Goal: Task Accomplishment & Management: Manage account settings

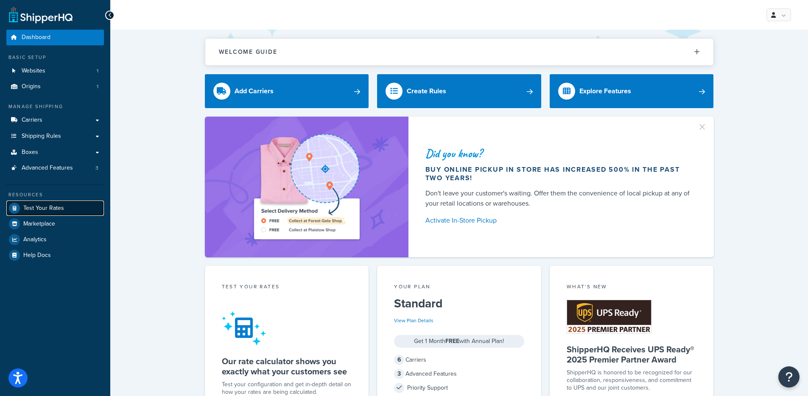
click at [47, 207] on span "Test Your Rates" at bounding box center [43, 208] width 41 height 7
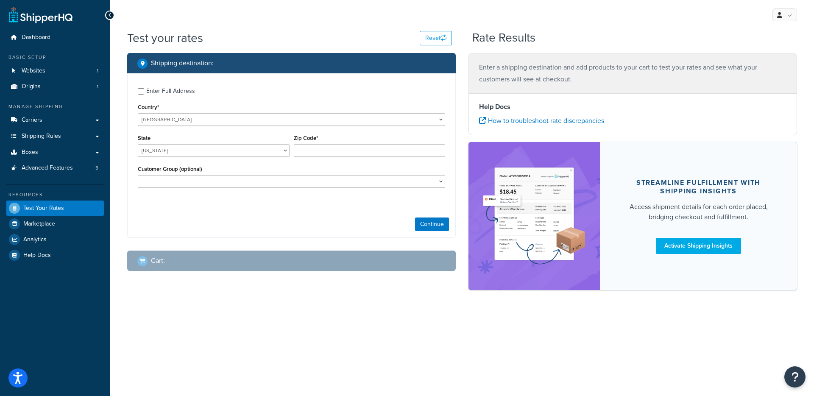
click at [176, 93] on div "Enter Full Address" at bounding box center [170, 91] width 49 height 12
click at [144, 93] on input "Enter Full Address" at bounding box center [141, 91] width 6 height 6
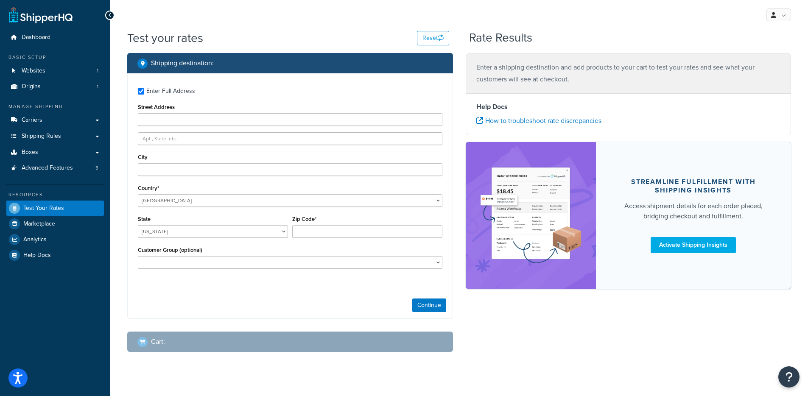
click at [171, 94] on div "Enter Full Address" at bounding box center [170, 91] width 49 height 12
click at [144, 94] on input "Enter Full Address" at bounding box center [141, 91] width 6 height 6
checkbox input "false"
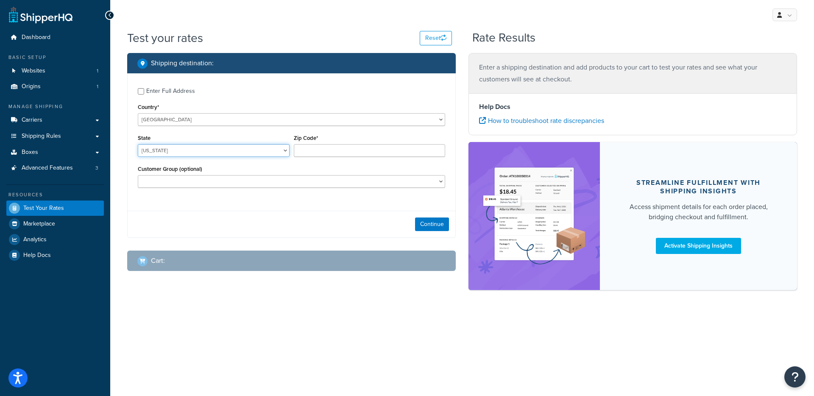
click at [178, 156] on select "Alabama Alaska American Samoa Arizona Arkansas Armed Forces Americas Armed Forc…" at bounding box center [214, 150] width 152 height 13
click at [138, 144] on select "Alabama Alaska American Samoa Arizona Arkansas Armed Forces Americas Armed Forc…" at bounding box center [214, 150] width 152 height 13
select select "[GEOGRAPHIC_DATA]"
type input "78759"
click at [445, 219] on button "Continue" at bounding box center [432, 225] width 34 height 14
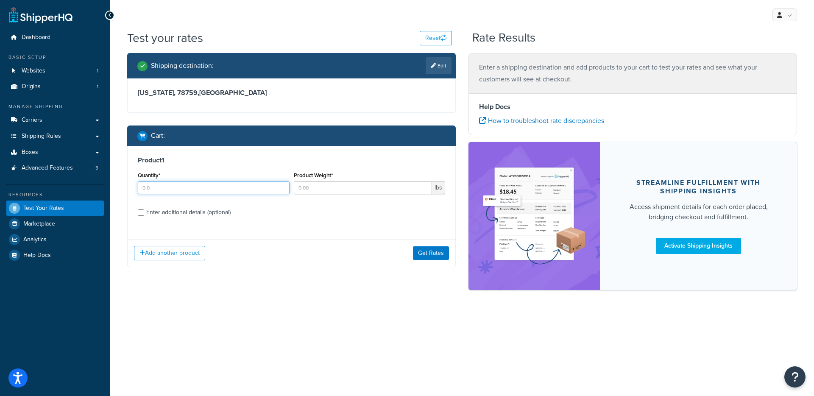
click at [173, 192] on input "Quantity*" at bounding box center [214, 188] width 152 height 13
type input "1"
click at [426, 251] on button "Get Rates" at bounding box center [431, 253] width 36 height 14
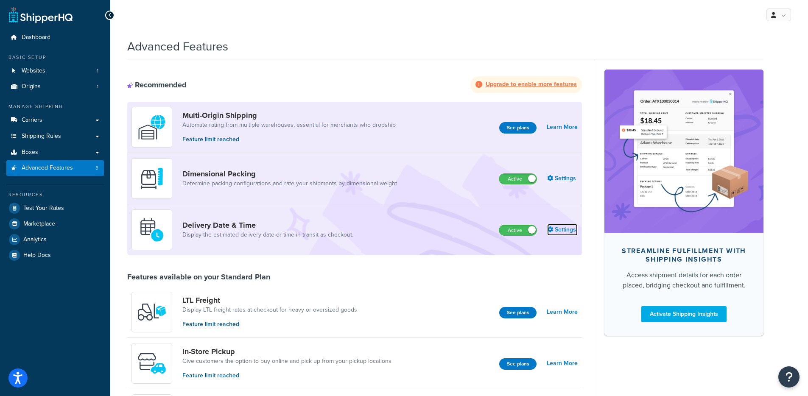
click at [570, 230] on link "Settings" at bounding box center [562, 230] width 31 height 12
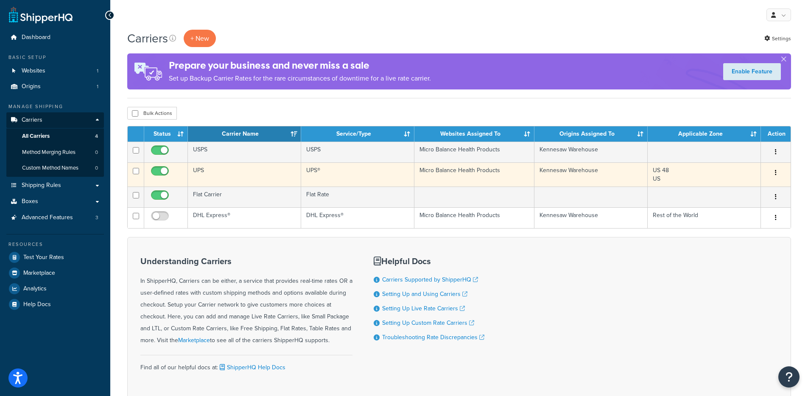
click at [235, 173] on td "UPS" at bounding box center [244, 174] width 113 height 24
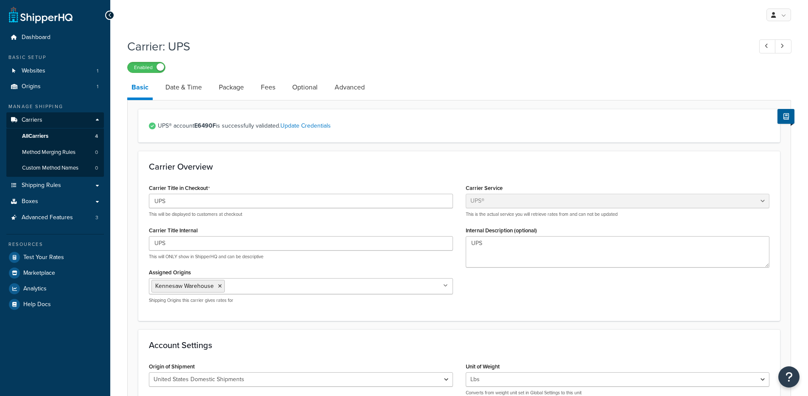
select select "ups"
click at [194, 87] on link "Date & Time" at bounding box center [183, 87] width 45 height 20
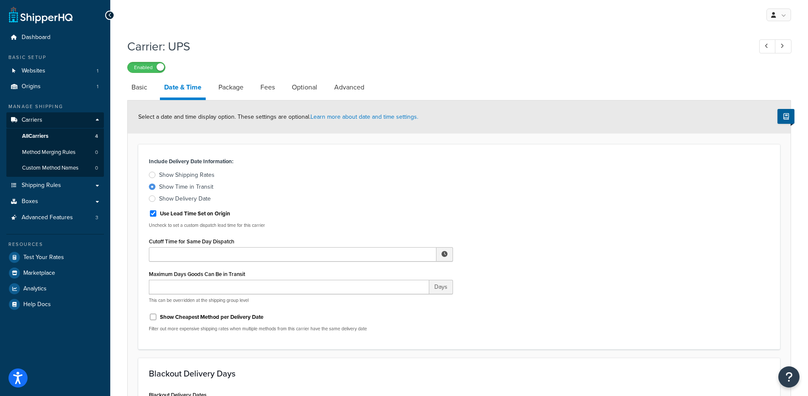
click at [191, 200] on div "Show Delivery Date" at bounding box center [185, 199] width 52 height 8
click at [0, 0] on input "Show Delivery Date" at bounding box center [0, 0] width 0 height 0
select select "yMd"
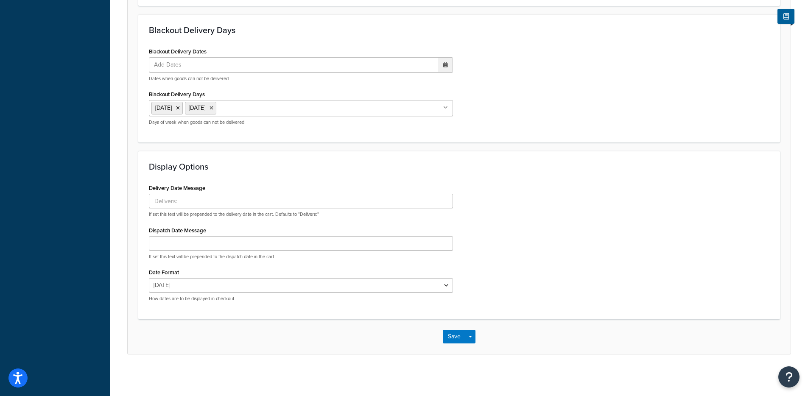
scroll to position [344, 0]
click at [467, 338] on button "Save Dropdown" at bounding box center [470, 336] width 10 height 14
drag, startPoint x: 469, startPoint y: 347, endPoint x: 470, endPoint y: 343, distance: 4.3
click at [469, 348] on button "Save and Edit" at bounding box center [474, 352] width 62 height 18
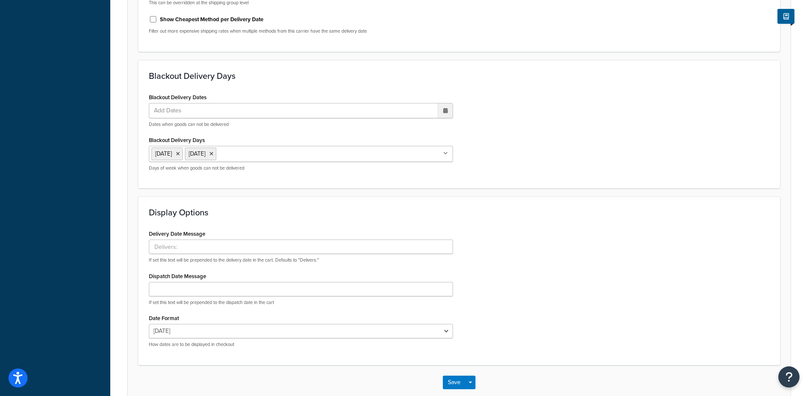
scroll to position [0, 0]
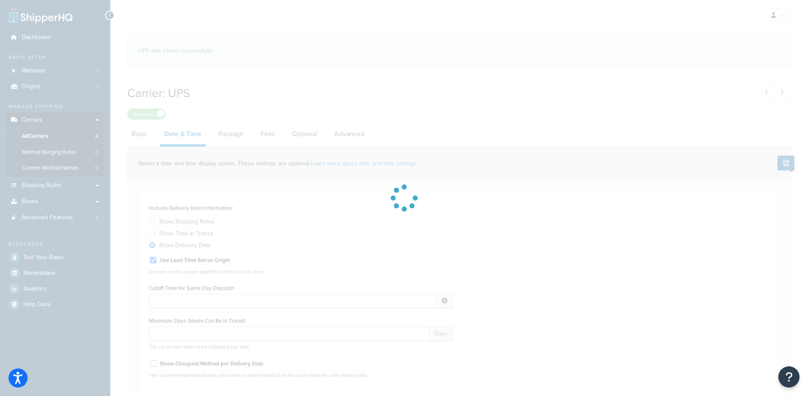
select select "yMd"
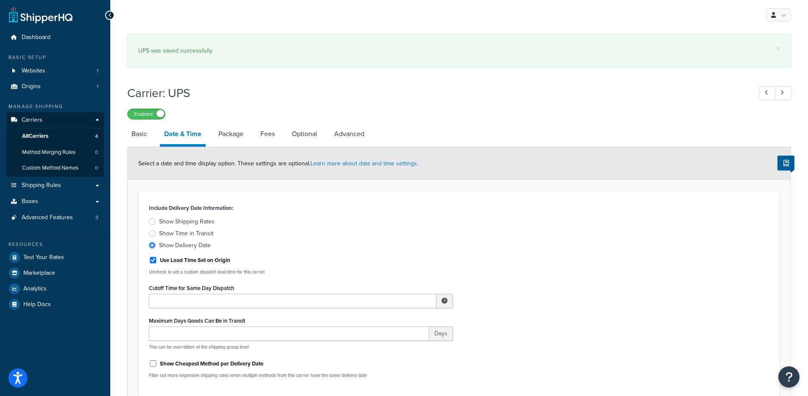
click at [173, 233] on div "Show Time in Transit" at bounding box center [186, 233] width 54 height 8
click at [0, 0] on input "Show Time in Transit" at bounding box center [0, 0] width 0 height 0
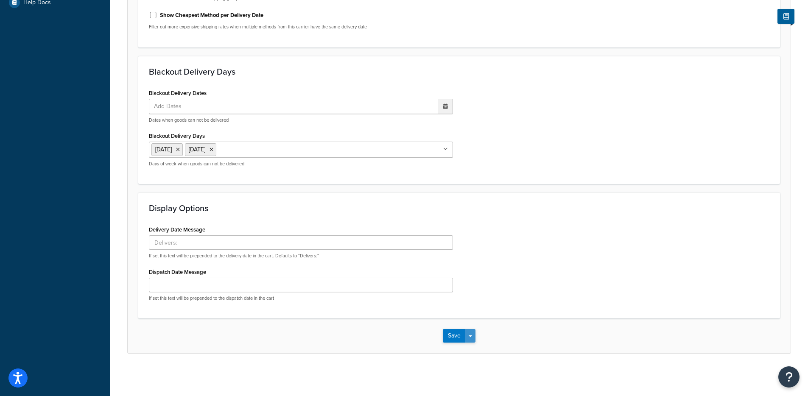
scroll to position [302, 0]
click at [471, 333] on button "Save Dropdown" at bounding box center [470, 336] width 10 height 14
click at [474, 346] on button "Save and Edit" at bounding box center [474, 352] width 62 height 18
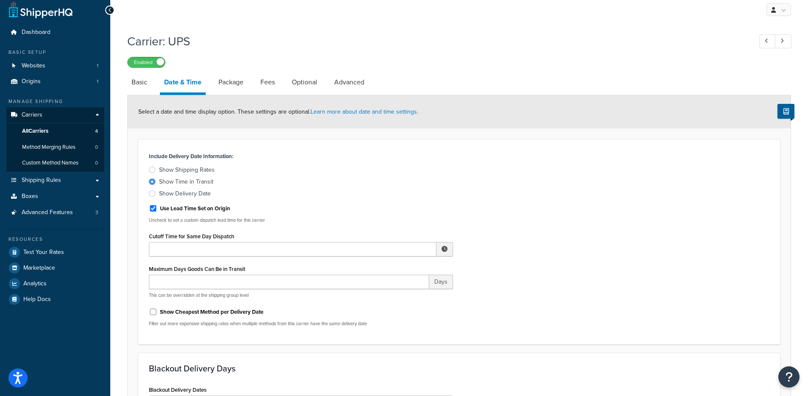
scroll to position [11, 0]
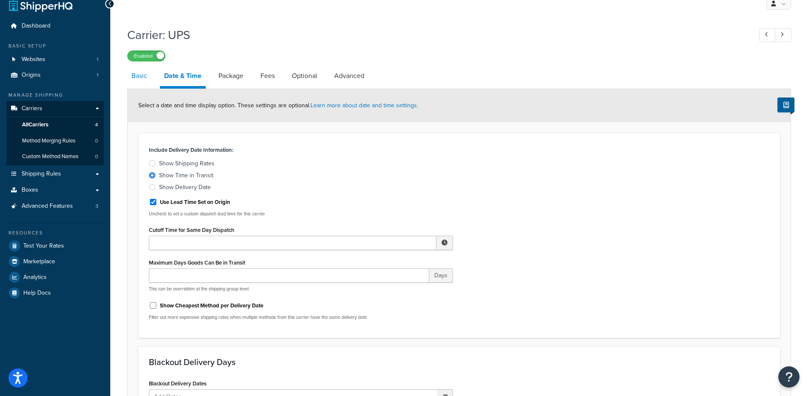
click at [137, 74] on link "Basic" at bounding box center [139, 76] width 24 height 20
select select "ups"
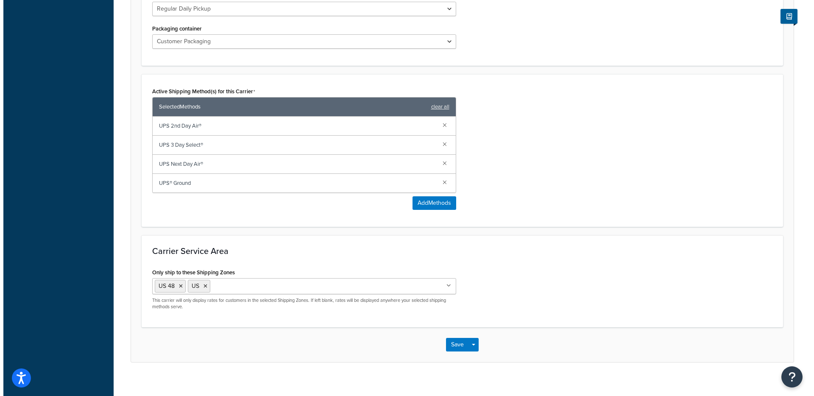
scroll to position [454, 0]
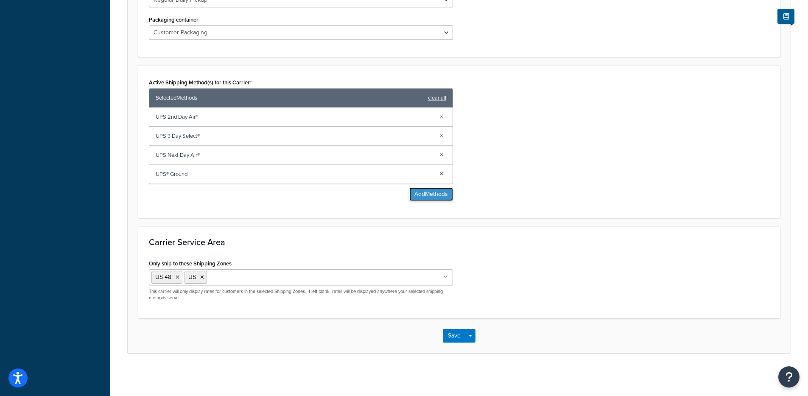
click at [423, 193] on button "Add Methods" at bounding box center [431, 194] width 44 height 14
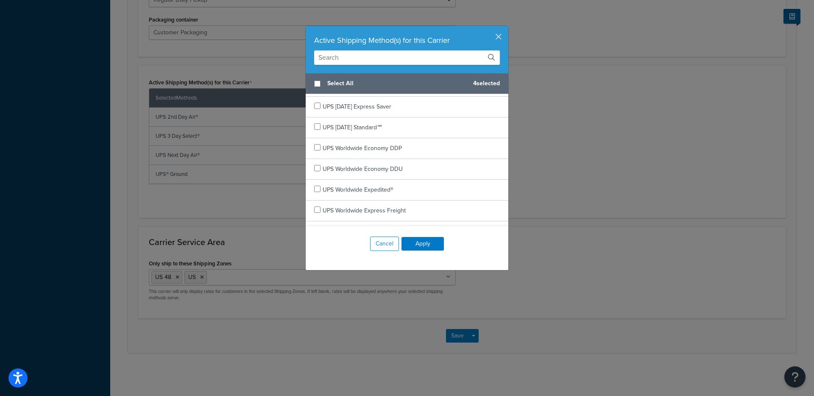
scroll to position [293, 0]
click at [406, 62] on input "text" at bounding box center [407, 57] width 186 height 14
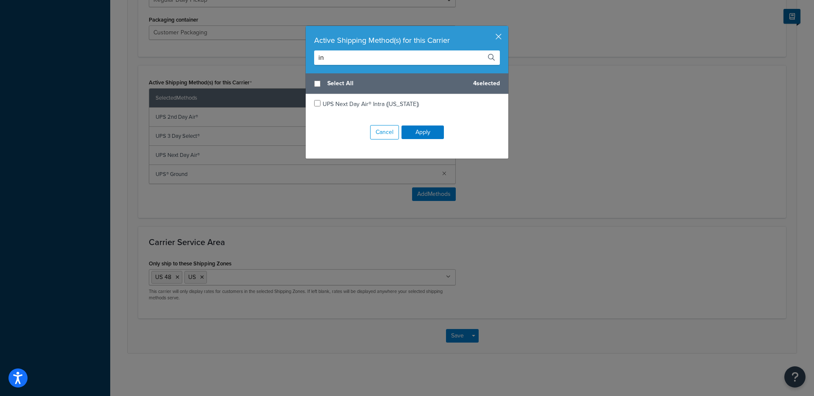
type input "i"
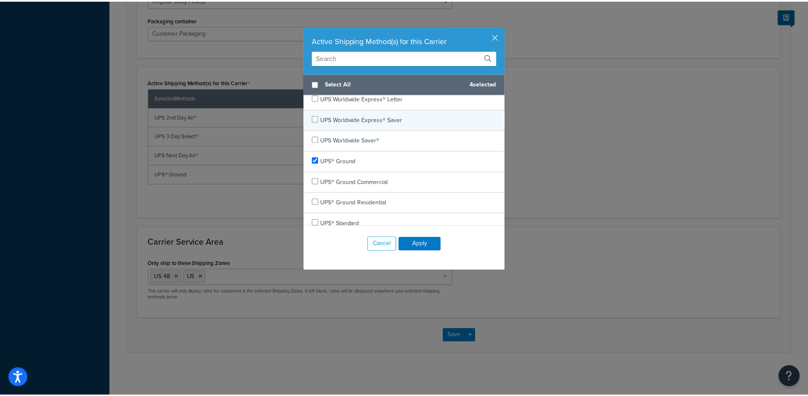
scroll to position [491, 0]
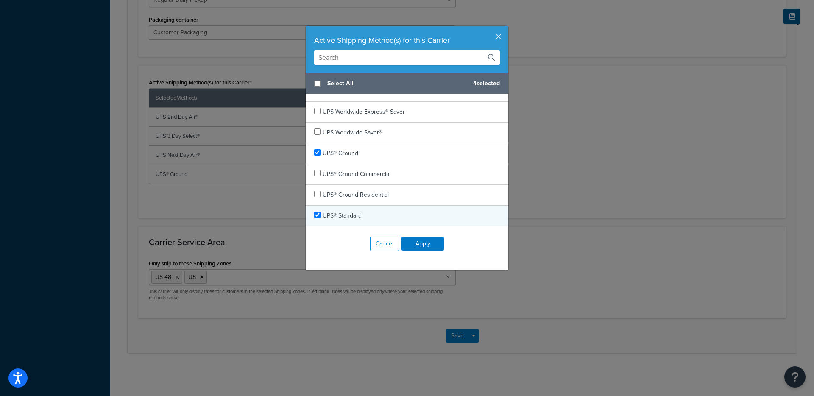
checkbox input "true"
click at [351, 215] on span "UPS® Standard" at bounding box center [342, 215] width 39 height 9
click at [433, 240] on button "Apply" at bounding box center [423, 244] width 42 height 14
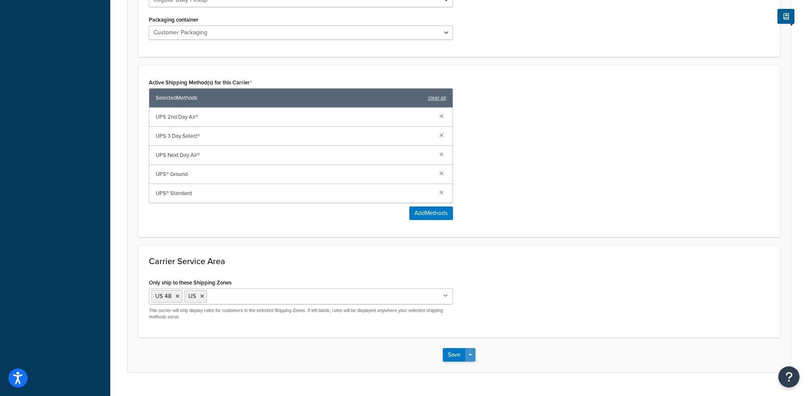
click at [474, 356] on button "Save Dropdown" at bounding box center [470, 355] width 10 height 14
click at [473, 364] on button "Save and Edit" at bounding box center [474, 371] width 62 height 18
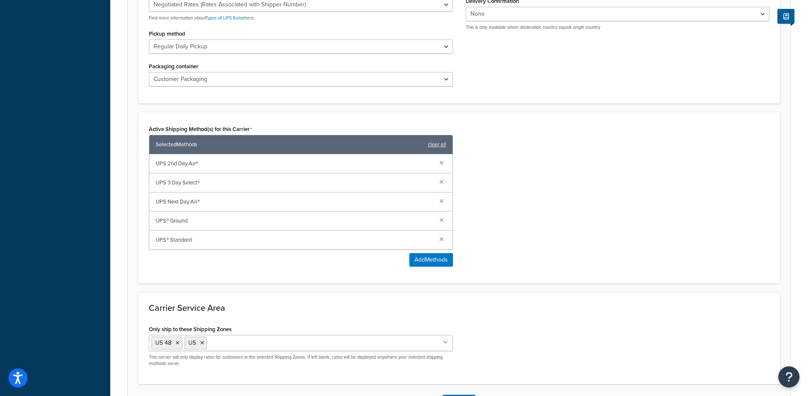
scroll to position [0, 0]
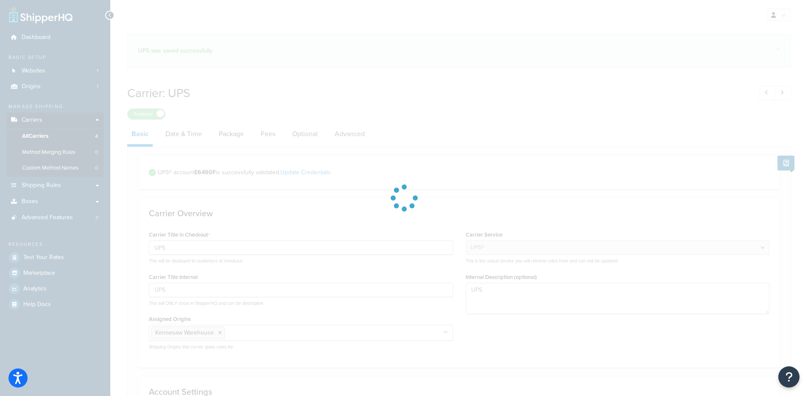
select select "ups"
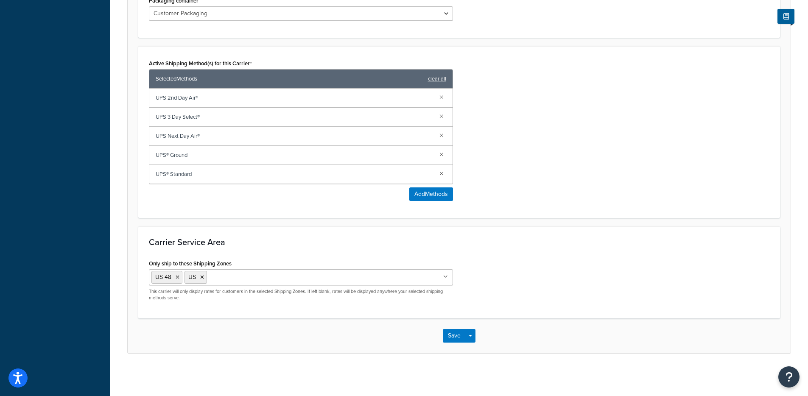
scroll to position [473, 0]
click at [441, 172] on link at bounding box center [441, 172] width 9 height 9
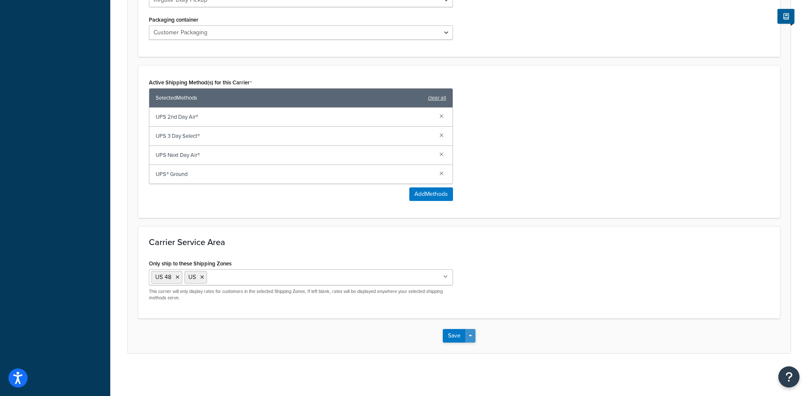
click at [474, 335] on button "Save Dropdown" at bounding box center [470, 336] width 10 height 14
click at [474, 347] on button "Save and Edit" at bounding box center [474, 352] width 62 height 18
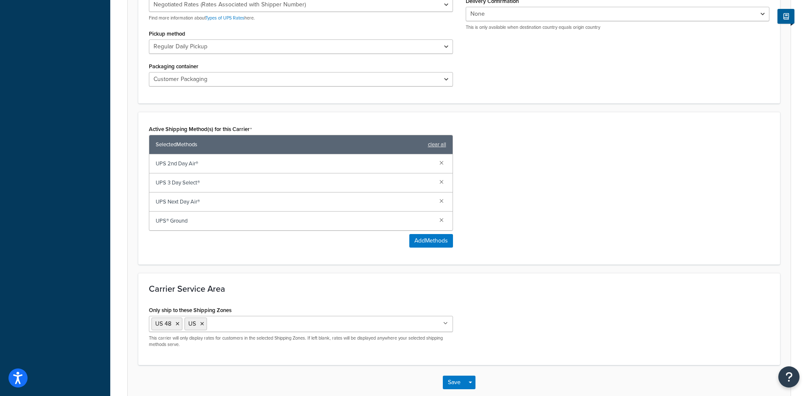
scroll to position [0, 0]
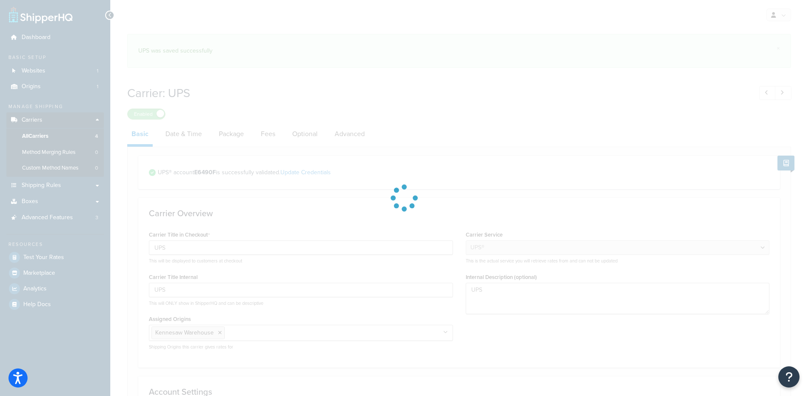
select select "ups"
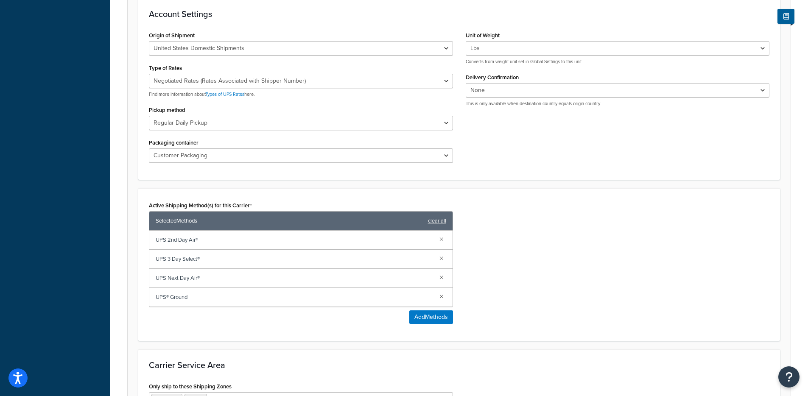
scroll to position [454, 0]
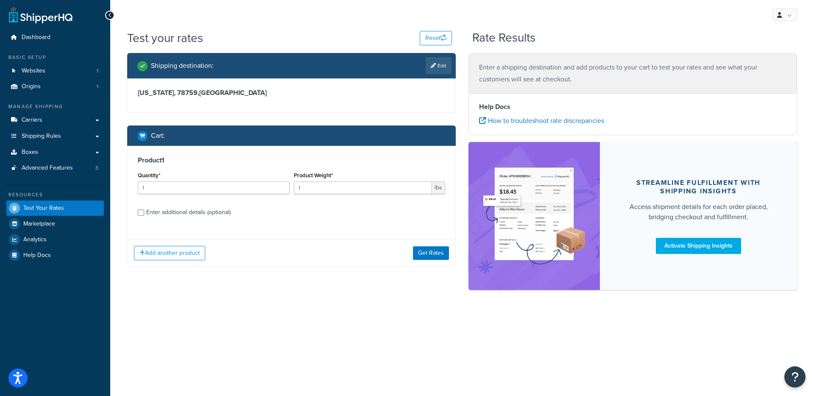
click at [426, 245] on div "Add another product Get Rates" at bounding box center [292, 253] width 328 height 28
click at [426, 251] on button "Get Rates" at bounding box center [431, 253] width 36 height 14
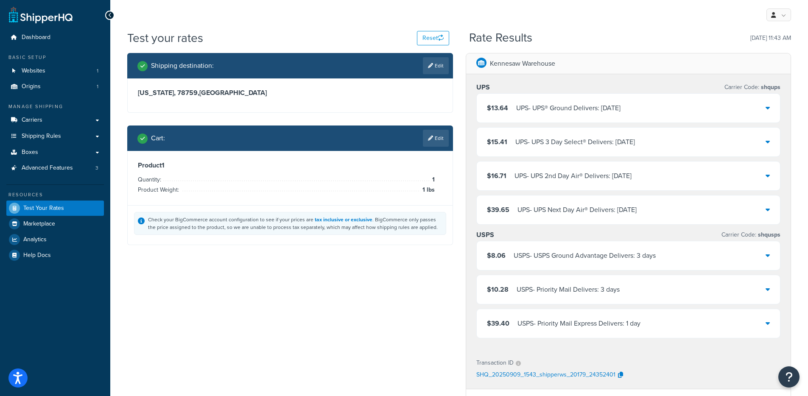
click at [430, 70] on link "Edit" at bounding box center [436, 65] width 26 height 17
select select "[GEOGRAPHIC_DATA]"
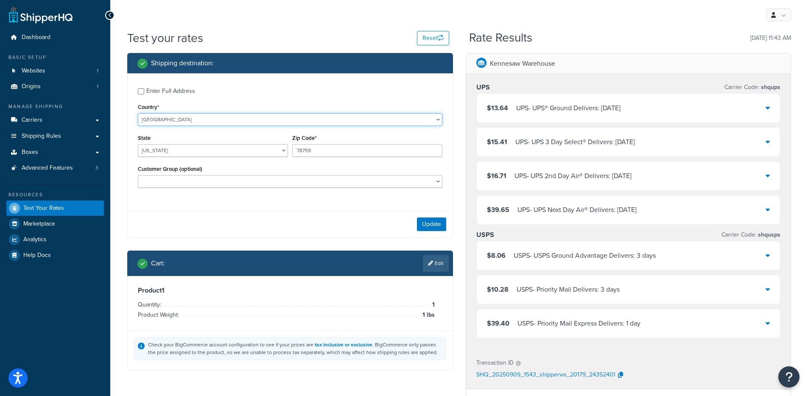
click at [233, 121] on select "United States United Kingdom Afghanistan Åland Islands Albania Algeria American…" at bounding box center [290, 119] width 304 height 13
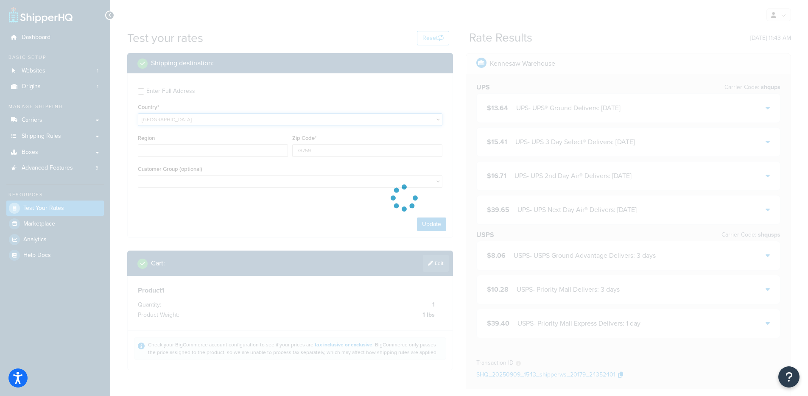
select select "KH"
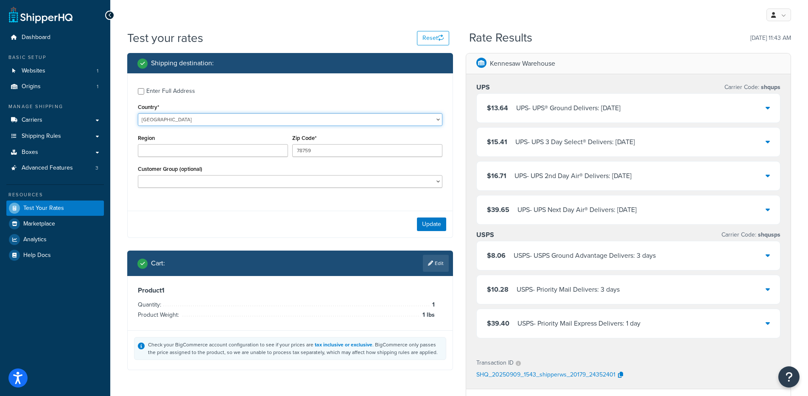
click at [233, 121] on select "[GEOGRAPHIC_DATA] [GEOGRAPHIC_DATA] [GEOGRAPHIC_DATA] [GEOGRAPHIC_DATA] [GEOGRA…" at bounding box center [290, 119] width 304 height 13
click at [138, 113] on select "[GEOGRAPHIC_DATA] [GEOGRAPHIC_DATA] [GEOGRAPHIC_DATA] [GEOGRAPHIC_DATA] [GEOGRA…" at bounding box center [290, 119] width 304 height 13
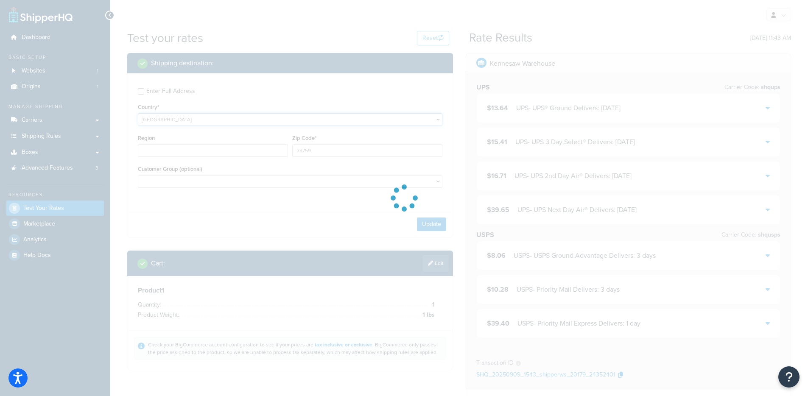
click at [210, 119] on select "[GEOGRAPHIC_DATA] [GEOGRAPHIC_DATA] [GEOGRAPHIC_DATA] [GEOGRAPHIC_DATA] [GEOGRA…" at bounding box center [290, 119] width 304 height 13
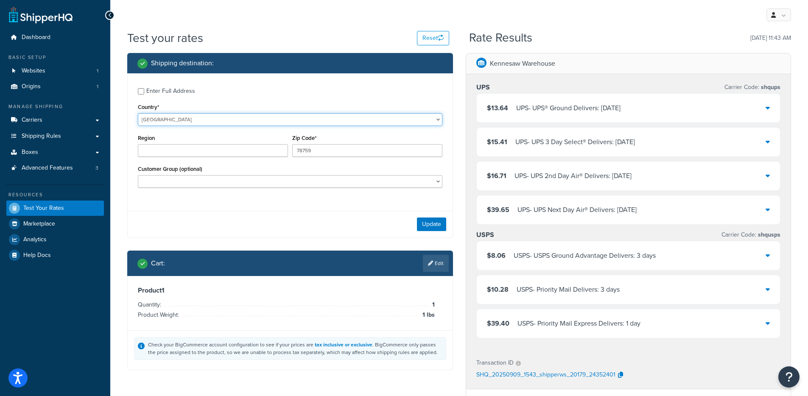
select select "CA"
click at [138, 113] on select "[GEOGRAPHIC_DATA] [GEOGRAPHIC_DATA] [GEOGRAPHIC_DATA] [GEOGRAPHIC_DATA] [GEOGRA…" at bounding box center [290, 119] width 304 height 13
click at [179, 150] on select "[GEOGRAPHIC_DATA] [GEOGRAPHIC_DATA] [GEOGRAPHIC_DATA] [GEOGRAPHIC_DATA] [GEOGRA…" at bounding box center [213, 150] width 150 height 13
select select "QC"
click at [138, 144] on select "[GEOGRAPHIC_DATA] [GEOGRAPHIC_DATA] [GEOGRAPHIC_DATA] [GEOGRAPHIC_DATA] [GEOGRA…" at bounding box center [213, 150] width 150 height 13
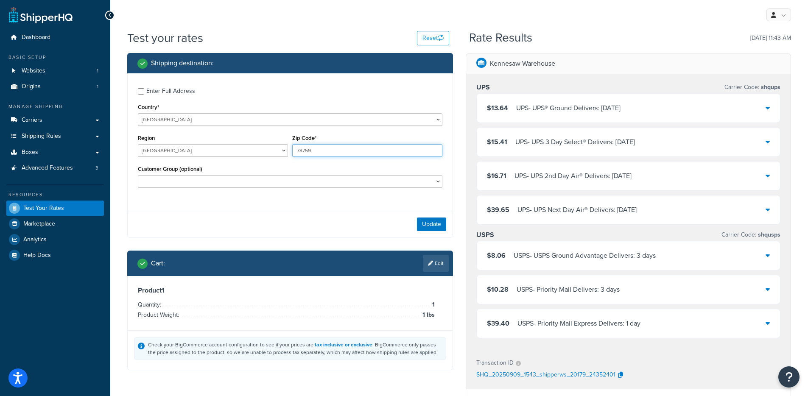
click at [330, 150] on input "78759" at bounding box center [367, 150] width 150 height 13
type input "H3Y 1N5"
click at [439, 223] on button "Update" at bounding box center [431, 225] width 29 height 14
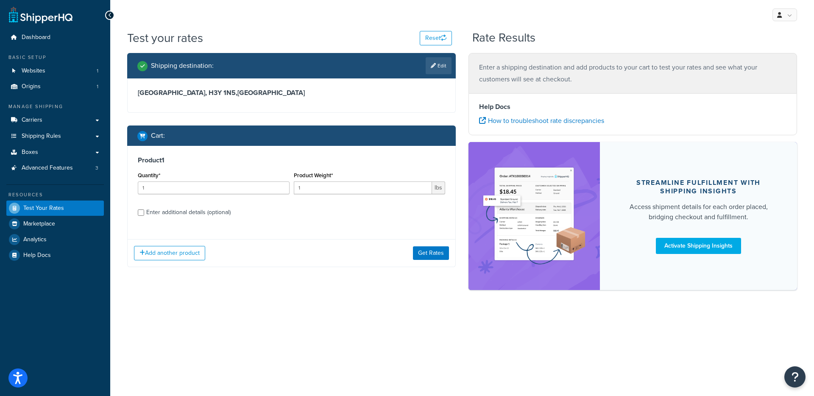
click at [446, 225] on div "Product 1 Quantity* 1 Product Weight* 1 lbs Enter additional details (optional)…" at bounding box center [291, 206] width 329 height 121
click at [430, 250] on button "Get Rates" at bounding box center [431, 253] width 36 height 14
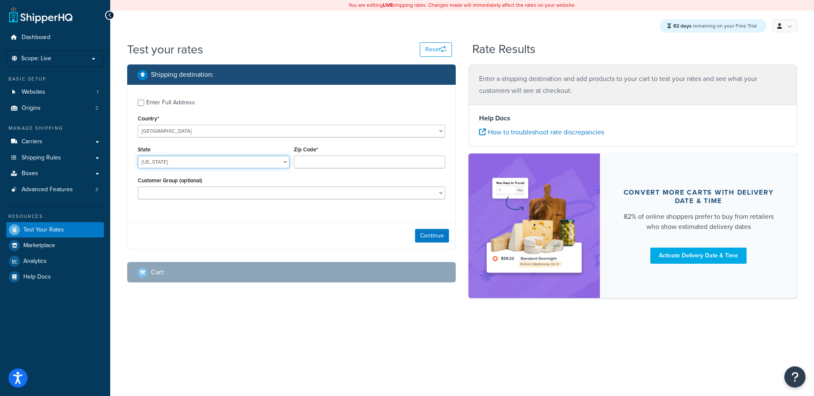
click at [167, 161] on select "[US_STATE] [US_STATE] [US_STATE] [US_STATE] [US_STATE] Armed Forces Americas Ar…" at bounding box center [214, 162] width 152 height 13
click at [138, 156] on select "[US_STATE] [US_STATE] [US_STATE] [US_STATE] [US_STATE] Armed Forces Americas Ar…" at bounding box center [214, 162] width 152 height 13
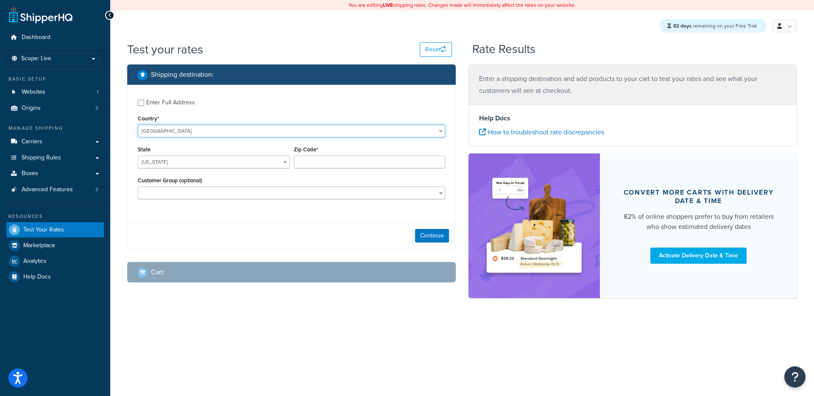
click at [174, 134] on select "[GEOGRAPHIC_DATA] [GEOGRAPHIC_DATA] [GEOGRAPHIC_DATA] [GEOGRAPHIC_DATA] [GEOGRA…" at bounding box center [291, 131] width 307 height 13
click at [138, 125] on select "[GEOGRAPHIC_DATA] [GEOGRAPHIC_DATA] [GEOGRAPHIC_DATA] [GEOGRAPHIC_DATA] [GEOGRA…" at bounding box center [291, 131] width 307 height 13
select select "KH"
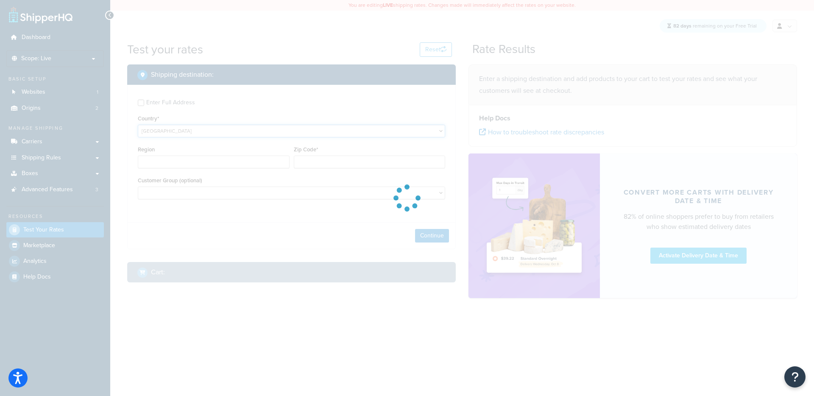
type input "AL"
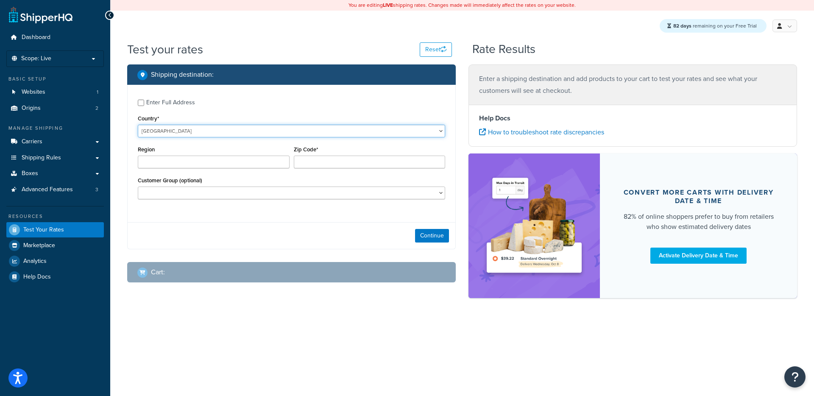
click at [176, 132] on select "United States United Kingdom Afghanistan Åland Islands Albania Algeria American…" at bounding box center [291, 131] width 307 height 13
select select "CA"
click at [138, 125] on select "United States United Kingdom Afghanistan Åland Islands Albania Algeria American…" at bounding box center [291, 131] width 307 height 13
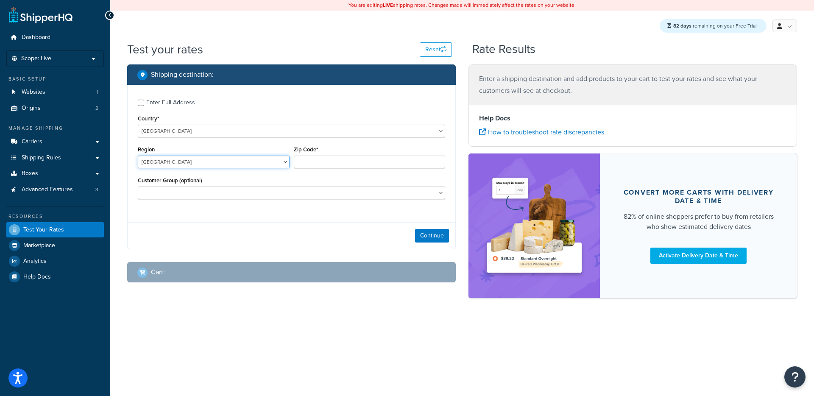
click at [204, 165] on select "Alberta British Columbia Manitoba New Brunswick Newfoundland and Labrador North…" at bounding box center [214, 162] width 152 height 13
click at [206, 165] on select "Alberta British Columbia Manitoba New Brunswick Newfoundland and Labrador North…" at bounding box center [214, 162] width 152 height 13
select select "QC"
click at [138, 156] on select "Alberta British Columbia Manitoba New Brunswick Newfoundland and Labrador North…" at bounding box center [214, 162] width 152 height 13
click at [319, 161] on input "Zip Code*" at bounding box center [370, 162] width 152 height 13
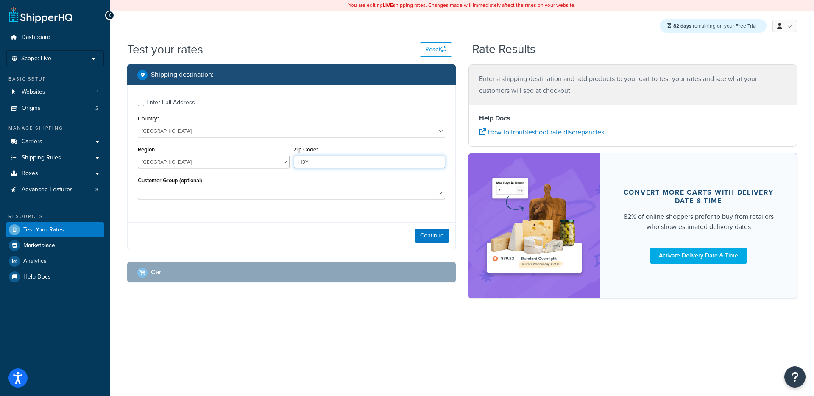
type input "H3Y 1N5"
click at [435, 237] on button "Continue" at bounding box center [432, 236] width 34 height 14
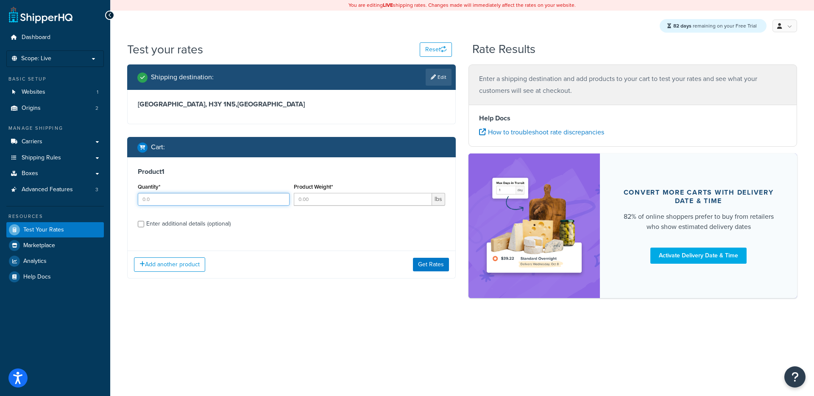
click at [180, 193] on input "Quantity*" at bounding box center [214, 199] width 152 height 13
type input "1"
click at [436, 271] on button "Get Rates" at bounding box center [431, 265] width 36 height 14
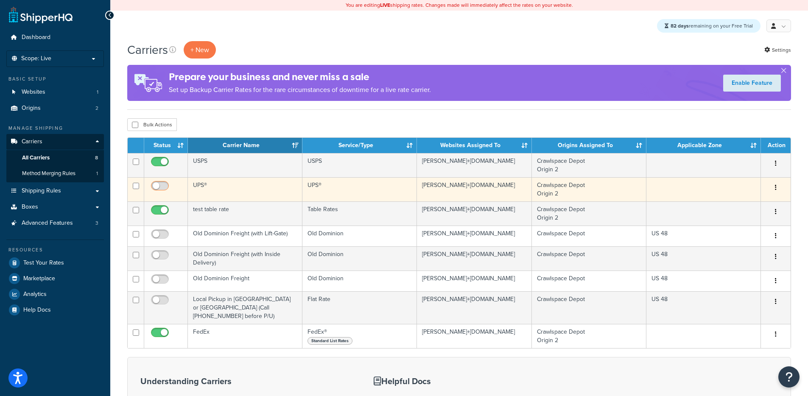
click at [160, 184] on input "checkbox" at bounding box center [160, 188] width 23 height 11
checkbox input "true"
click at [377, 187] on td "UPS®" at bounding box center [359, 189] width 115 height 24
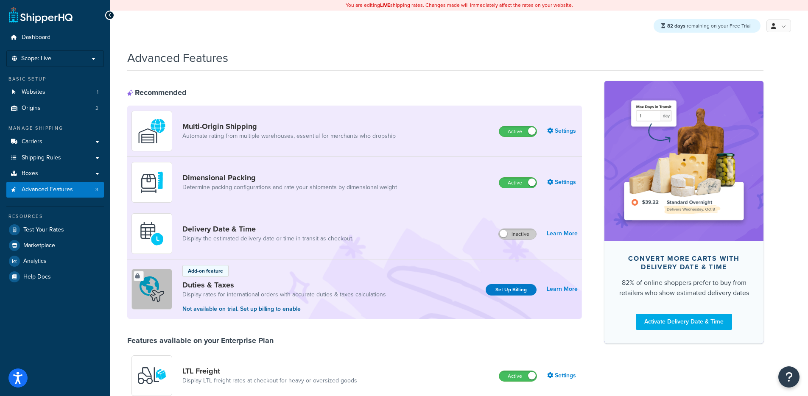
click at [514, 234] on label "Inactive" at bounding box center [517, 234] width 37 height 10
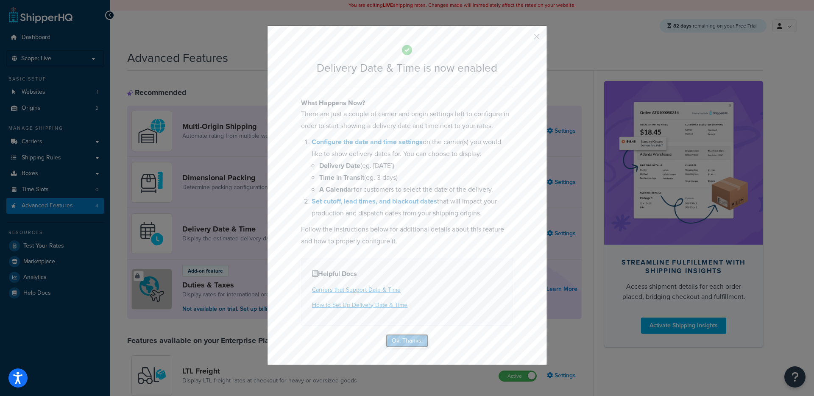
click at [411, 343] on button "Ok, Thanks!" at bounding box center [407, 341] width 42 height 14
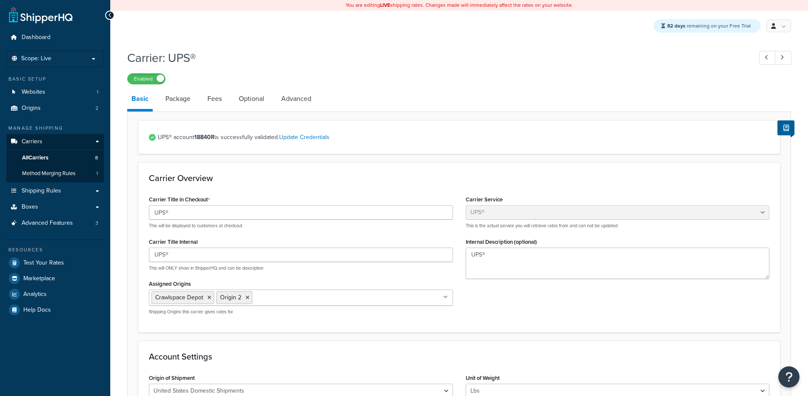
select select "ups"
select select "01"
select select "ups"
select select "01"
click at [189, 105] on link "Date & Time" at bounding box center [183, 99] width 45 height 20
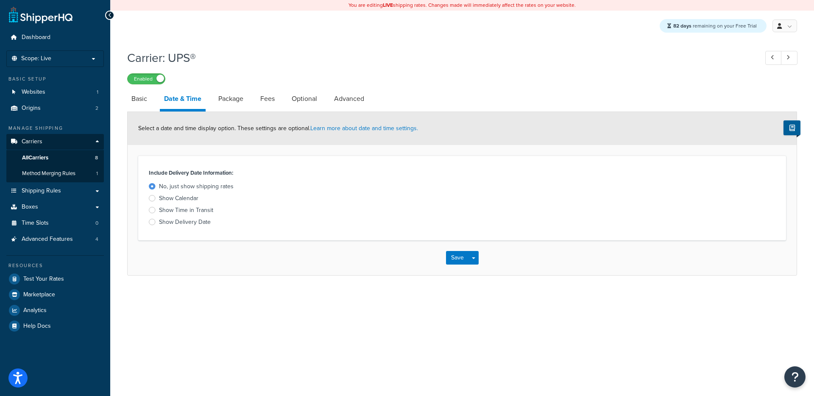
click at [189, 209] on div "Show Time in Transit" at bounding box center [186, 210] width 54 height 8
click at [0, 0] on input "Show Time in Transit" at bounding box center [0, 0] width 0 height 0
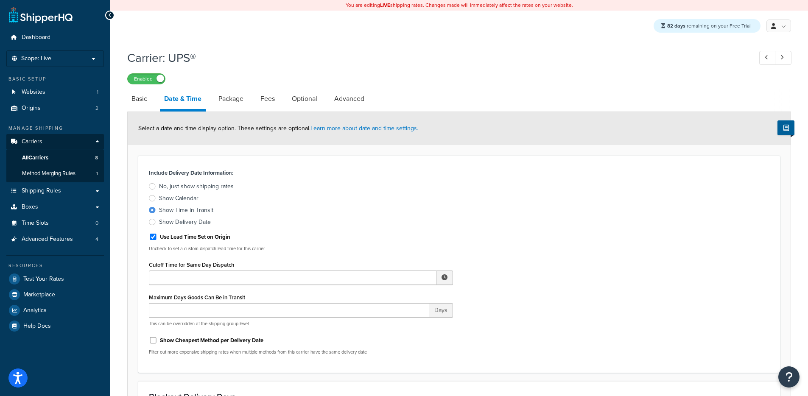
click at [187, 218] on div "Show Delivery Date" at bounding box center [185, 222] width 52 height 8
click at [0, 0] on input "Show Delivery Date" at bounding box center [0, 0] width 0 height 0
click at [136, 100] on link "Basic" at bounding box center [139, 99] width 24 height 20
select select "ups"
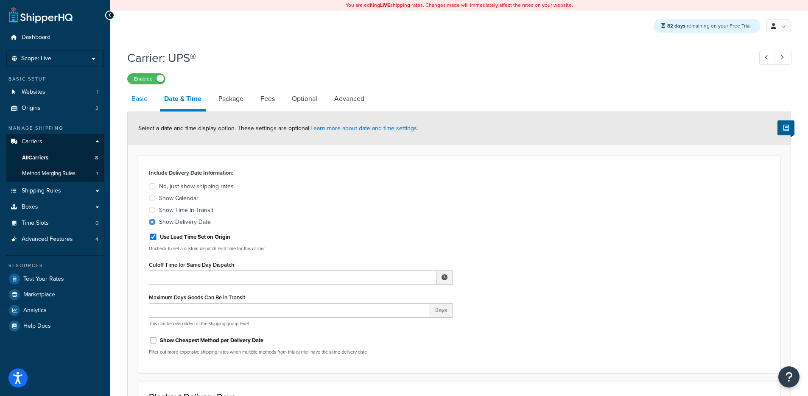
select select "01"
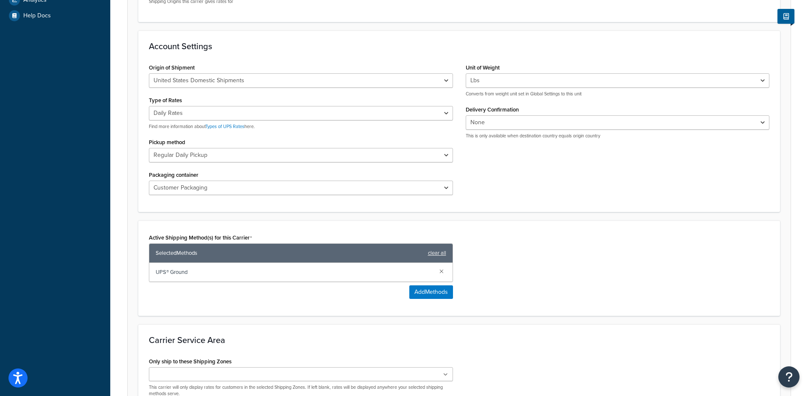
scroll to position [406, 0]
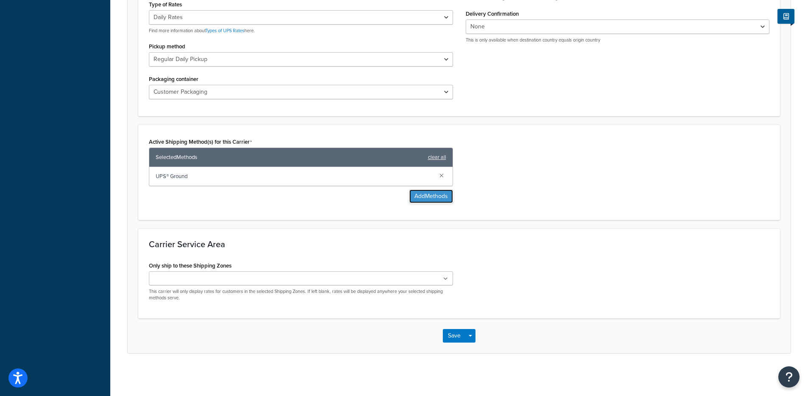
click at [444, 201] on button "Add Methods" at bounding box center [431, 197] width 44 height 14
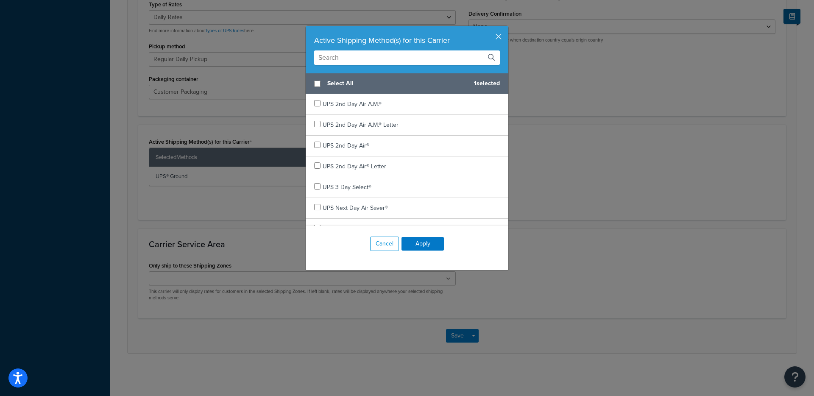
click at [343, 83] on span "Select All" at bounding box center [397, 84] width 140 height 12
checkbox input "true"
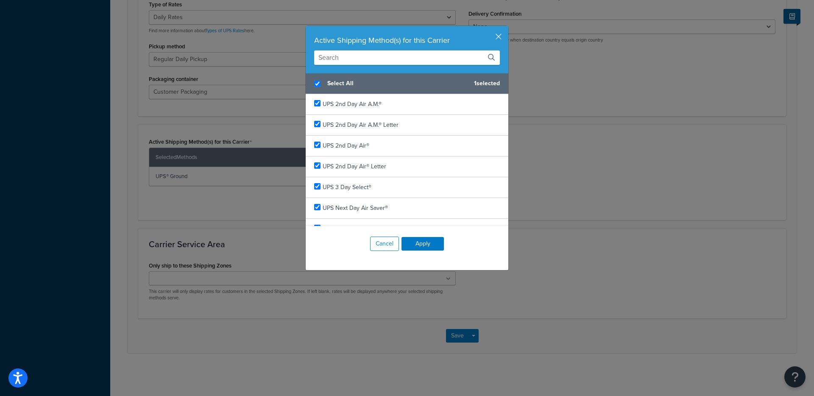
checkbox input "true"
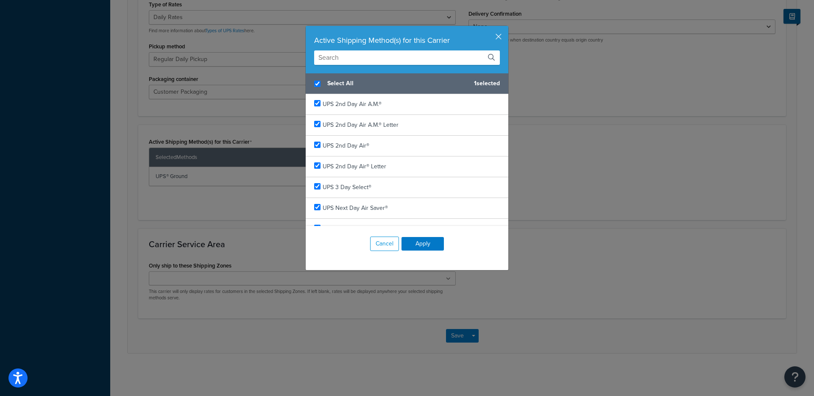
checkbox input "true"
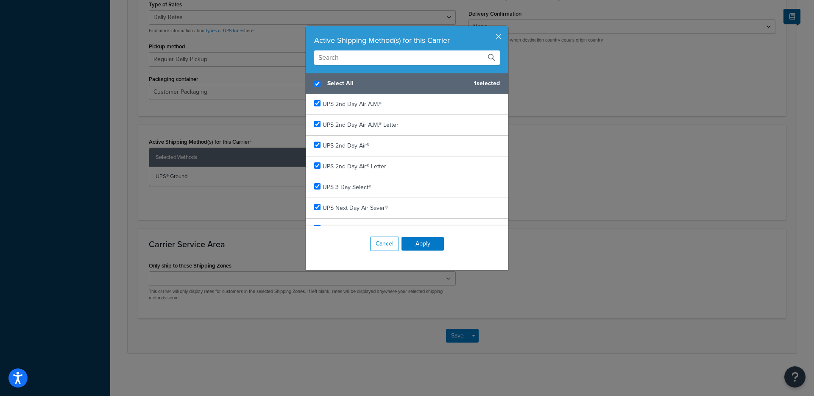
checkbox input "true"
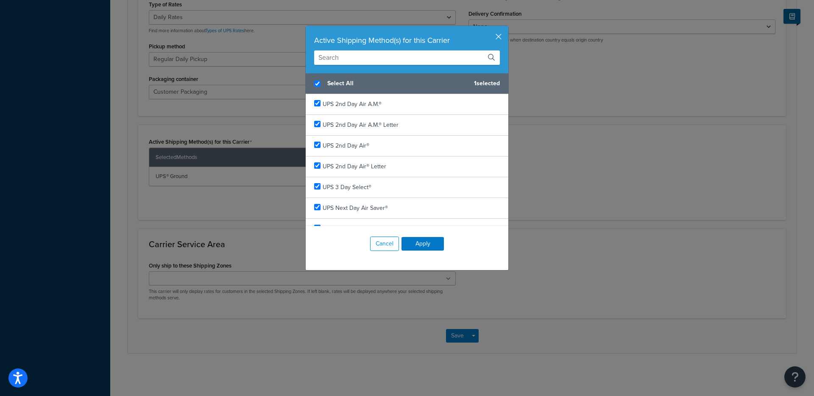
checkbox input "true"
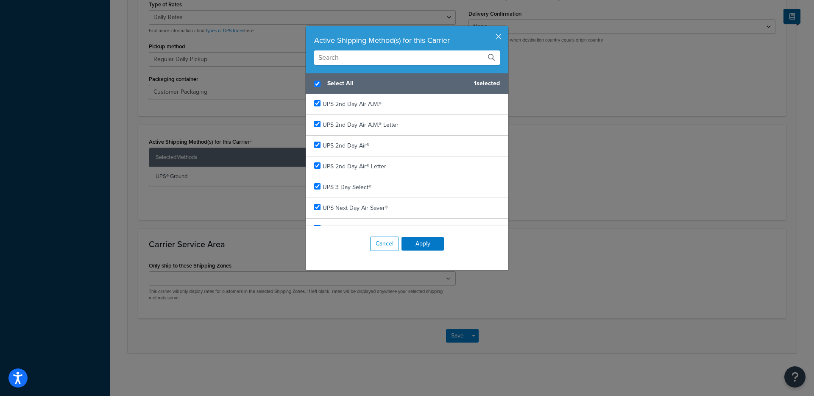
checkbox input "true"
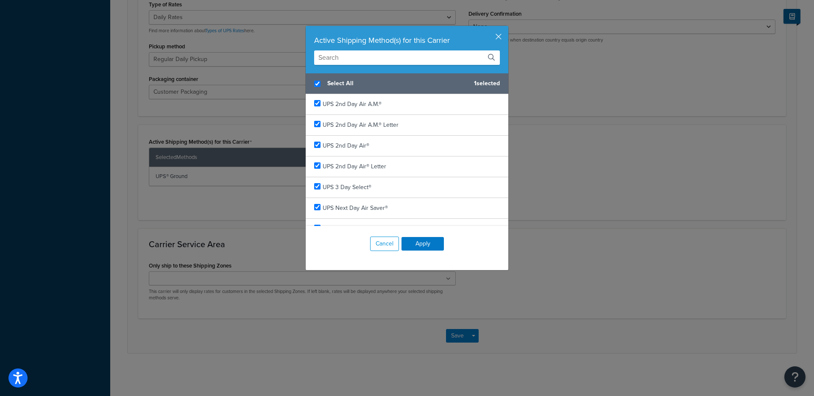
checkbox input "true"
click at [419, 247] on button "Apply" at bounding box center [423, 244] width 42 height 14
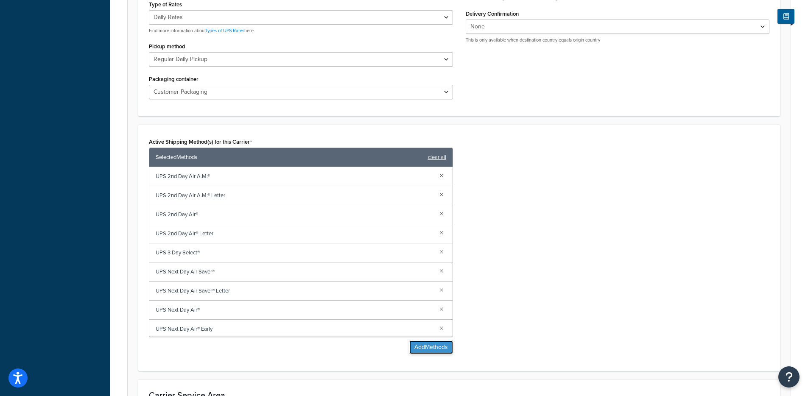
click button "Add Methods"
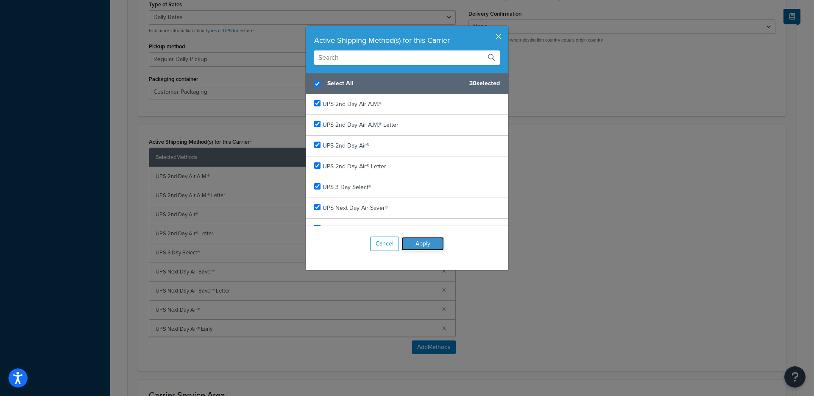
click button "Apply"
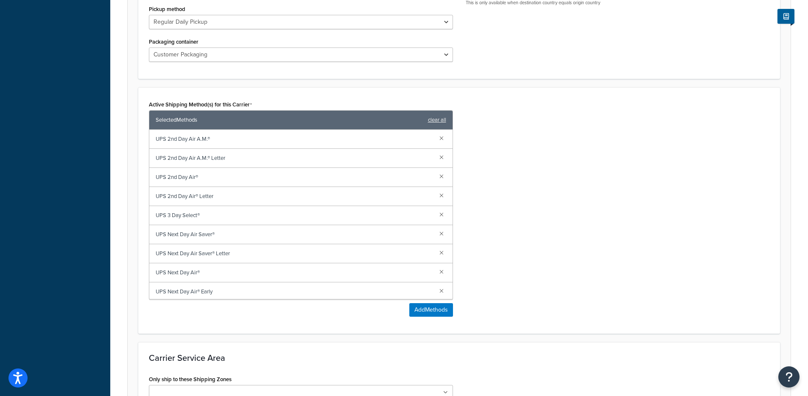
scroll to position [557, 0]
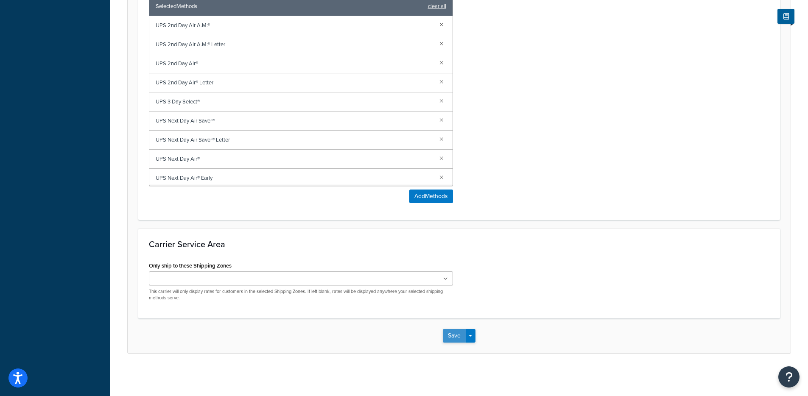
click button "Save"
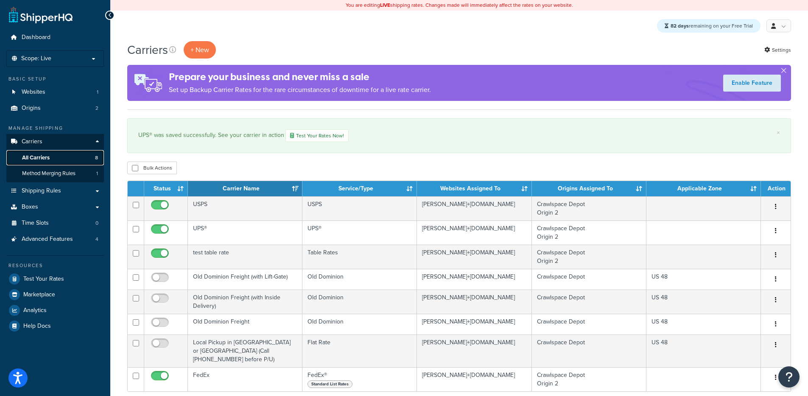
click at [53, 154] on link "All Carriers 8" at bounding box center [55, 158] width 98 height 16
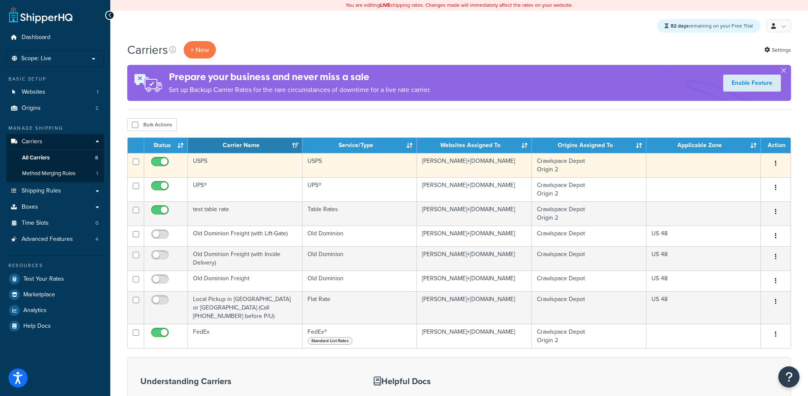
click at [165, 162] on input "checkbox" at bounding box center [160, 164] width 23 height 11
checkbox input "false"
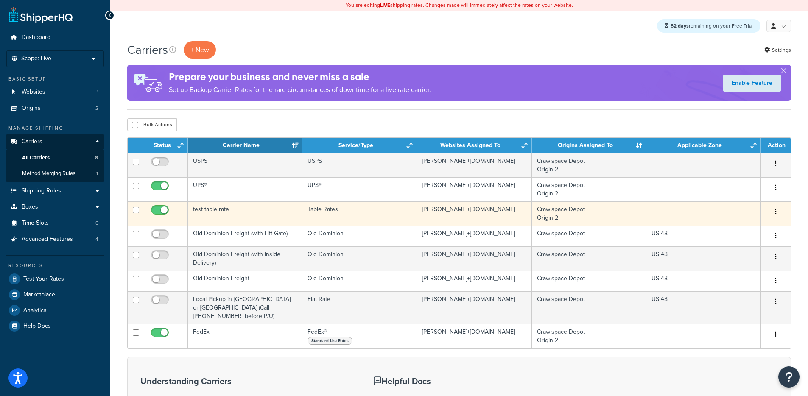
click at [163, 210] on input "checkbox" at bounding box center [160, 212] width 23 height 11
checkbox input "false"
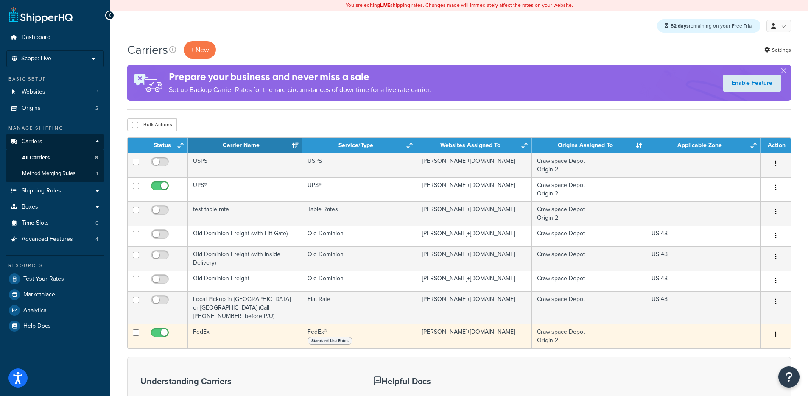
click at [218, 333] on td "FedEx" at bounding box center [245, 336] width 115 height 24
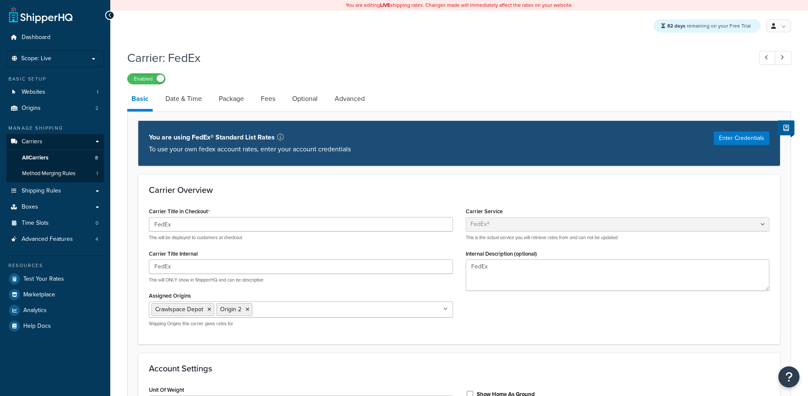
select select "fedEx"
select select "REGULAR_PICKUP"
select select "YOUR_PACKAGING"
click at [201, 99] on link "Date & Time" at bounding box center [183, 99] width 45 height 20
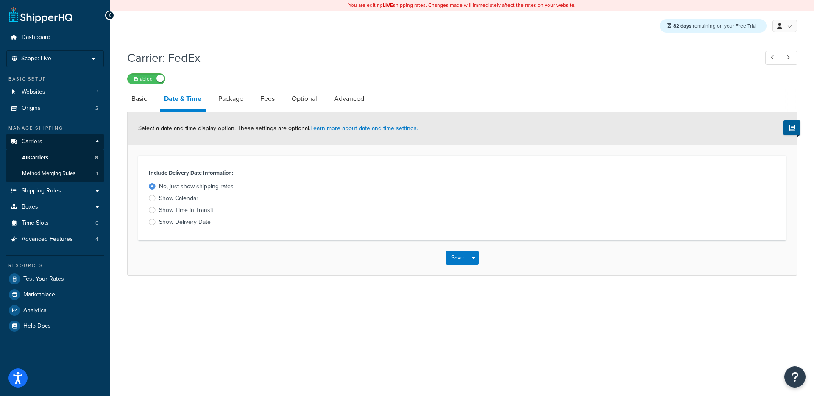
click at [174, 223] on div "Show Delivery Date" at bounding box center [185, 222] width 52 height 8
click at [0, 0] on input "Show Delivery Date" at bounding box center [0, 0] width 0 height 0
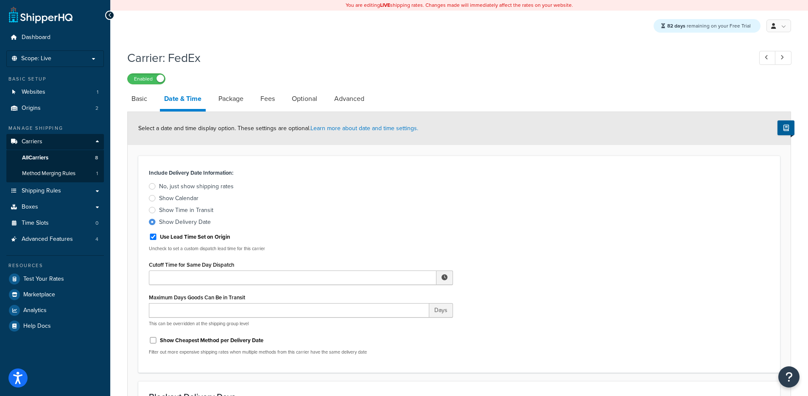
drag, startPoint x: 145, startPoint y: 101, endPoint x: 155, endPoint y: 105, distance: 10.6
click at [145, 101] on link "Basic" at bounding box center [139, 99] width 24 height 20
select select "fedEx"
select select "REGULAR_PICKUP"
select select "YOUR_PACKAGING"
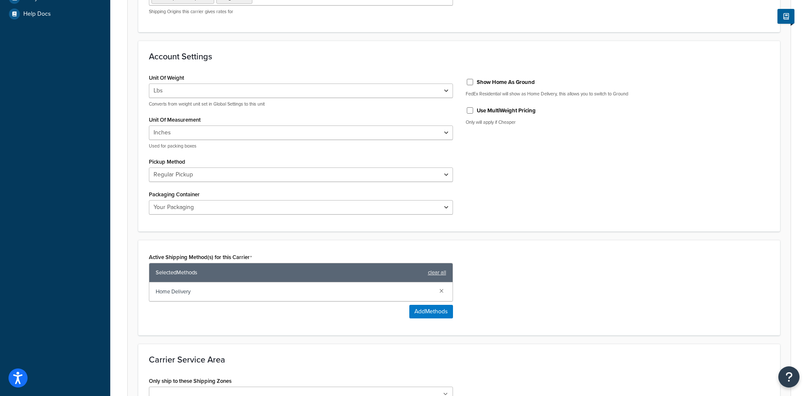
scroll to position [427, 0]
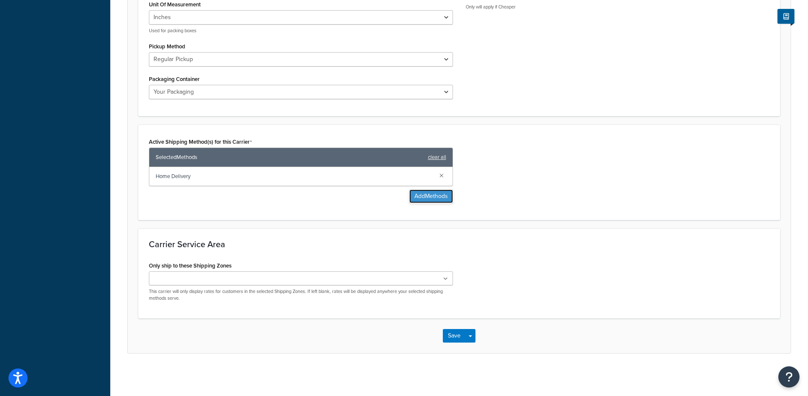
click at [422, 198] on button "Add Methods" at bounding box center [431, 197] width 44 height 14
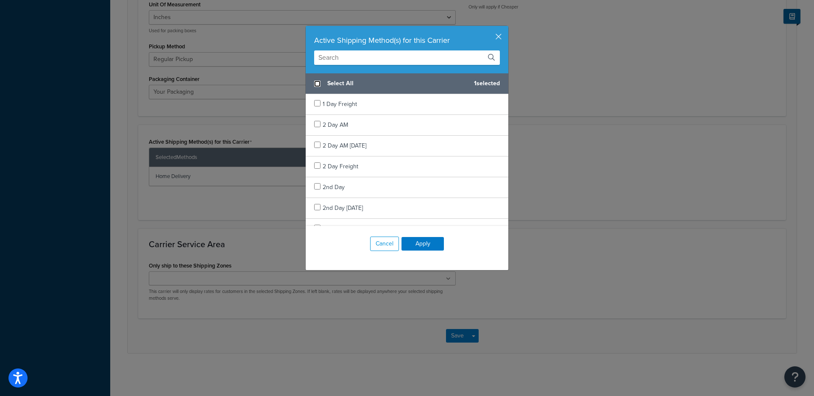
click at [315, 86] on input "checkbox" at bounding box center [317, 84] width 6 height 6
checkbox input "true"
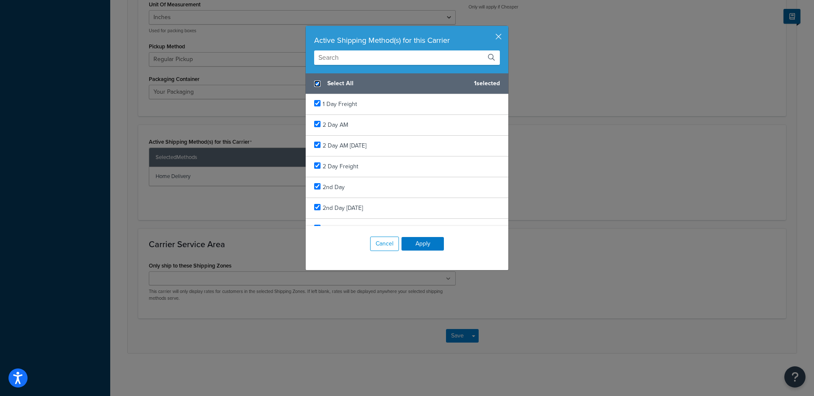
checkbox input "true"
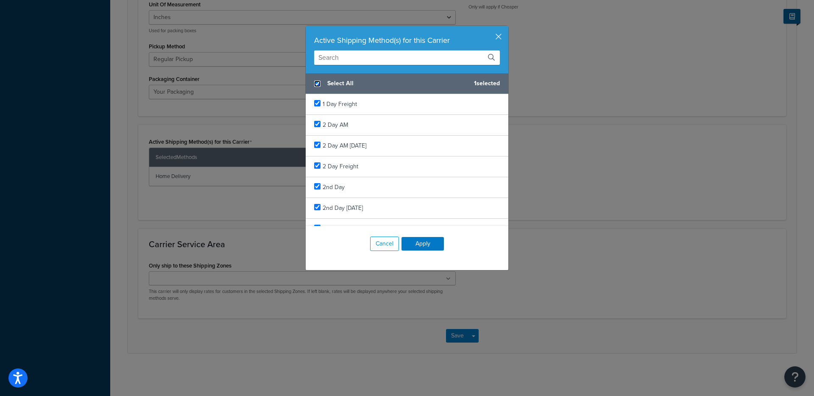
checkbox input "true"
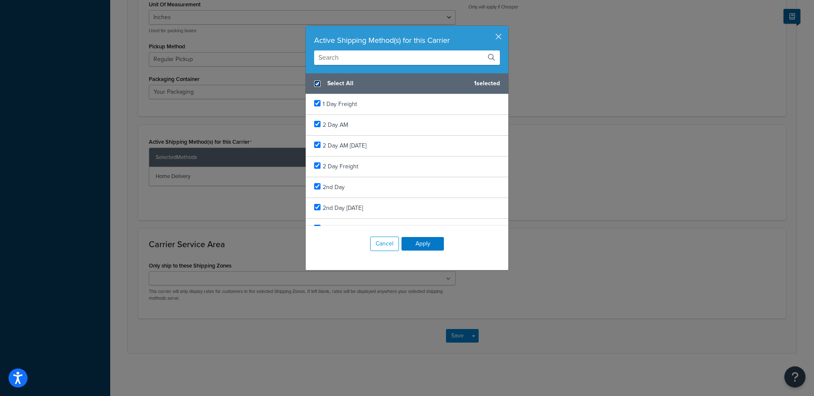
checkbox input "true"
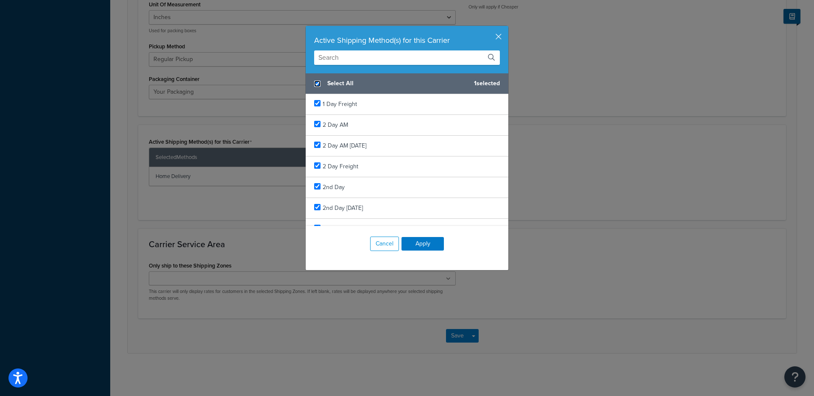
checkbox input "true"
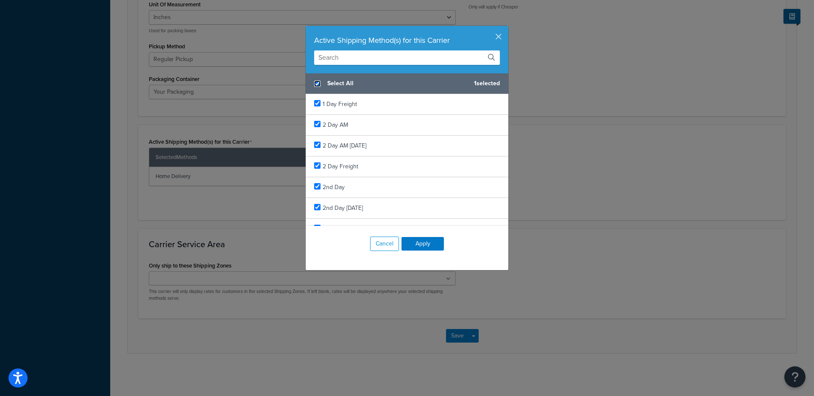
checkbox input "true"
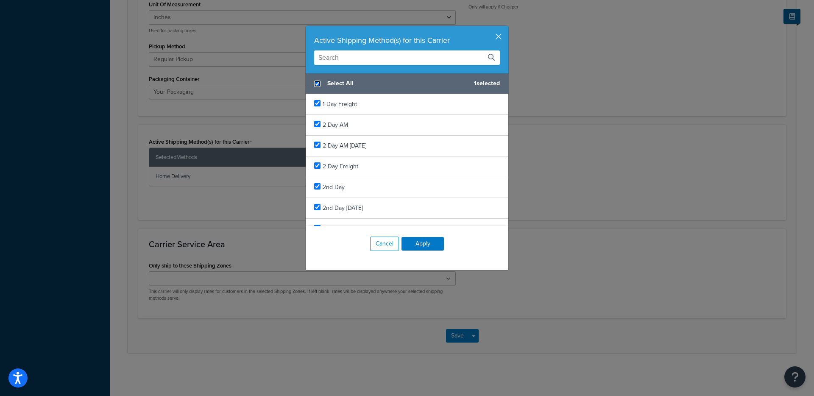
checkbox input "true"
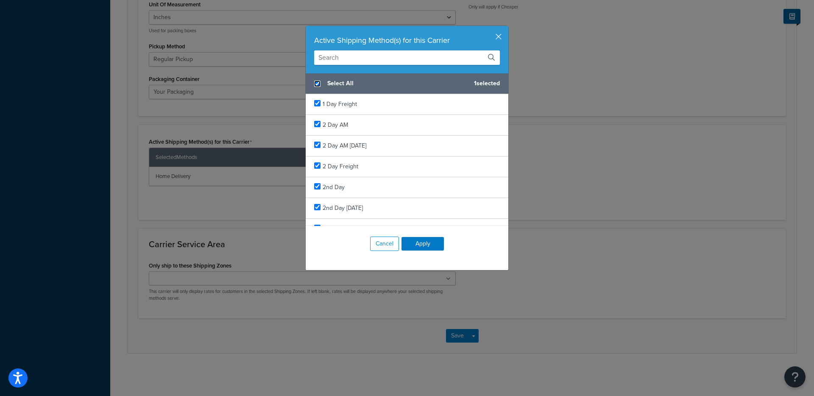
checkbox input "true"
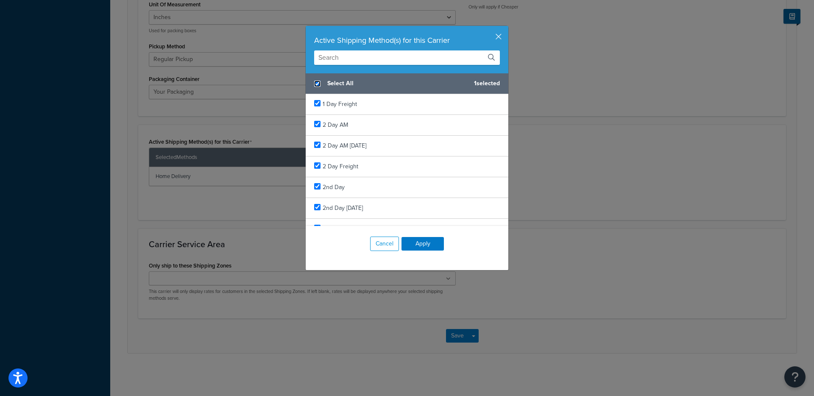
checkbox input "true"
click at [417, 247] on button "Apply" at bounding box center [423, 244] width 42 height 14
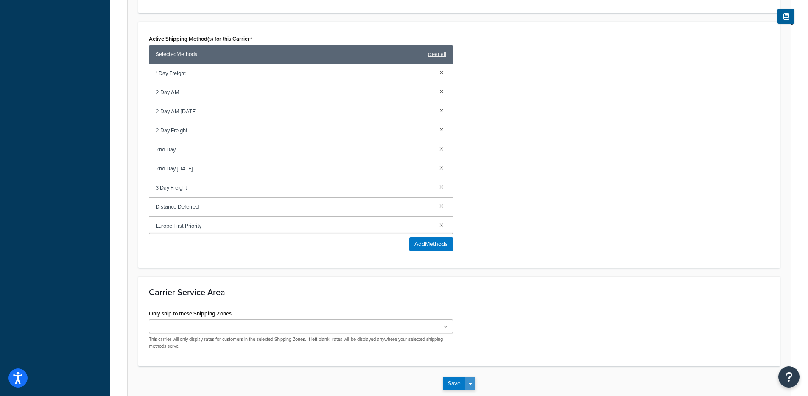
scroll to position [578, 0]
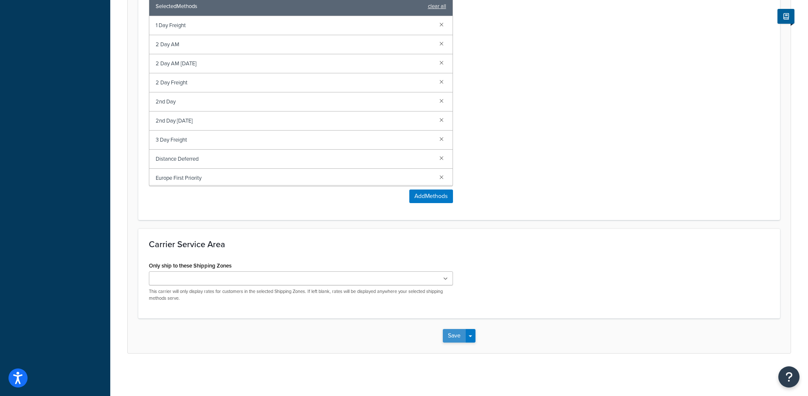
click at [456, 333] on button "Save" at bounding box center [454, 336] width 23 height 14
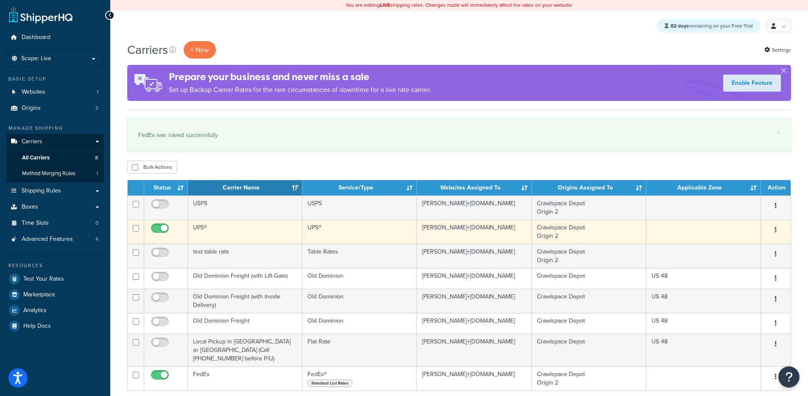
click at [289, 232] on td "UPS®" at bounding box center [245, 232] width 115 height 24
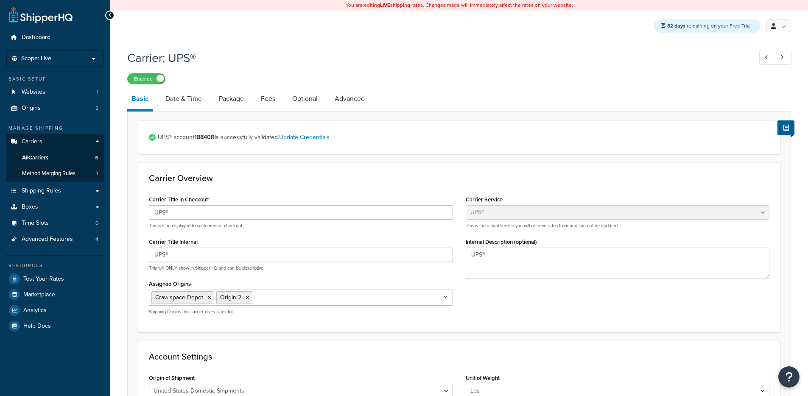
select select "ups"
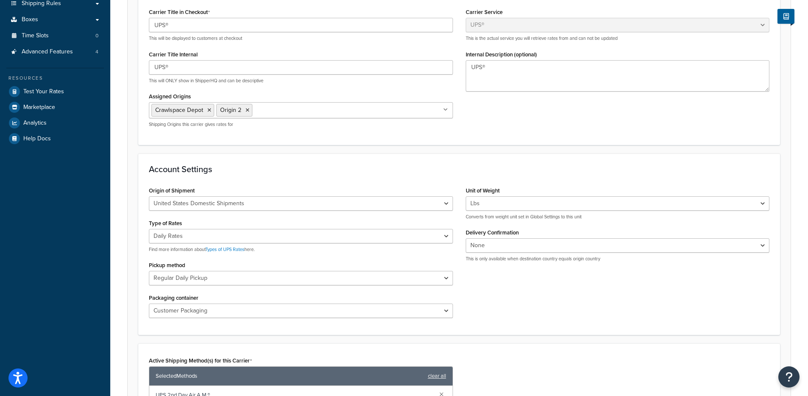
scroll to position [218, 0]
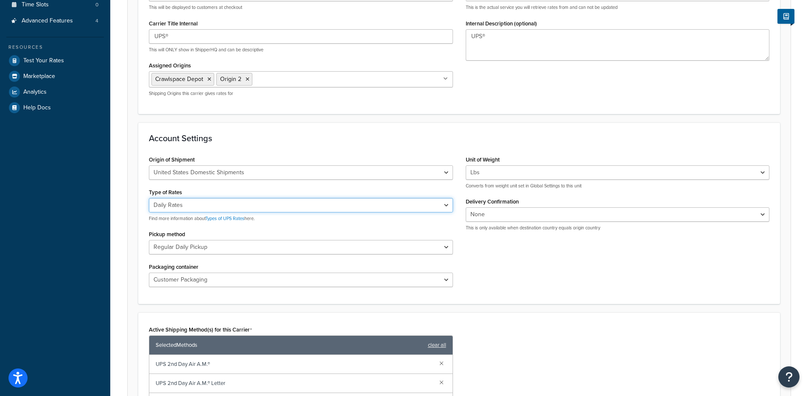
click at [209, 198] on select "Negotiated Rates (Rates Associated with Shipper Number) Daily Rates Retail Rate…" at bounding box center [301, 205] width 304 height 14
select select "00"
click at [149, 198] on select "Negotiated Rates (Rates Associated with Shipper Number) Daily Rates Retail Rate…" at bounding box center [301, 205] width 304 height 14
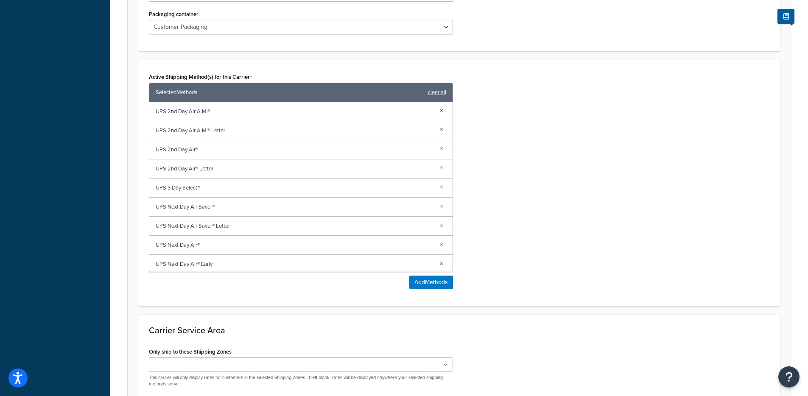
scroll to position [557, 0]
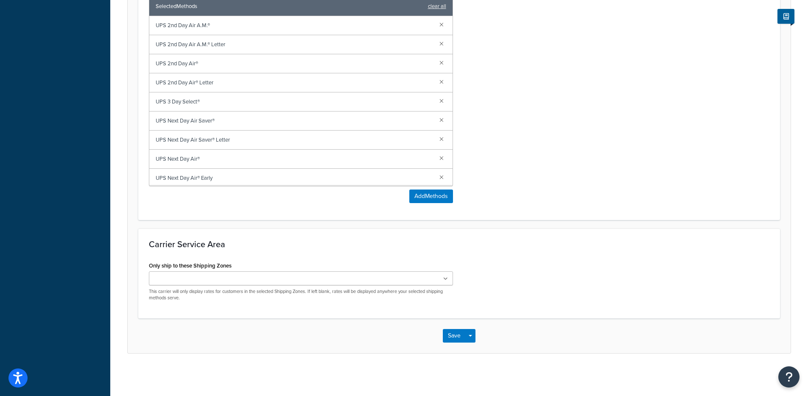
click at [475, 338] on div "Save Save Dropdown Save and Edit" at bounding box center [459, 335] width 663 height 35
click at [472, 339] on button "Save Dropdown" at bounding box center [470, 336] width 10 height 14
click at [472, 346] on button "Save and Edit" at bounding box center [474, 352] width 62 height 18
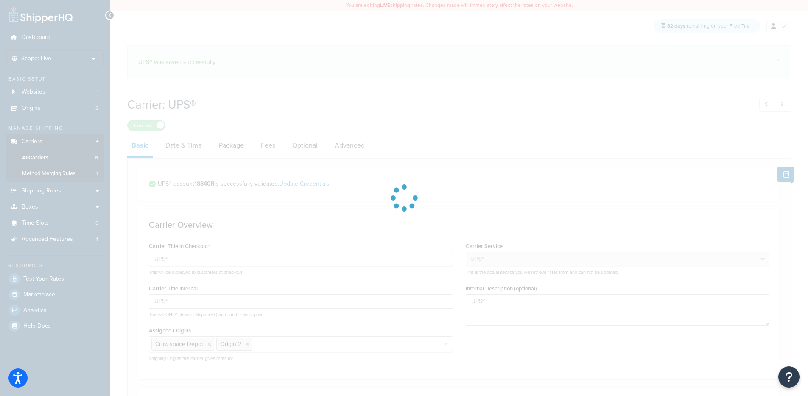
select select "ups"
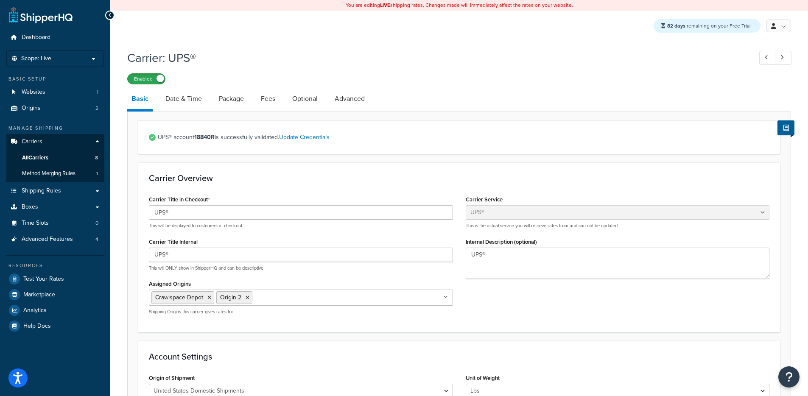
click at [153, 81] on label "Enabled" at bounding box center [146, 79] width 37 height 10
click at [72, 162] on link "All Carriers 8" at bounding box center [55, 158] width 98 height 16
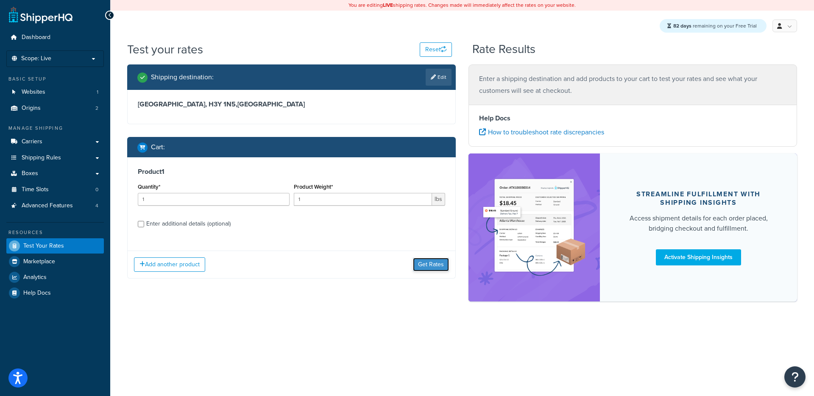
click at [429, 265] on button "Get Rates" at bounding box center [431, 265] width 36 height 14
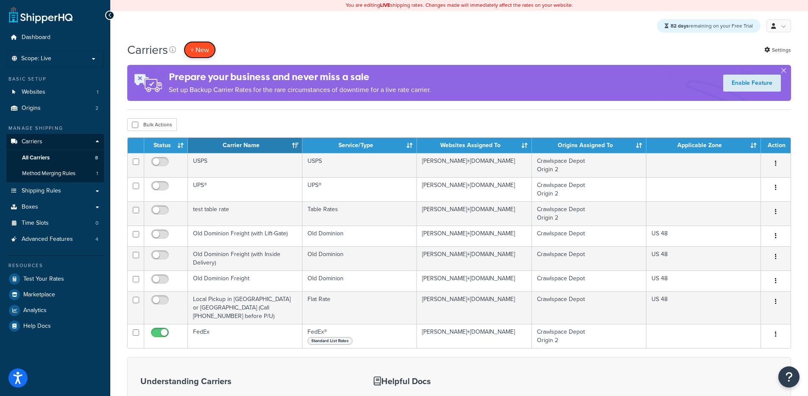
click at [203, 54] on button "+ New" at bounding box center [200, 49] width 32 height 17
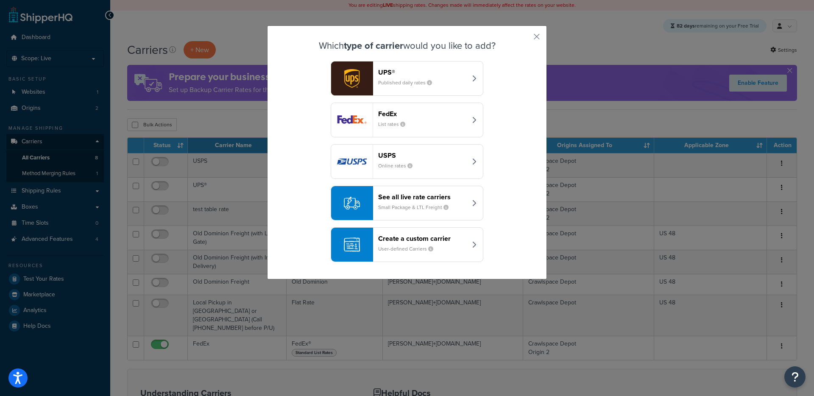
click at [410, 77] on div "UPS® Published daily rates" at bounding box center [422, 78] width 89 height 20
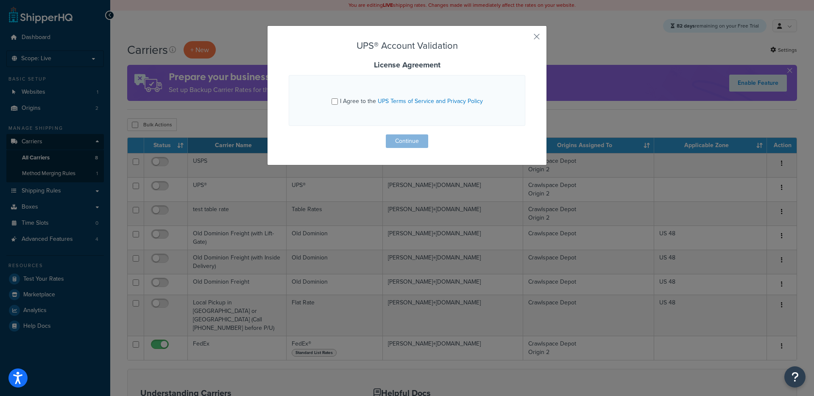
click at [357, 105] on span "I Agree to the UPS Terms of Service and Privacy Policy" at bounding box center [411, 101] width 143 height 9
click at [338, 105] on input "I Agree to the UPS Terms of Service and Privacy Policy" at bounding box center [335, 101] width 6 height 6
checkbox input "true"
click at [401, 143] on button "Continue" at bounding box center [407, 141] width 42 height 14
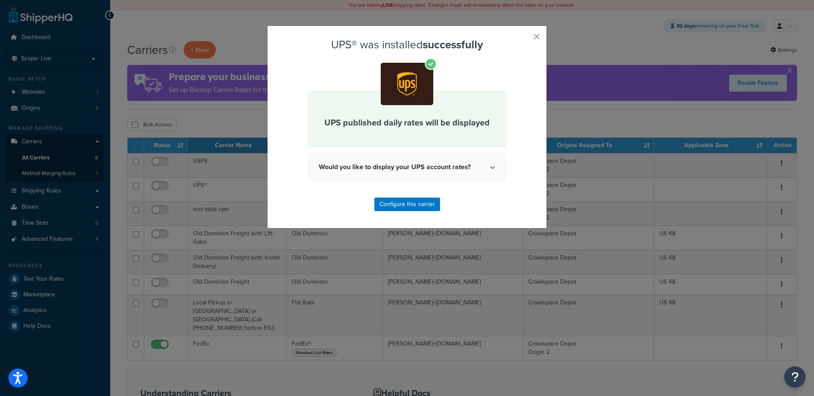
click at [414, 214] on div "UPS® was installed successfully UPS published daily rates will be displayed Wou…" at bounding box center [407, 126] width 280 height 203
click at [416, 206] on button "Configure this carrier" at bounding box center [407, 205] width 66 height 14
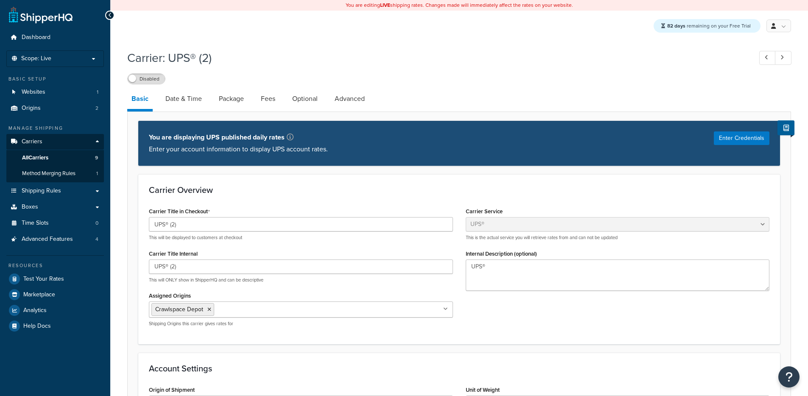
select select "ups"
click at [154, 83] on label "Disabled" at bounding box center [146, 79] width 37 height 10
click at [195, 106] on link "Date & Time" at bounding box center [183, 99] width 45 height 20
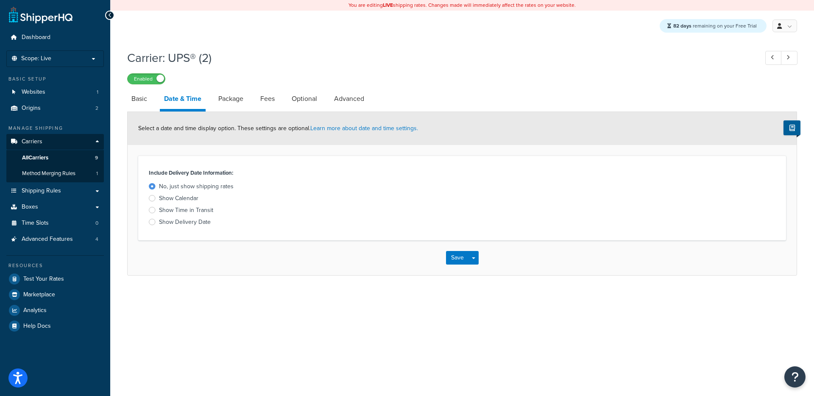
click at [190, 223] on div "Show Delivery Date" at bounding box center [185, 222] width 52 height 8
click at [0, 0] on input "Show Delivery Date" at bounding box center [0, 0] width 0 height 0
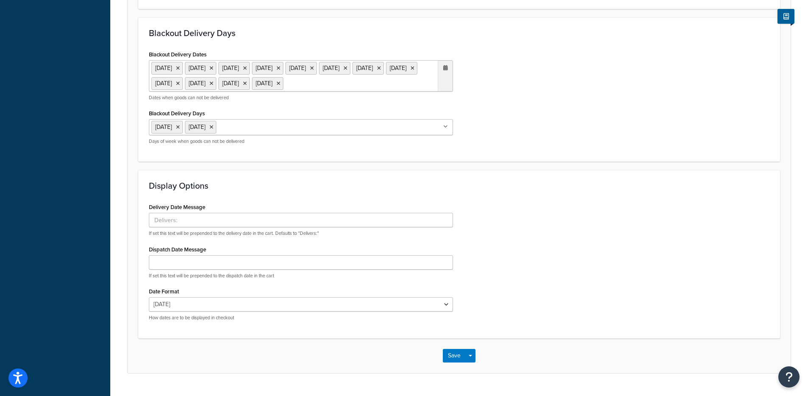
scroll to position [399, 0]
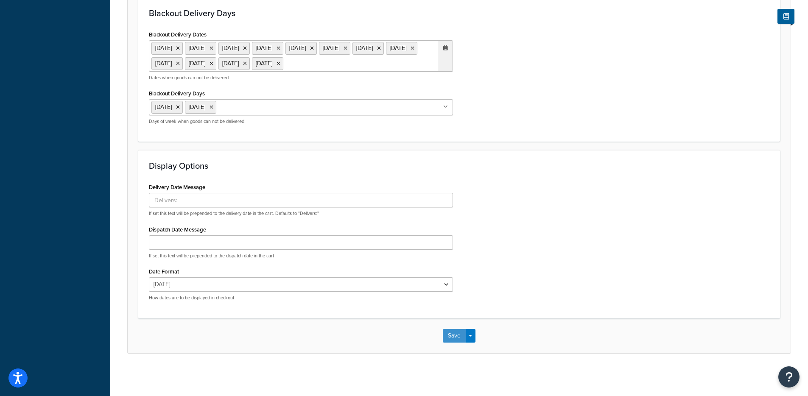
click at [456, 331] on button "Save" at bounding box center [454, 336] width 23 height 14
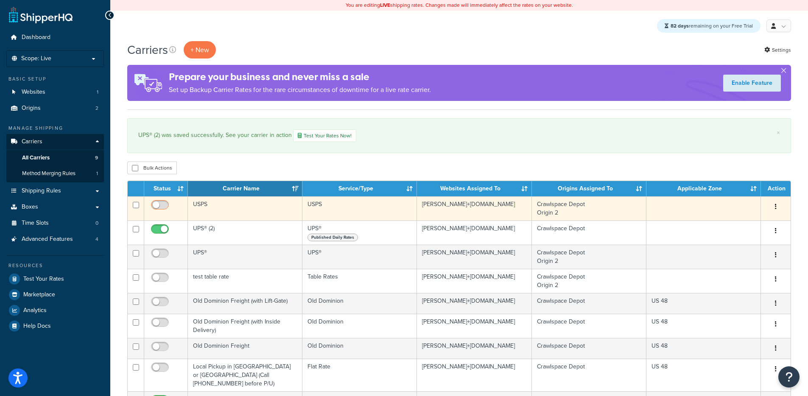
click at [165, 204] on input "checkbox" at bounding box center [160, 207] width 23 height 11
checkbox input "true"
click at [265, 198] on td "USPS" at bounding box center [245, 208] width 115 height 24
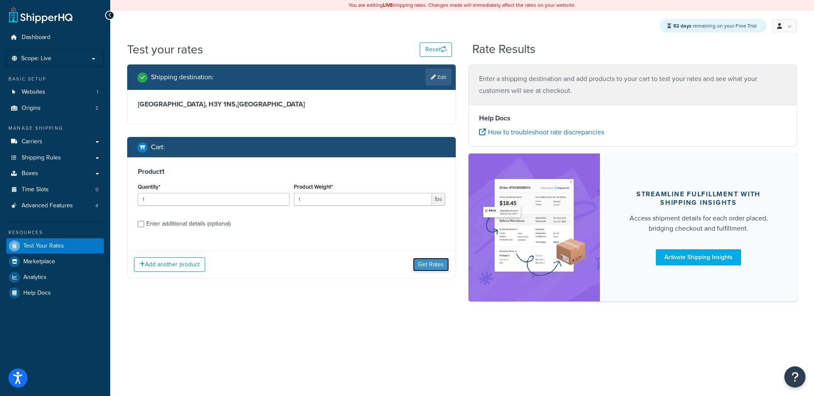
click at [426, 263] on button "Get Rates" at bounding box center [431, 265] width 36 height 14
click at [431, 263] on button "Get Rates" at bounding box center [431, 265] width 36 height 14
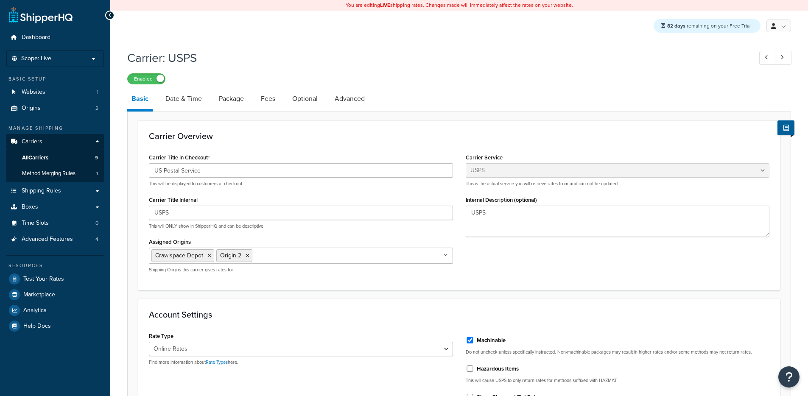
select select "usps"
select select "ONLINE"
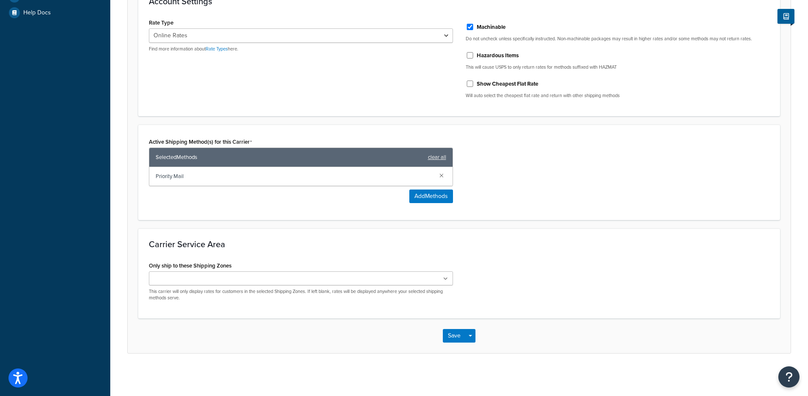
click at [455, 196] on div "Active Shipping Method(s) for this Carrier Selected Methods clear all Priority …" at bounding box center [300, 173] width 317 height 74
click at [446, 196] on button "Add Methods" at bounding box center [431, 197] width 44 height 14
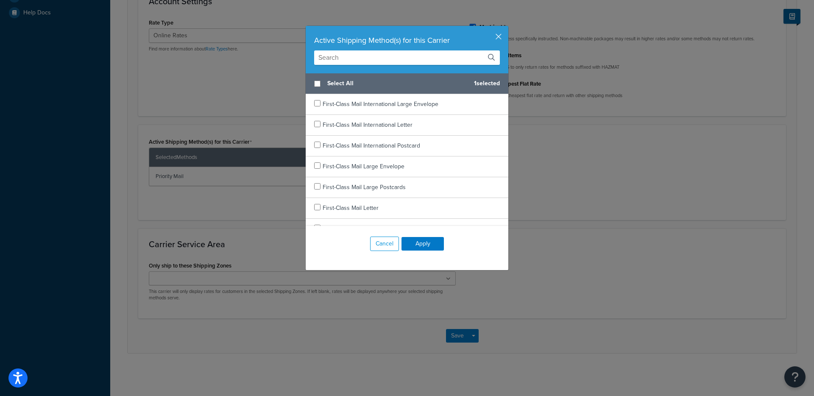
click at [323, 84] on div "Select All 1 selected" at bounding box center [407, 83] width 203 height 21
checkbox input "true"
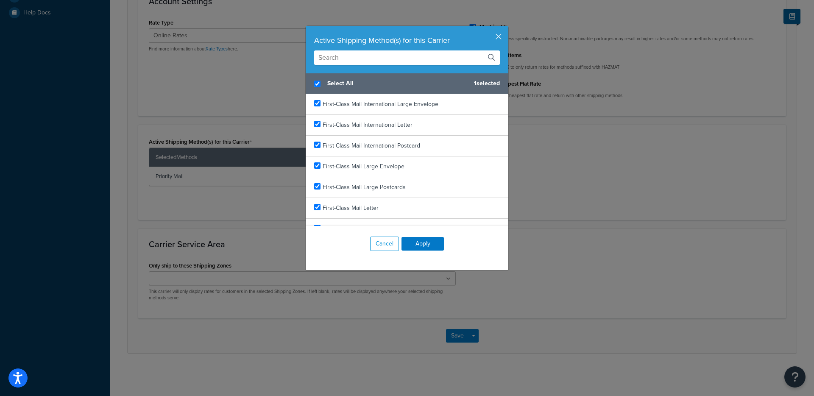
checkbox input "true"
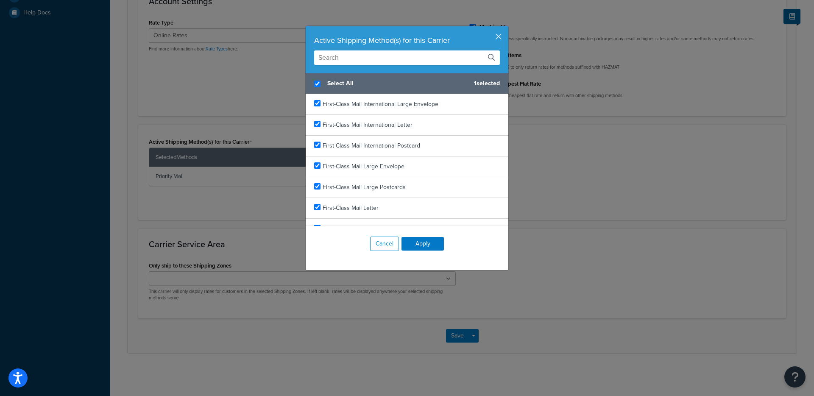
checkbox input "true"
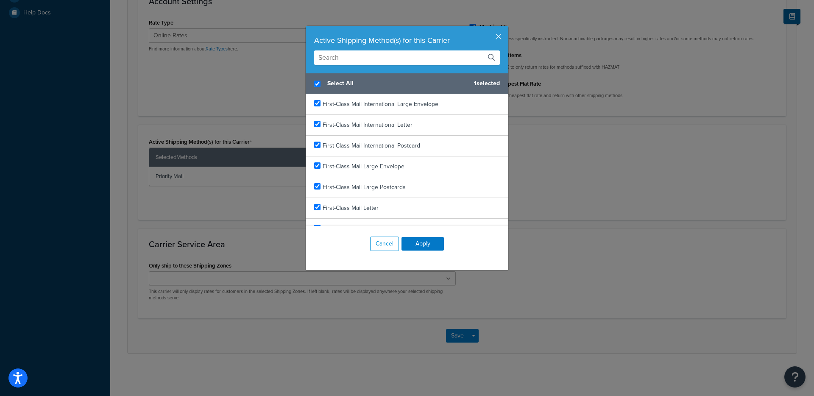
checkbox input "true"
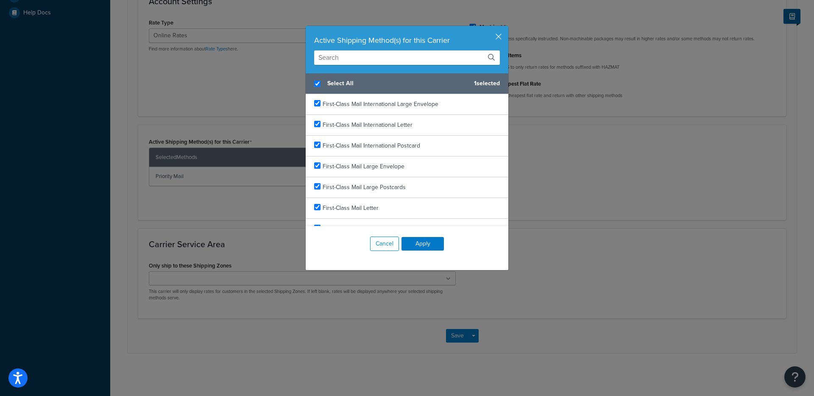
checkbox input "true"
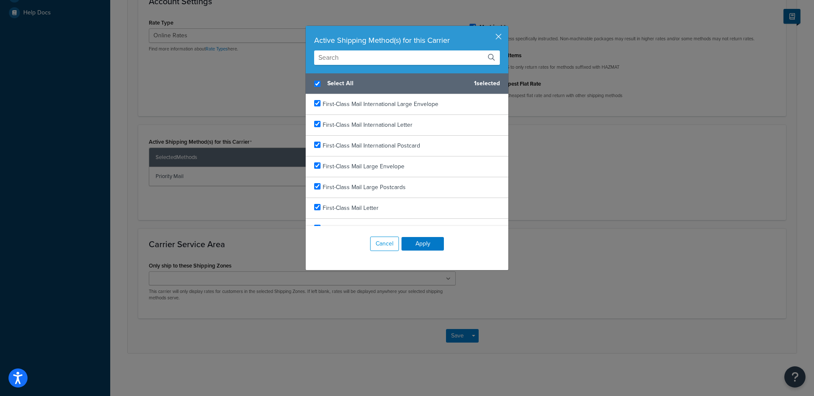
checkbox input "true"
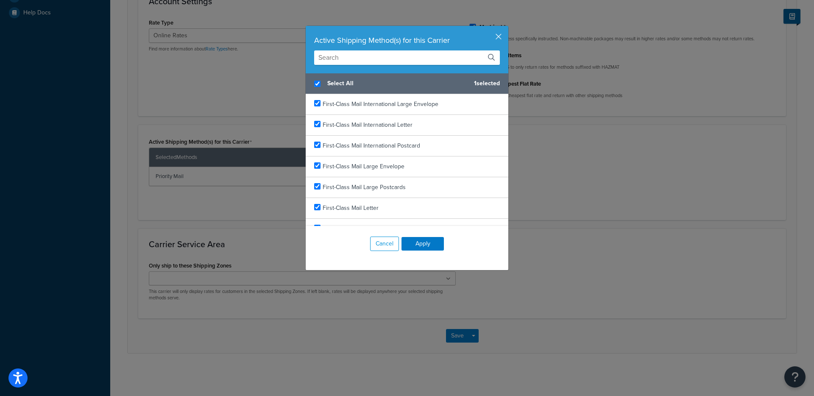
checkbox input "true"
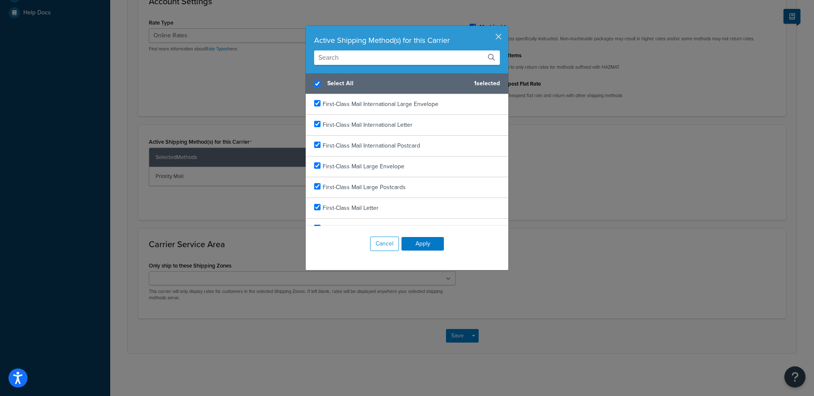
checkbox input "true"
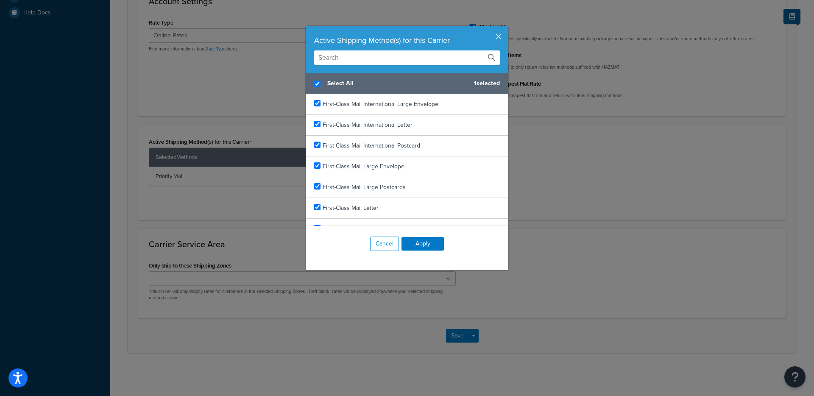
checkbox input "true"
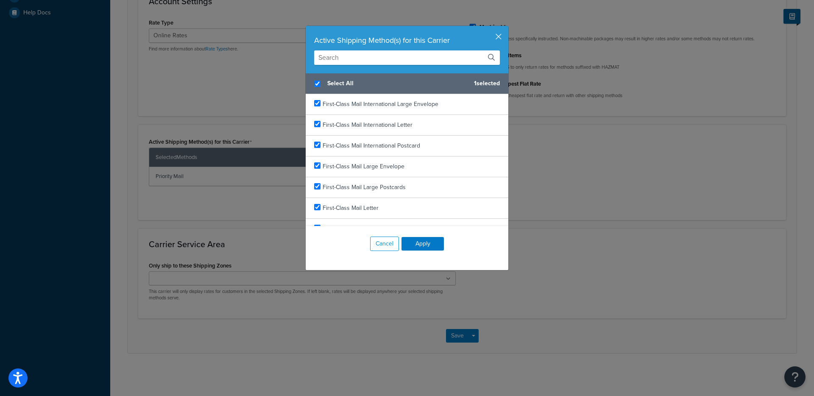
checkbox input "true"
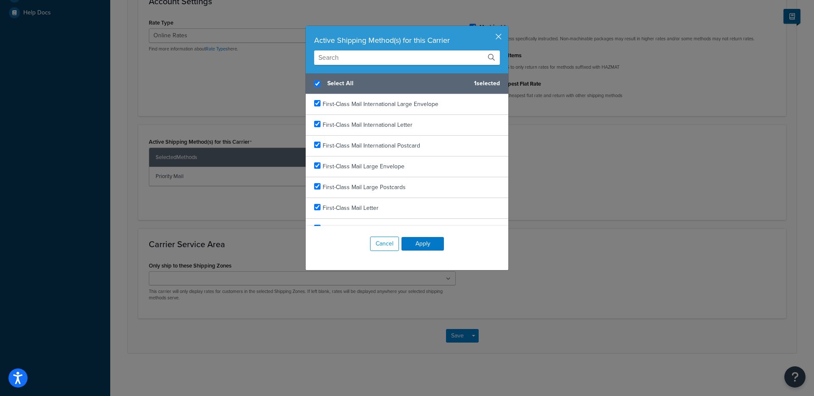
checkbox input "true"
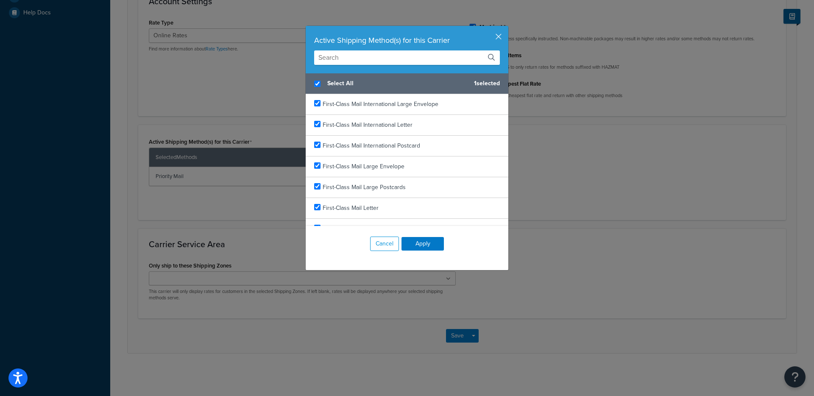
checkbox input "true"
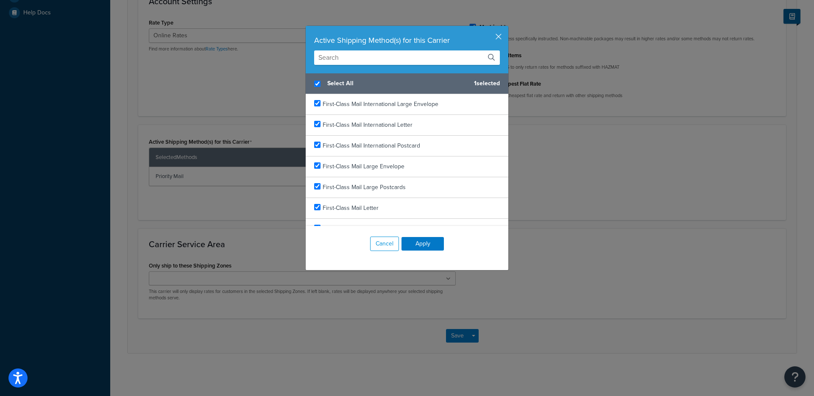
checkbox input "true"
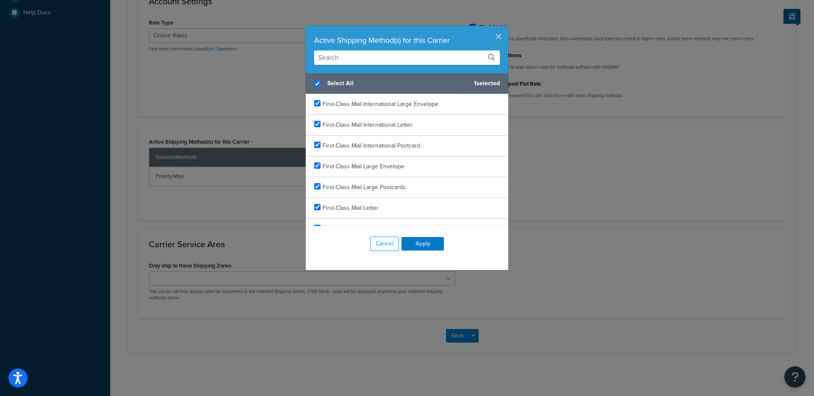
checkbox input "true"
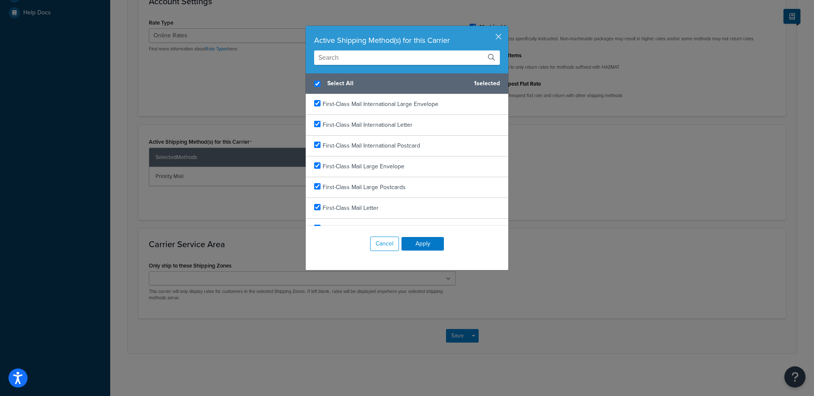
checkbox input "true"
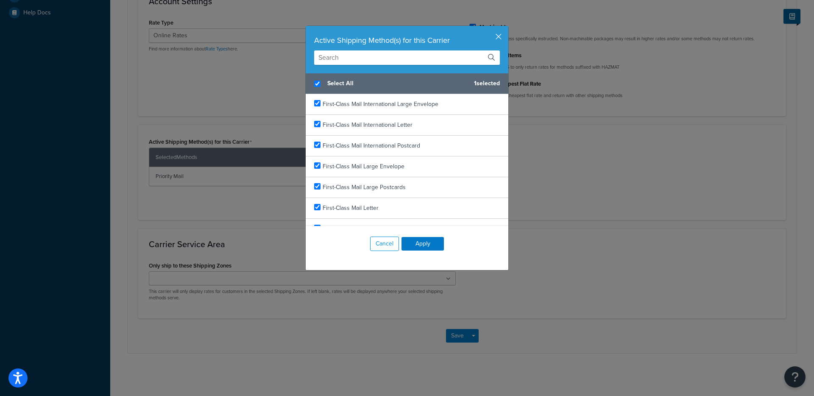
checkbox input "true"
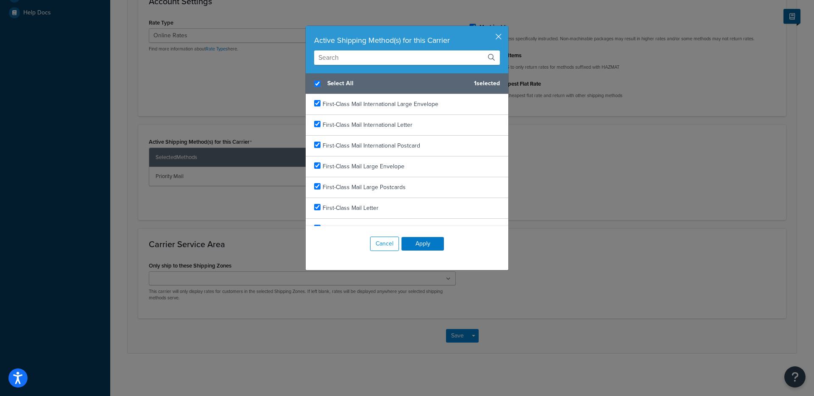
checkbox input "true"
click at [414, 239] on button "Apply" at bounding box center [423, 244] width 42 height 14
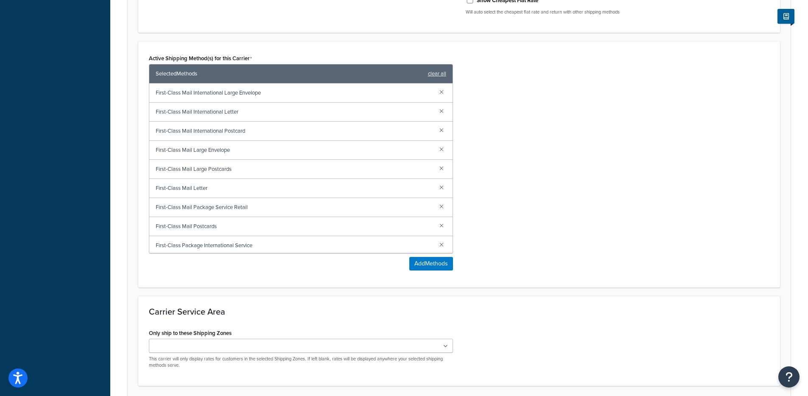
scroll to position [464, 0]
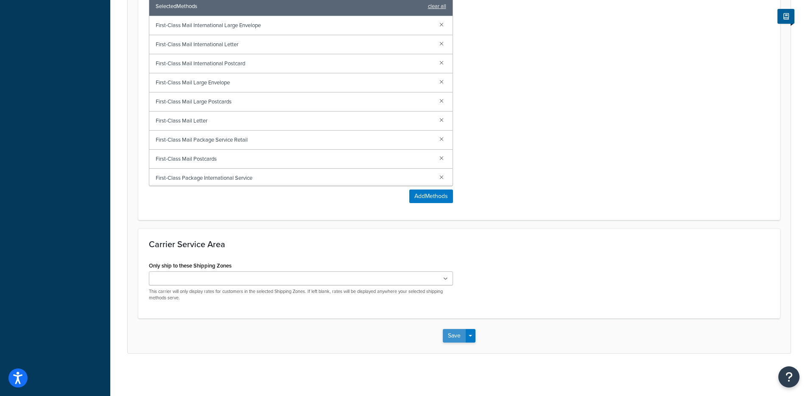
click at [451, 341] on button "Save" at bounding box center [454, 336] width 23 height 14
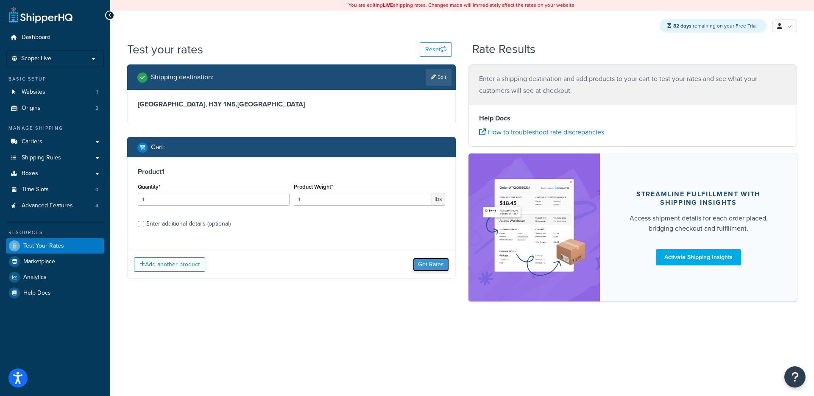
click at [436, 262] on button "Get Rates" at bounding box center [431, 265] width 36 height 14
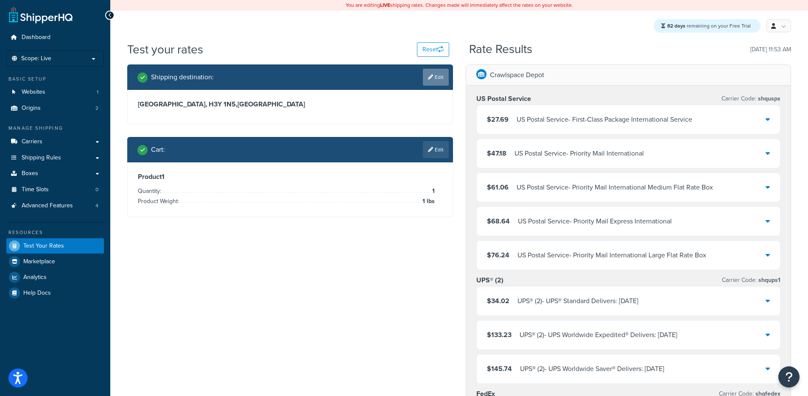
click at [441, 79] on link "Edit" at bounding box center [436, 77] width 26 height 17
select select "CA"
select select "QC"
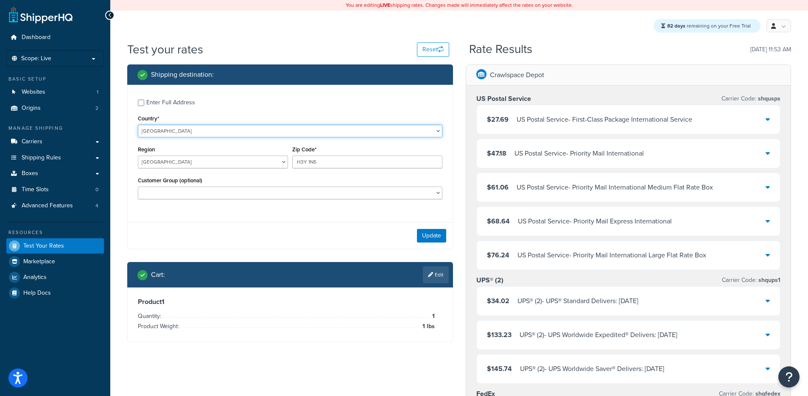
click at [176, 131] on select "United States United Kingdom Afghanistan Åland Islands Albania Algeria American…" at bounding box center [290, 131] width 304 height 13
click at [138, 125] on select "United States United Kingdom Afghanistan Åland Islands Albania Algeria American…" at bounding box center [290, 131] width 304 height 13
select select "UG"
click at [167, 129] on select "United States United Kingdom Afghanistan Åland Islands Albania Algeria American…" at bounding box center [290, 131] width 304 height 13
click at [138, 125] on select "United States United Kingdom Afghanistan Åland Islands Albania Algeria American…" at bounding box center [290, 131] width 304 height 13
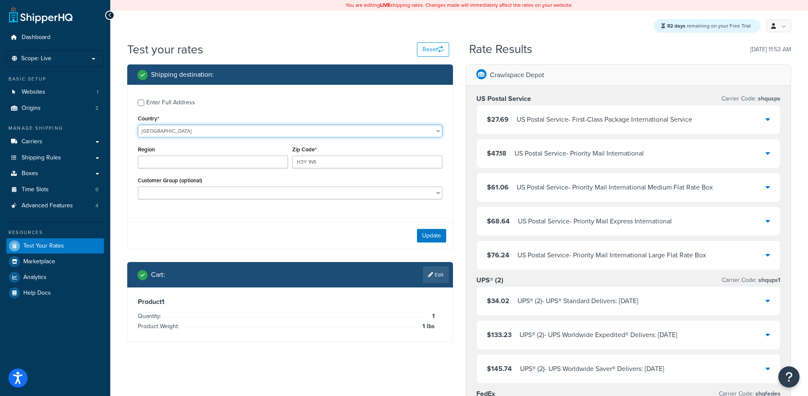
click at [167, 135] on select "United States United Kingdom Afghanistan Åland Islands Albania Algeria American…" at bounding box center [290, 131] width 304 height 13
select select "GB"
click at [138, 125] on select "United States United Kingdom Afghanistan Åland Islands Albania Algeria American…" at bounding box center [290, 131] width 304 height 13
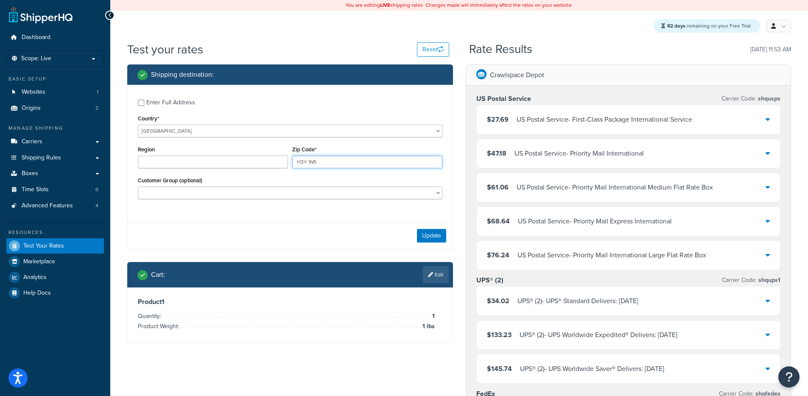
click at [341, 165] on input "H3Y 1N5" at bounding box center [367, 162] width 150 height 13
click at [346, 159] on input "H3Y 1N5" at bounding box center [367, 162] width 150 height 13
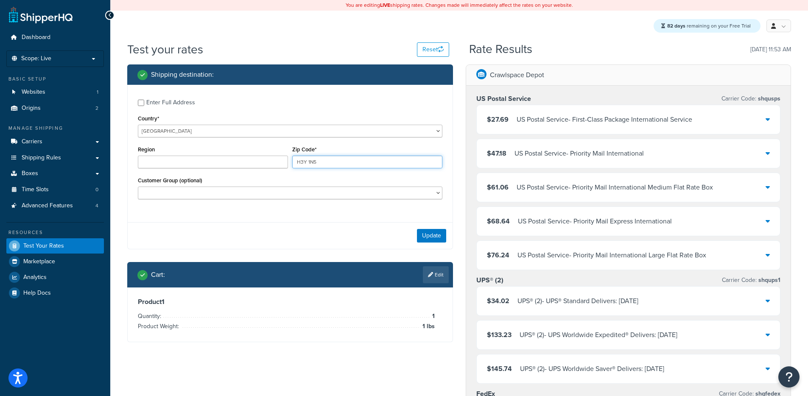
click at [346, 159] on input "H3Y 1N5" at bounding box center [367, 162] width 150 height 13
type input "WC1B 3DG"
click at [427, 234] on button "Update" at bounding box center [431, 236] width 29 height 14
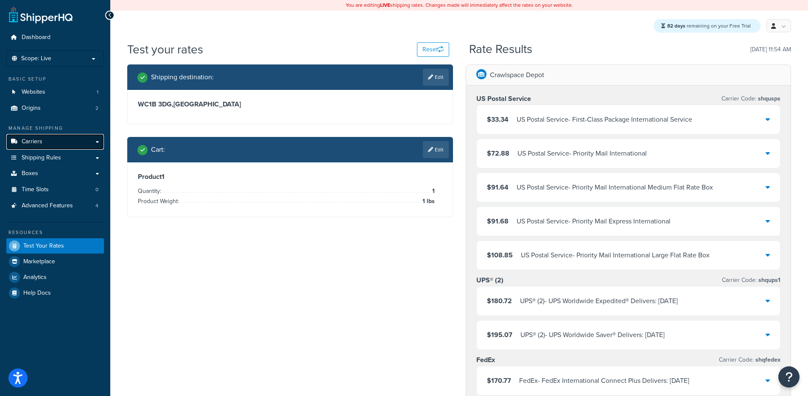
click at [60, 142] on link "Carriers" at bounding box center [55, 142] width 98 height 16
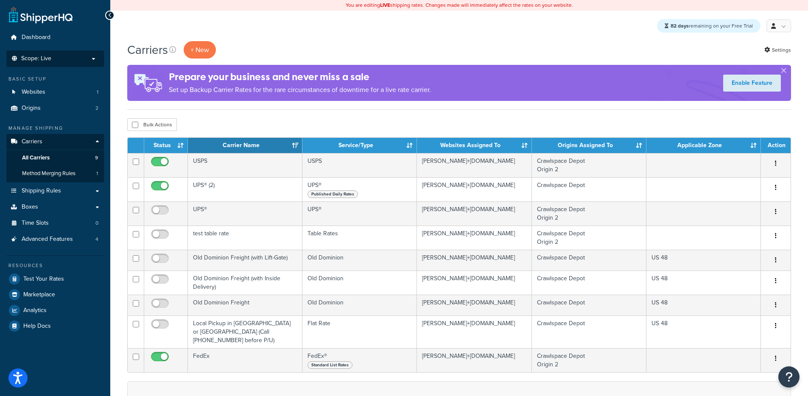
click at [77, 63] on li "Scope: Live Development Integration Test" at bounding box center [55, 58] width 98 height 17
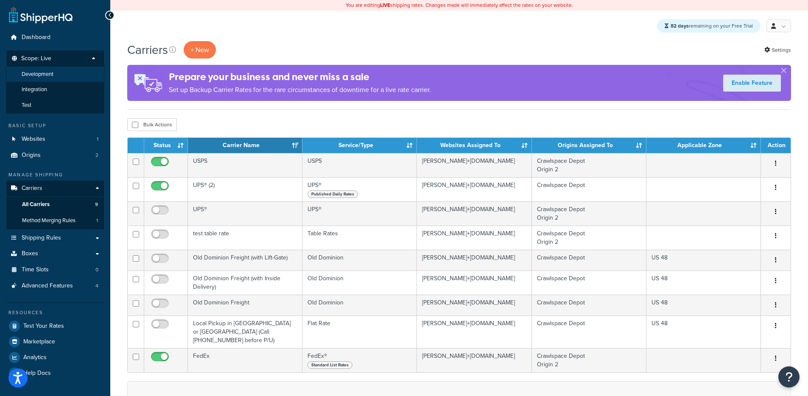
click at [72, 70] on li "Development" at bounding box center [55, 75] width 98 height 16
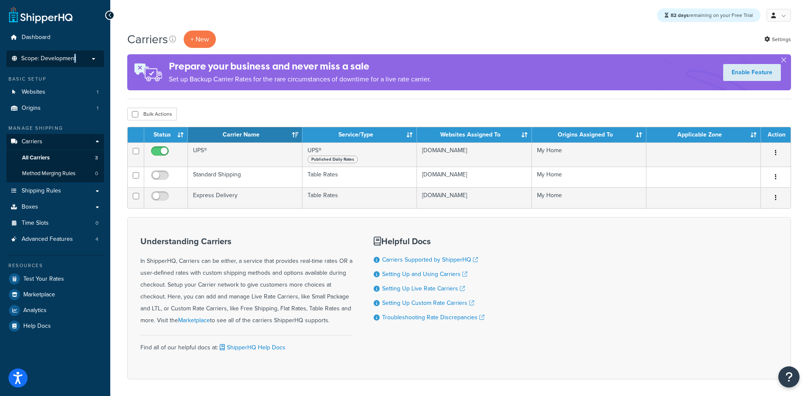
click at [75, 56] on span "Scope: Development" at bounding box center [48, 58] width 55 height 7
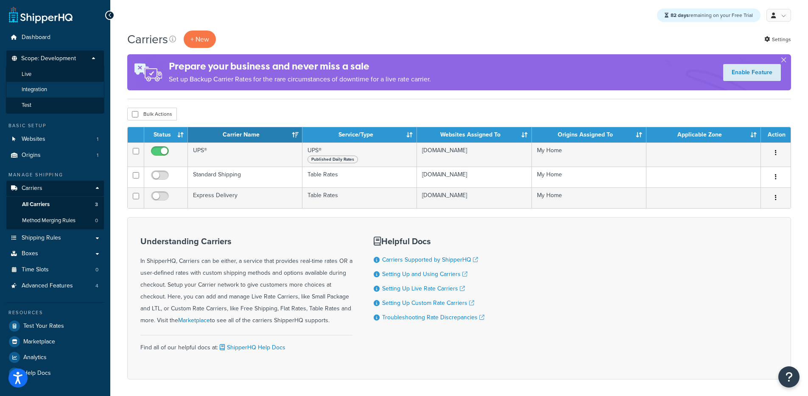
click at [64, 84] on li "Integration" at bounding box center [55, 90] width 98 height 16
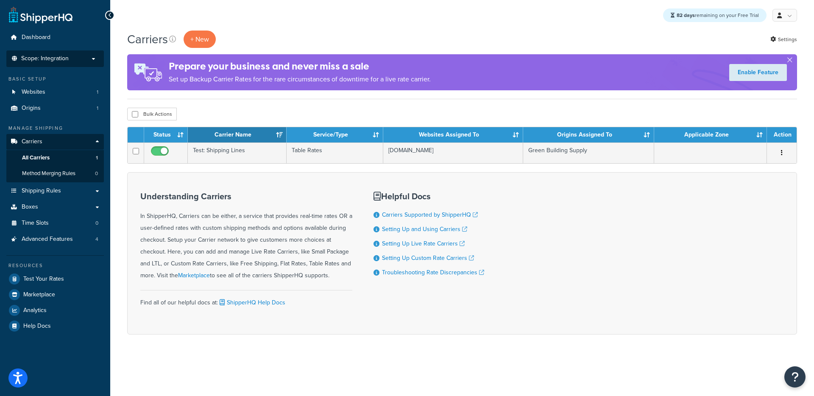
click at [72, 62] on li "Scope: Integration Live Development Test" at bounding box center [55, 58] width 98 height 17
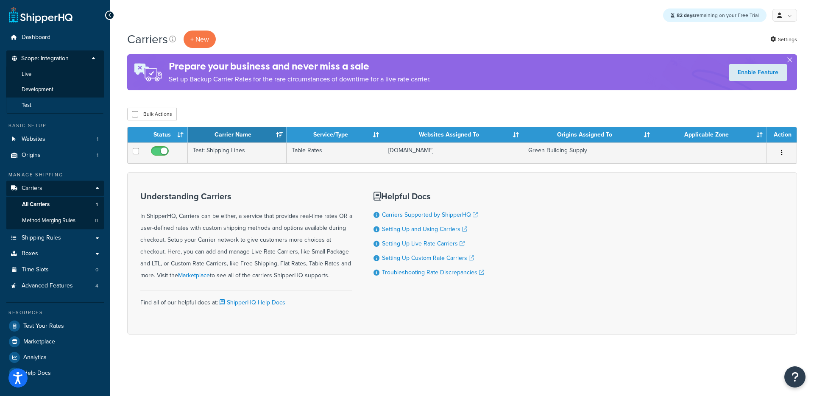
click at [55, 101] on li "Test" at bounding box center [55, 106] width 98 height 16
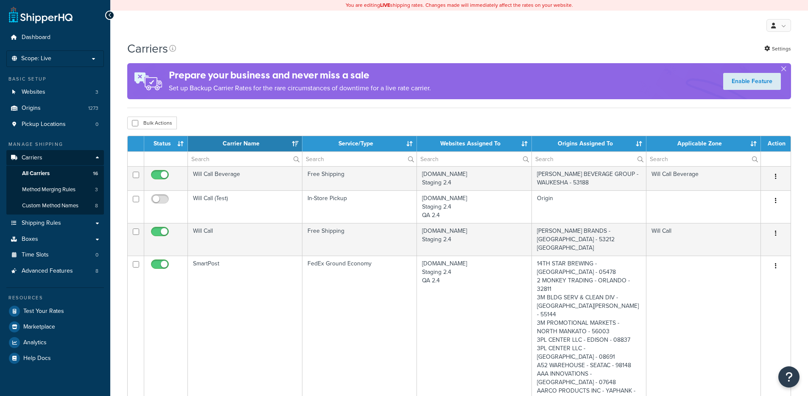
select select "15"
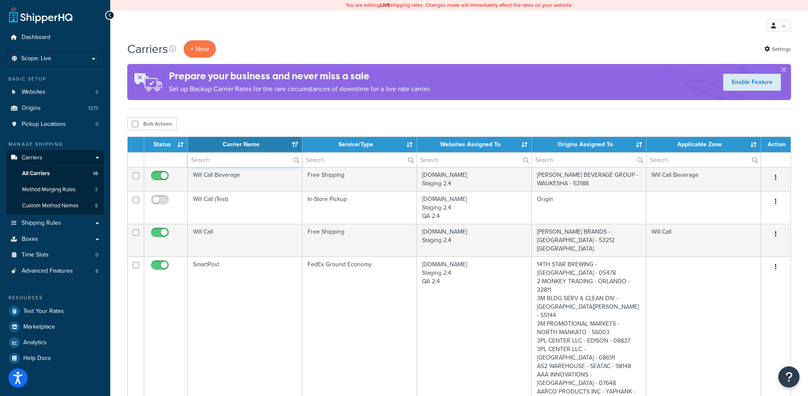
click at [229, 162] on input "text" at bounding box center [245, 160] width 114 height 14
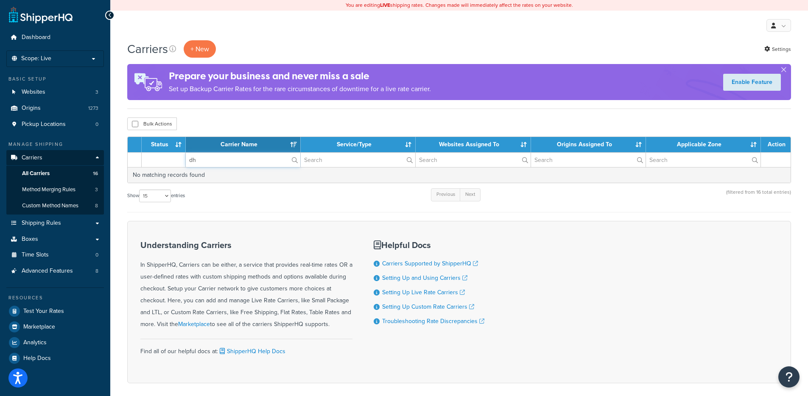
type input "d"
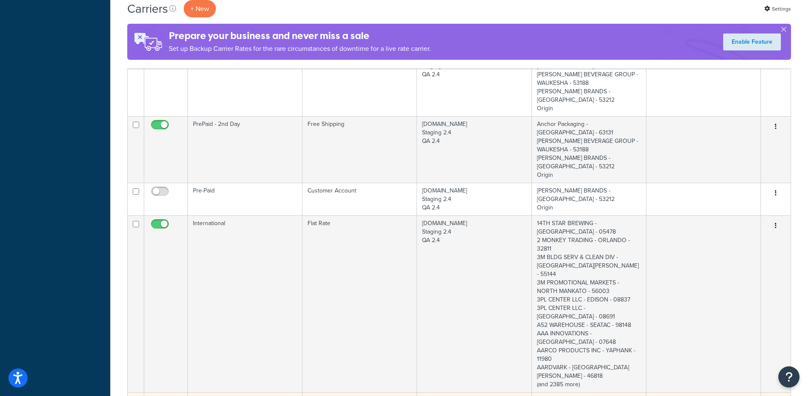
scroll to position [1141, 0]
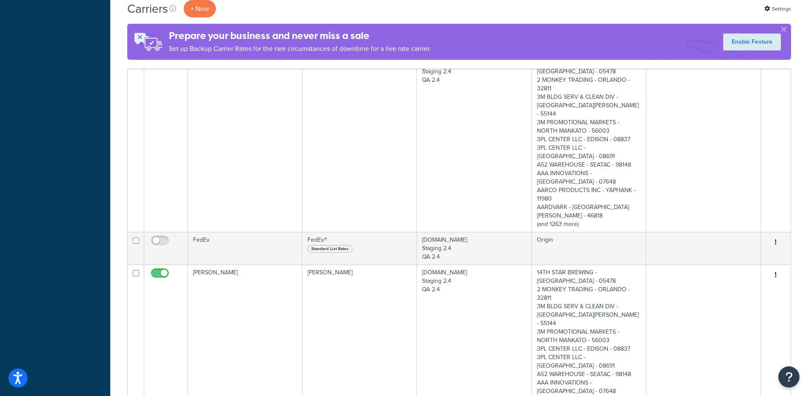
select select "50"
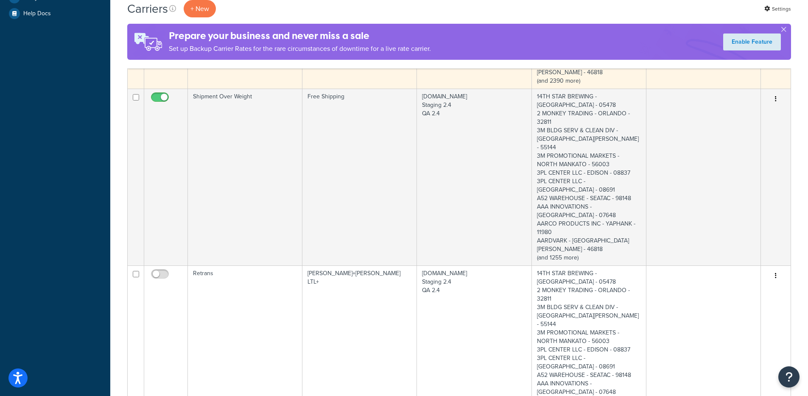
scroll to position [0, 0]
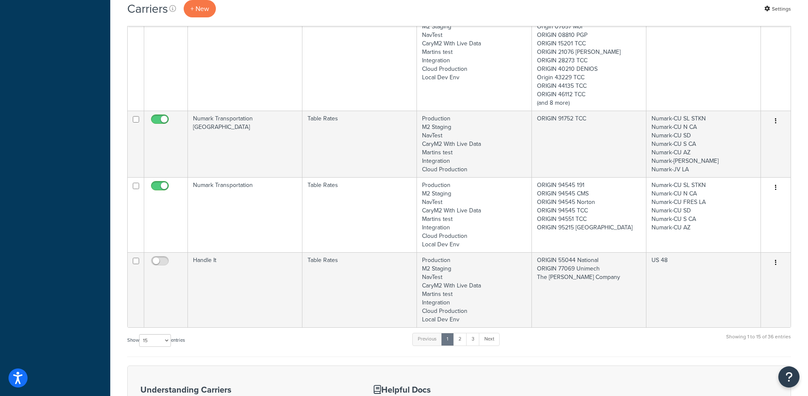
scroll to position [1197, 0]
click at [162, 332] on select "10 15 25 50 100" at bounding box center [155, 338] width 32 height 13
select select "50"
click at [140, 345] on select "10 15 25 50 100" at bounding box center [155, 338] width 32 height 13
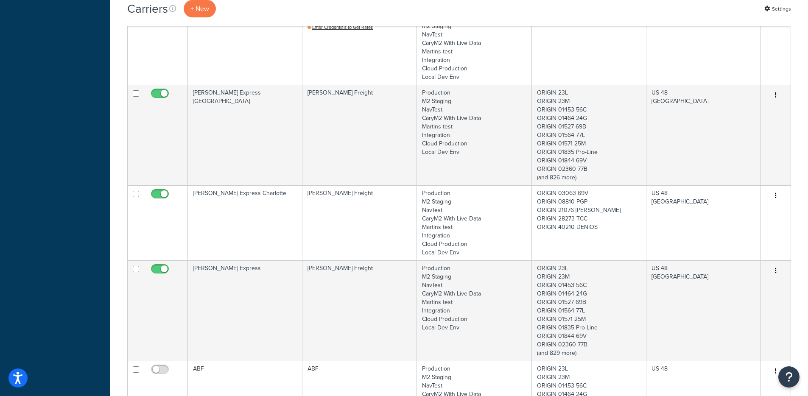
scroll to position [3128, 0]
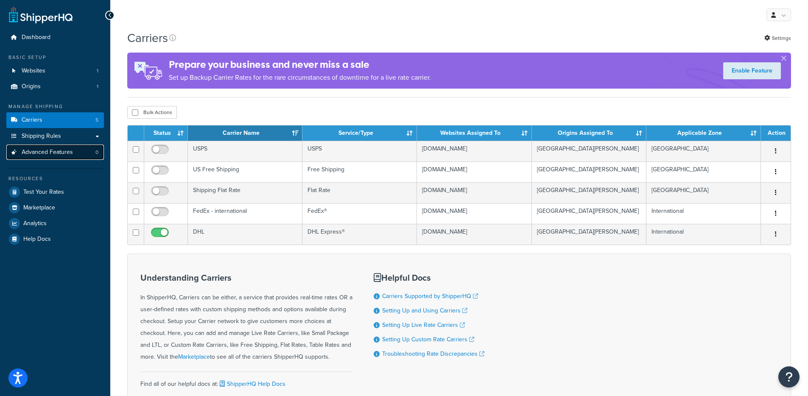
click at [61, 151] on span "Advanced Features" at bounding box center [47, 152] width 51 height 7
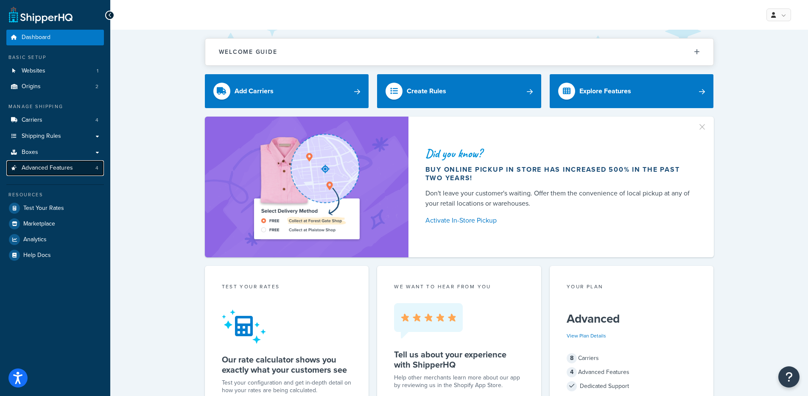
click at [73, 169] on link "Advanced Features 4" at bounding box center [55, 168] width 98 height 16
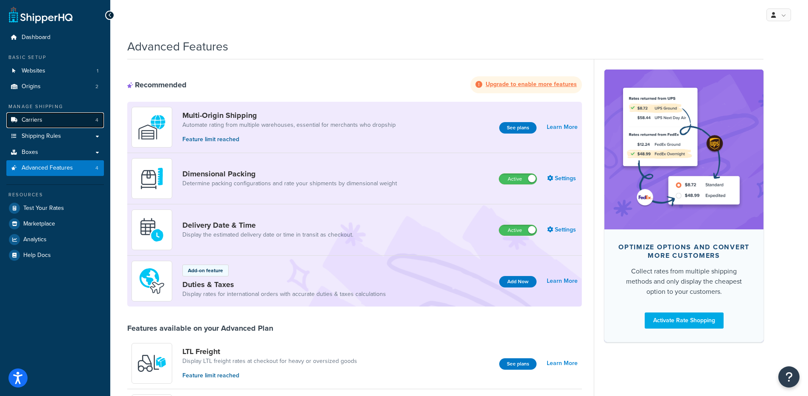
click at [71, 122] on link "Carriers 4" at bounding box center [55, 120] width 98 height 16
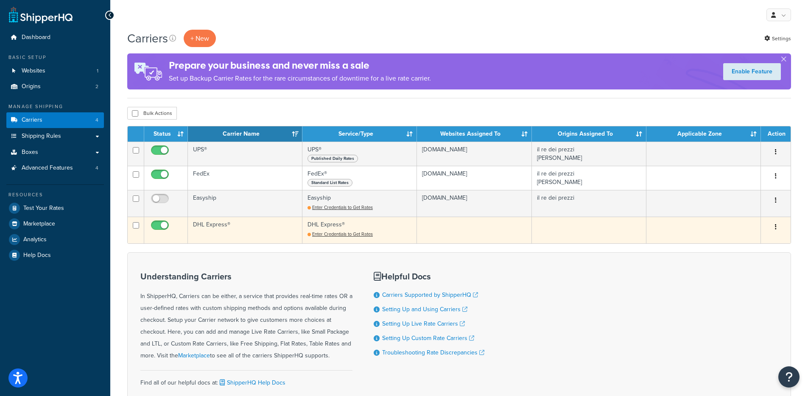
click at [209, 228] on td "DHL Express®" at bounding box center [245, 230] width 115 height 27
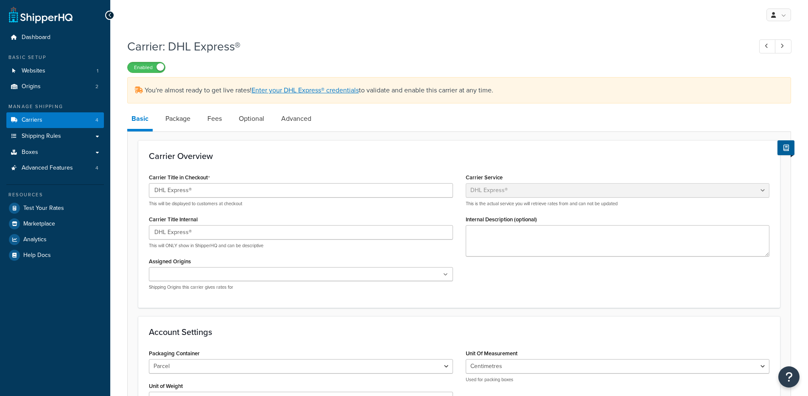
select select "dhl"
select select "kg"
select select "CM"
click at [63, 171] on span "Advanced Features" at bounding box center [47, 168] width 51 height 7
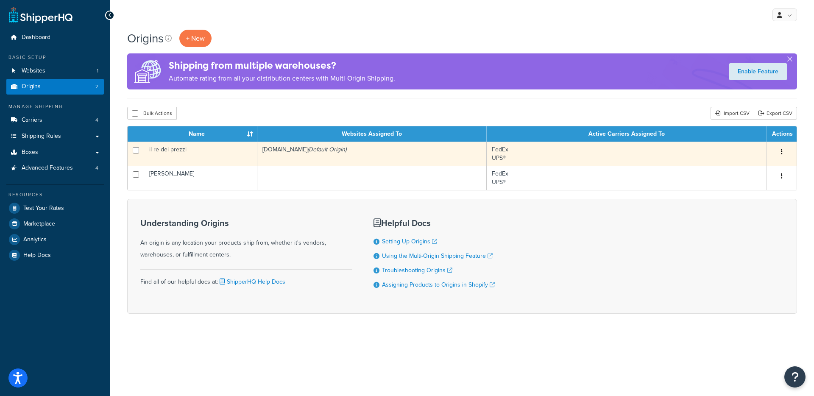
click at [234, 148] on td "il re dei prezzi" at bounding box center [200, 154] width 113 height 24
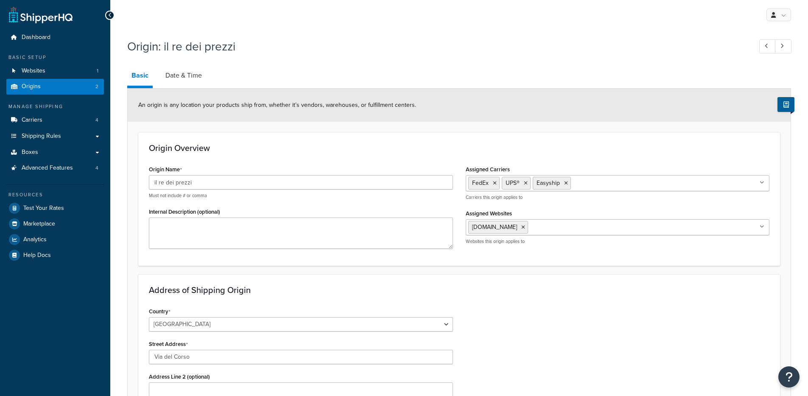
select select "1107"
select select "888"
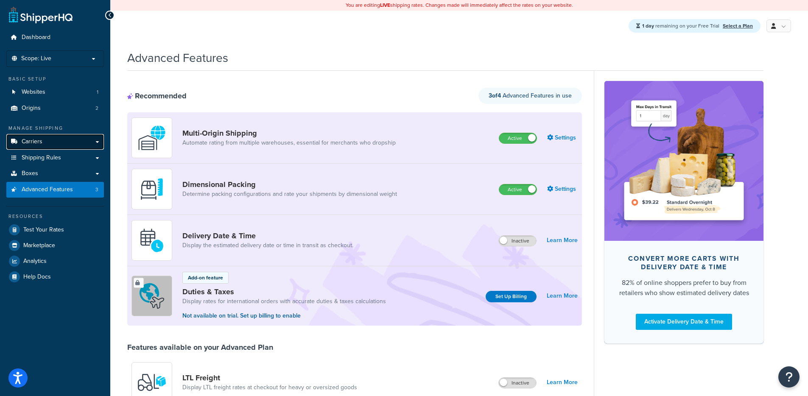
click at [64, 145] on link "Carriers" at bounding box center [55, 142] width 98 height 16
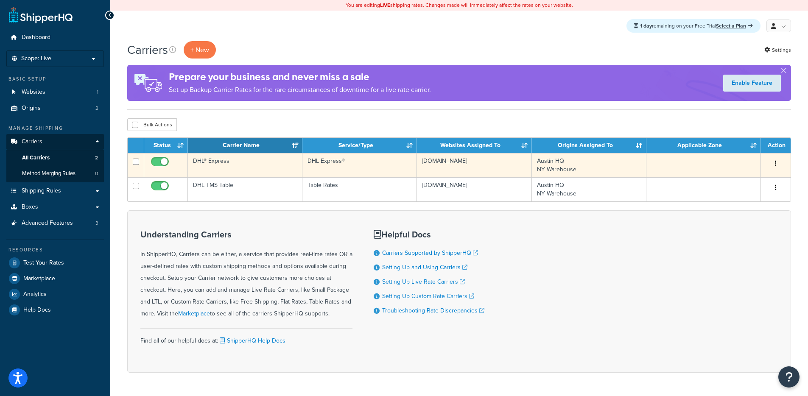
click at [264, 165] on td "DHL® Express" at bounding box center [245, 165] width 115 height 24
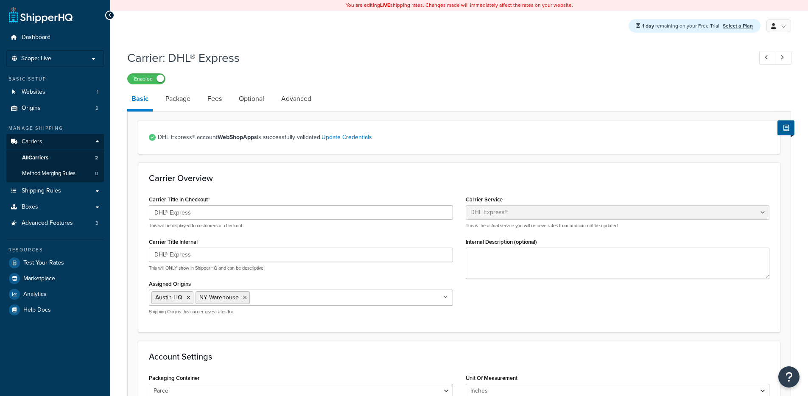
select select "dhl"
click at [57, 223] on span "Advanced Features" at bounding box center [47, 223] width 51 height 7
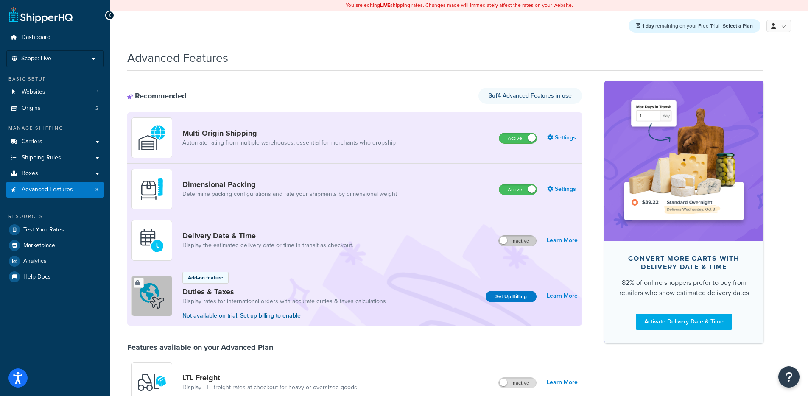
click at [522, 243] on label "Inactive" at bounding box center [517, 241] width 37 height 10
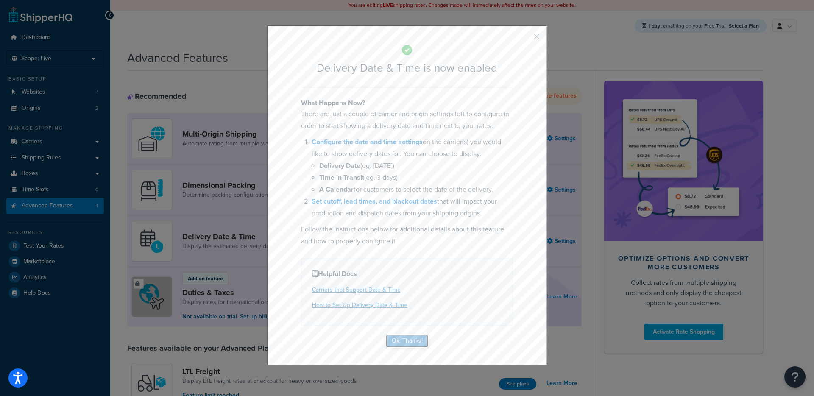
click at [390, 344] on button "Ok, Thanks!" at bounding box center [407, 341] width 42 height 14
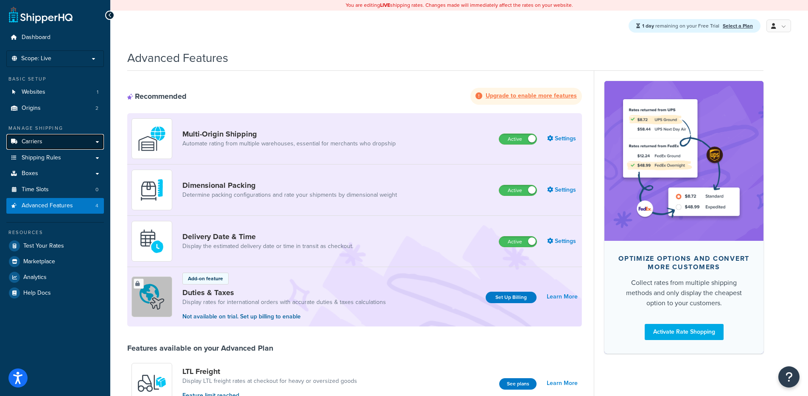
click at [70, 144] on link "Carriers" at bounding box center [55, 142] width 98 height 16
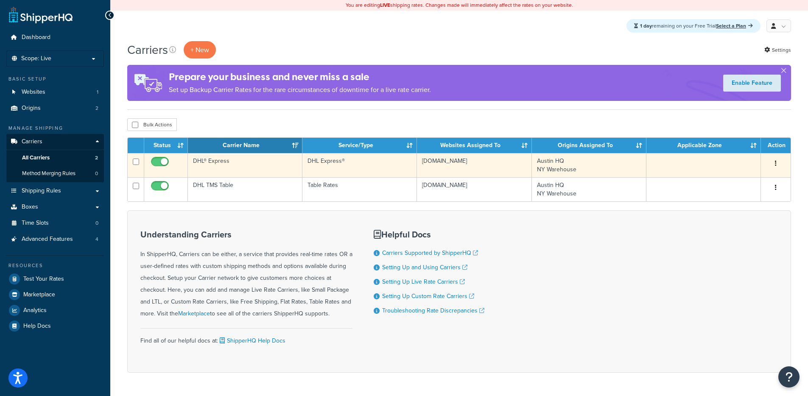
click at [276, 167] on td "DHL® Express" at bounding box center [245, 165] width 115 height 24
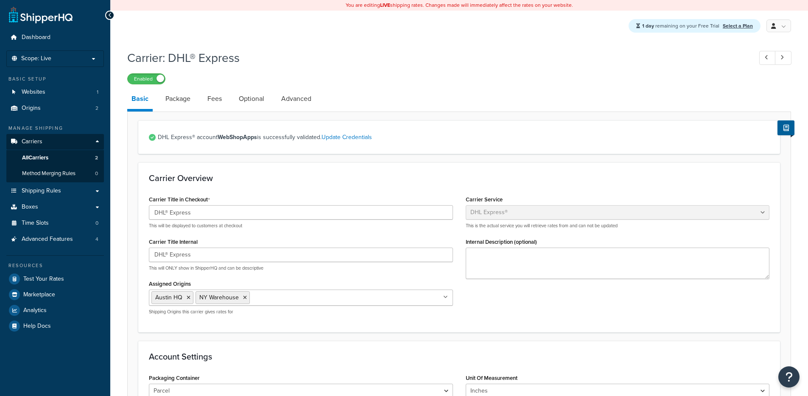
select select "dhl"
click at [182, 98] on link "Package" at bounding box center [178, 99] width 34 height 20
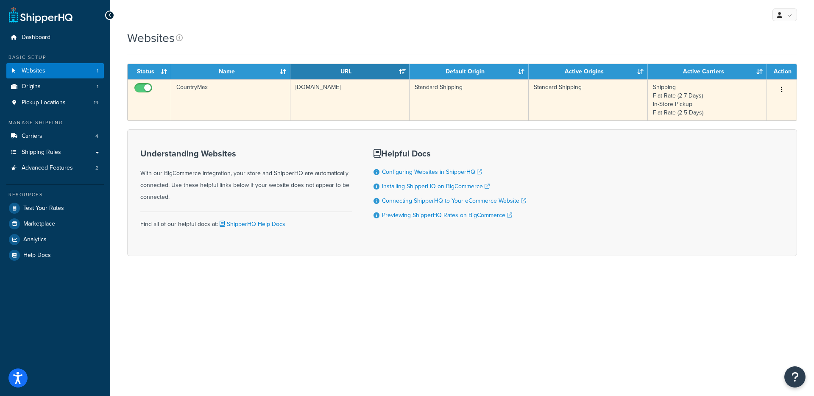
click at [236, 89] on td "CountryMax" at bounding box center [230, 99] width 119 height 41
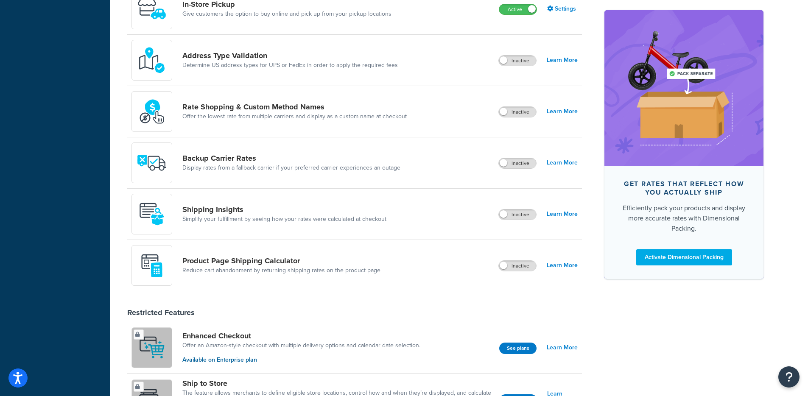
scroll to position [355, 0]
click at [507, 267] on label "Inactive" at bounding box center [517, 265] width 37 height 10
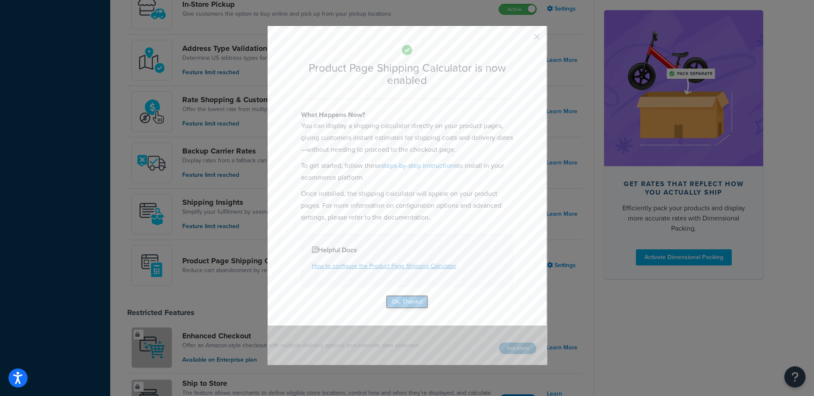
click at [410, 302] on button "Ok, Thanks!" at bounding box center [407, 302] width 42 height 14
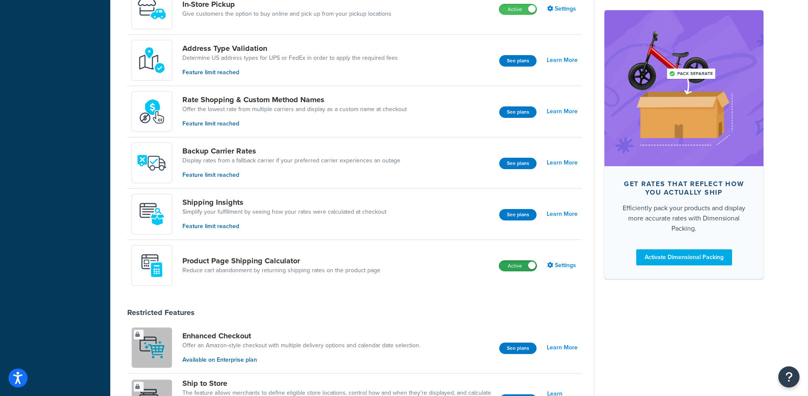
click at [514, 269] on label "Active" at bounding box center [517, 266] width 37 height 10
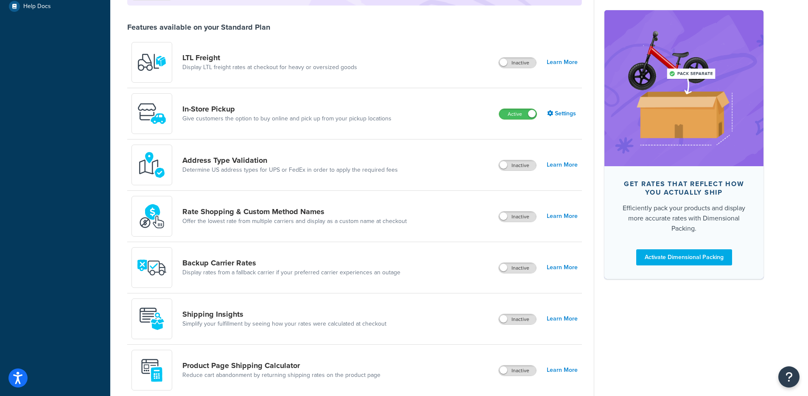
scroll to position [349, 0]
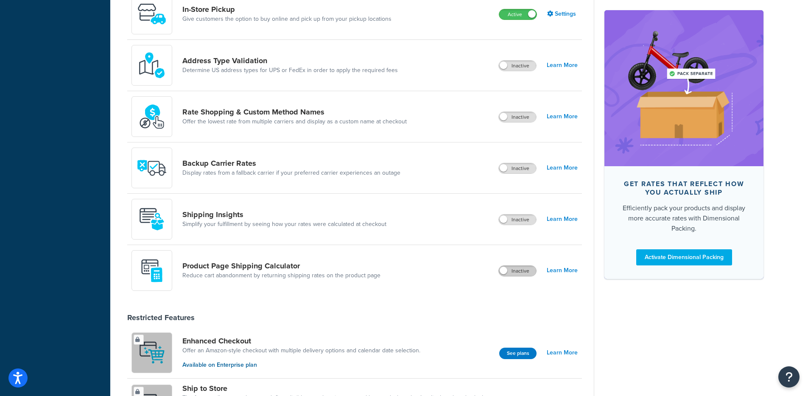
click at [522, 270] on label "Inactive" at bounding box center [517, 271] width 37 height 10
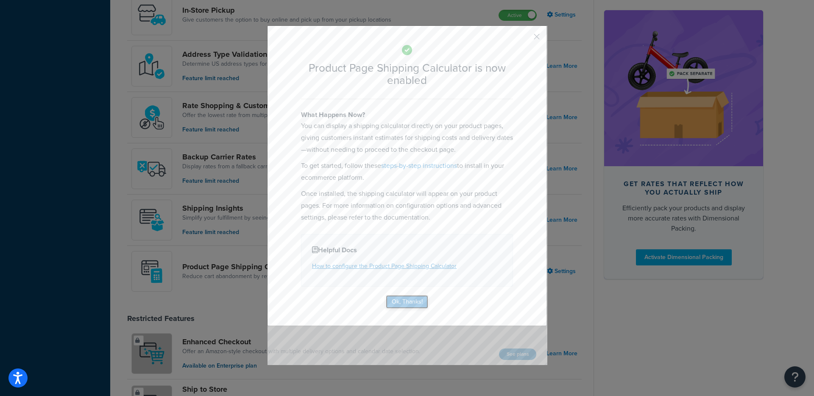
click at [413, 301] on button "Ok, Thanks!" at bounding box center [407, 302] width 42 height 14
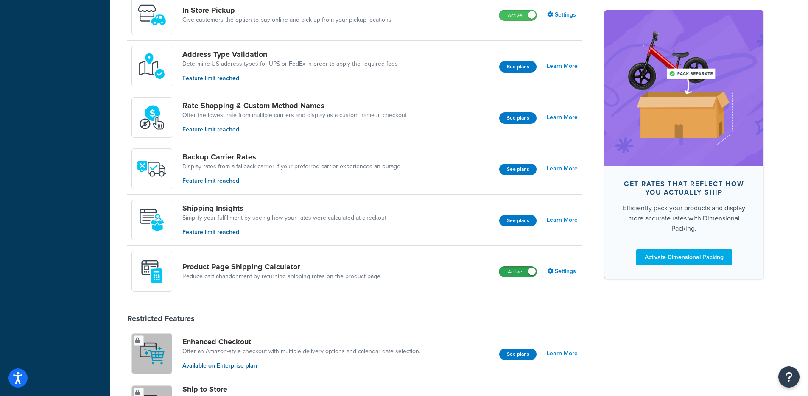
click at [514, 275] on label "Active" at bounding box center [517, 272] width 37 height 10
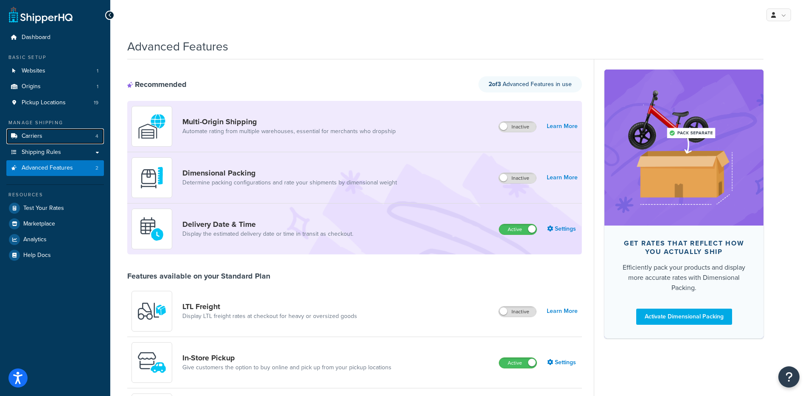
scroll to position [429, 0]
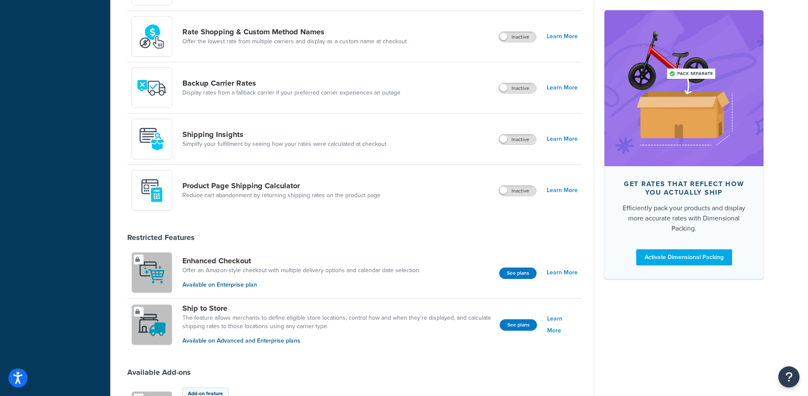
click at [518, 203] on div "Product Page Shipping Calculator Reduce cart abandonment by returning shipping …" at bounding box center [354, 190] width 455 height 51
click at [519, 196] on label "Inactive" at bounding box center [517, 191] width 37 height 10
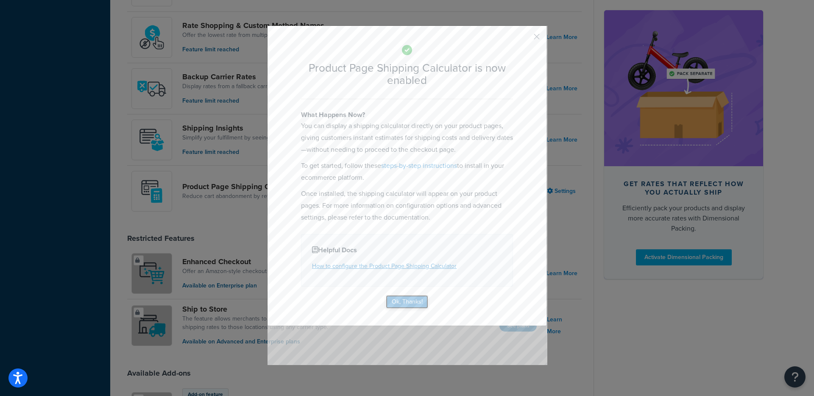
click at [411, 301] on button "Ok, Thanks!" at bounding box center [407, 302] width 42 height 14
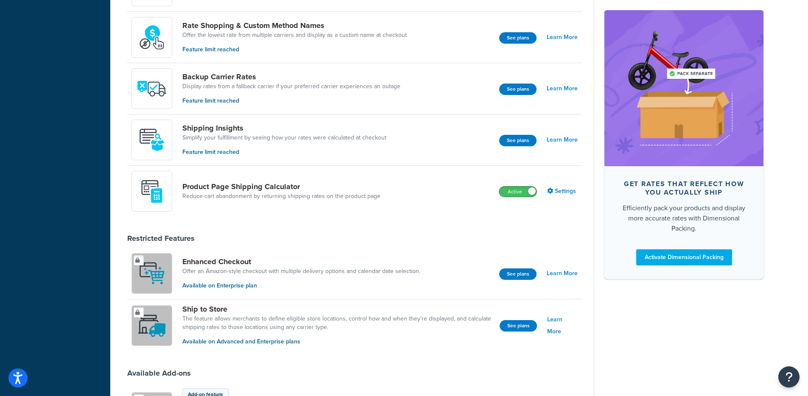
click at [508, 197] on div "Active" at bounding box center [518, 191] width 38 height 11
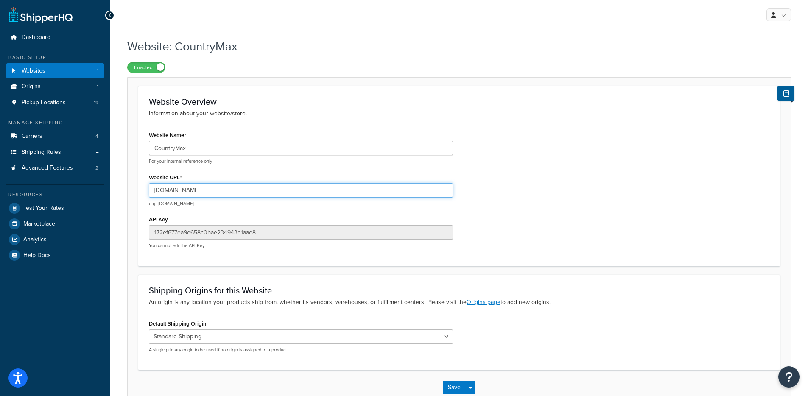
drag, startPoint x: 168, startPoint y: 191, endPoint x: 221, endPoint y: 192, distance: 52.6
click at [221, 192] on input "[DOMAIN_NAME]" at bounding box center [301, 190] width 304 height 14
drag, startPoint x: 193, startPoint y: 197, endPoint x: 204, endPoint y: 196, distance: 11.9
click at [193, 197] on div "[DOMAIN_NAME] e.g. [DOMAIN_NAME]" at bounding box center [301, 195] width 304 height 24
drag, startPoint x: 215, startPoint y: 193, endPoint x: 168, endPoint y: 193, distance: 46.6
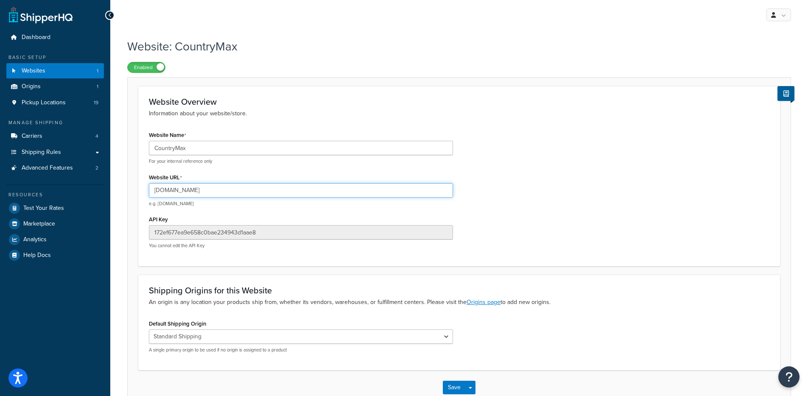
click at [168, 193] on input "[DOMAIN_NAME]" at bounding box center [301, 190] width 304 height 14
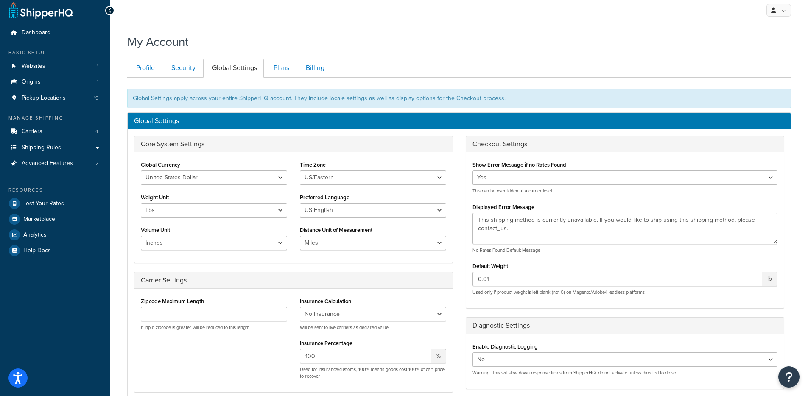
scroll to position [12, 0]
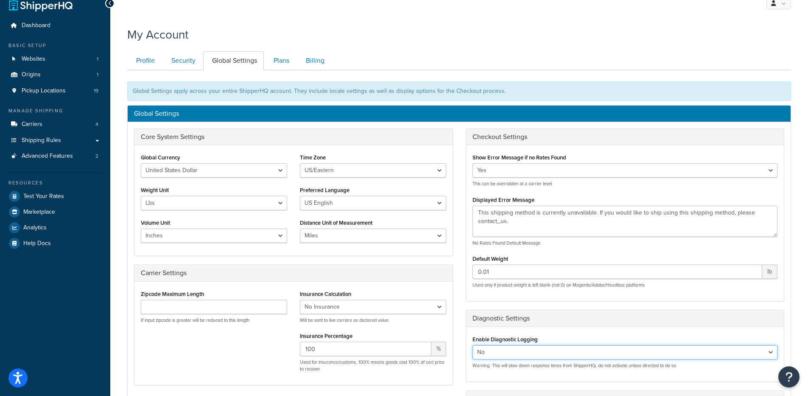
click at [499, 352] on select "Yes No" at bounding box center [624, 352] width 305 height 14
click at [472, 345] on select "Yes No" at bounding box center [624, 352] width 305 height 14
click at [494, 348] on select "Yes No" at bounding box center [624, 352] width 305 height 14
select select "true"
click at [472, 345] on select "Yes No" at bounding box center [624, 352] width 305 height 14
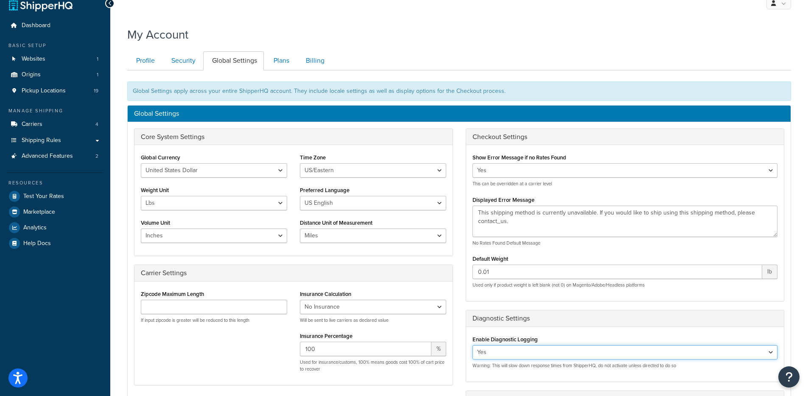
scroll to position [213, 0]
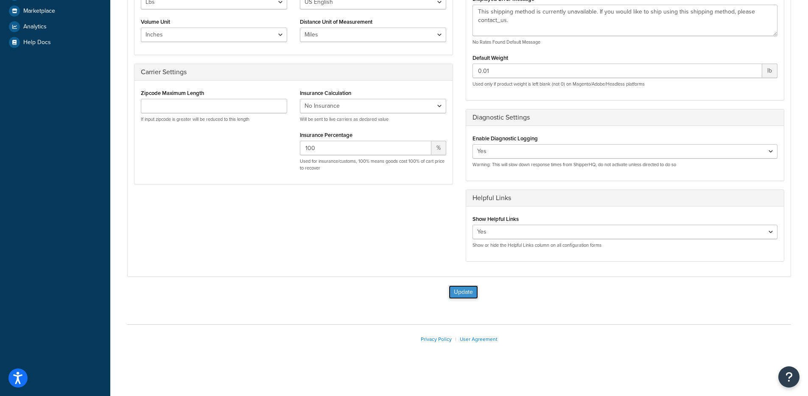
click at [470, 295] on button "Update" at bounding box center [463, 292] width 29 height 14
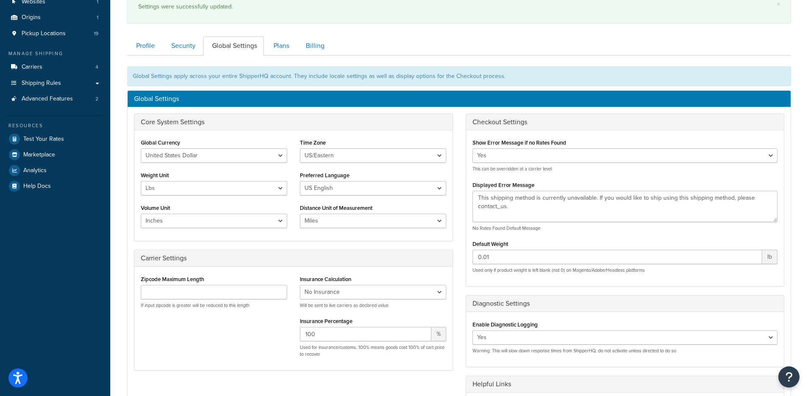
scroll to position [255, 0]
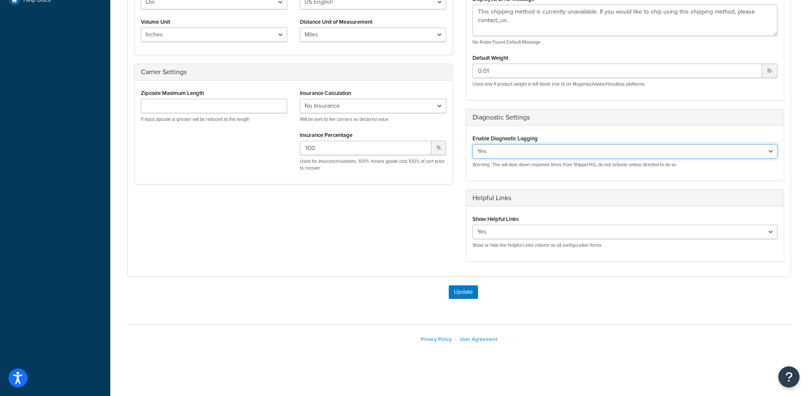
click at [535, 156] on select "Yes No" at bounding box center [624, 151] width 305 height 14
select select "false"
click at [472, 144] on select "Yes No" at bounding box center [624, 151] width 305 height 14
click at [463, 287] on button "Update" at bounding box center [463, 292] width 29 height 14
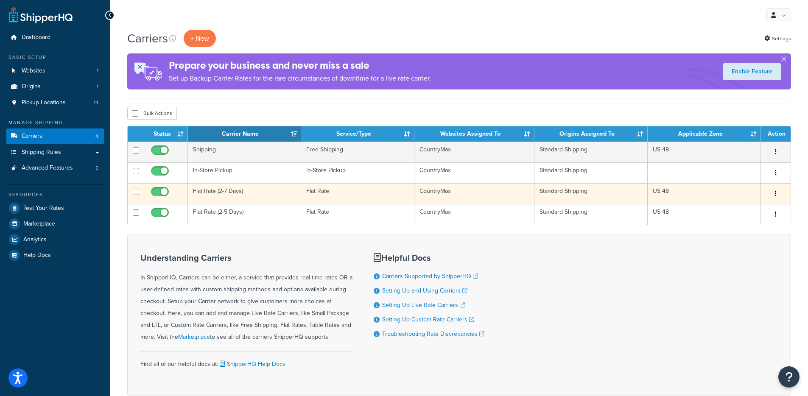
click at [776, 190] on icon "button" at bounding box center [776, 193] width 2 height 6
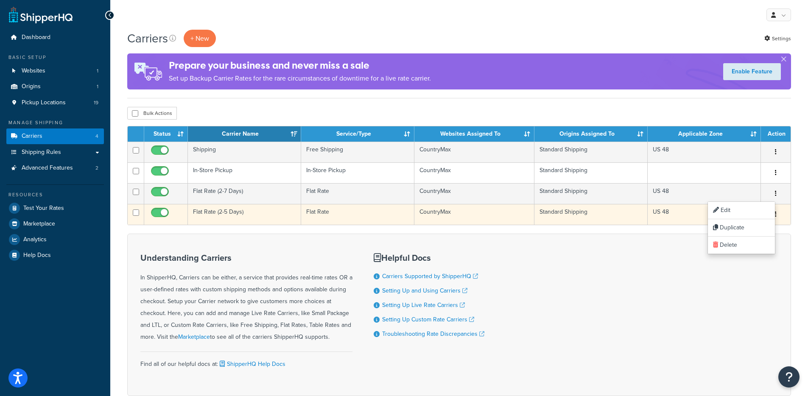
click at [777, 214] on button "button" at bounding box center [776, 215] width 12 height 14
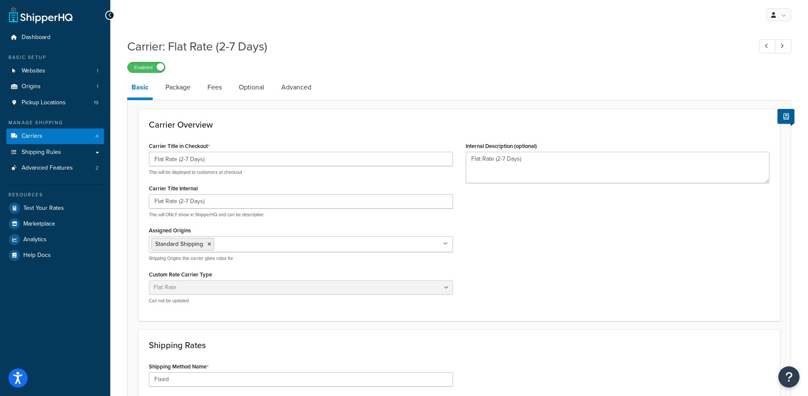
select select "flat"
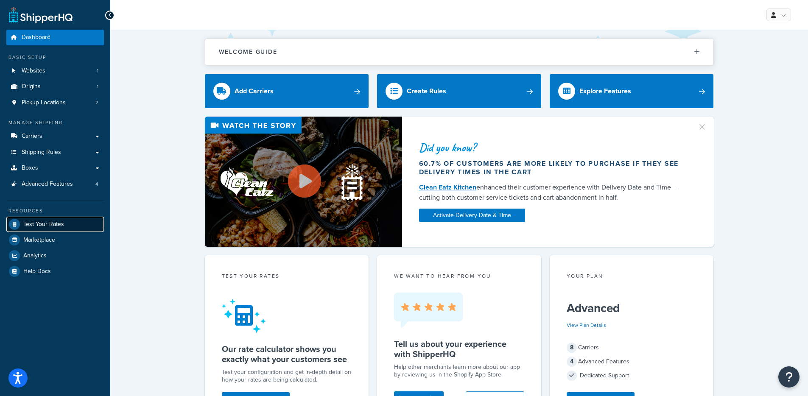
click at [39, 225] on span "Test Your Rates" at bounding box center [43, 224] width 41 height 7
click at [81, 80] on link "Origins 1" at bounding box center [55, 87] width 98 height 16
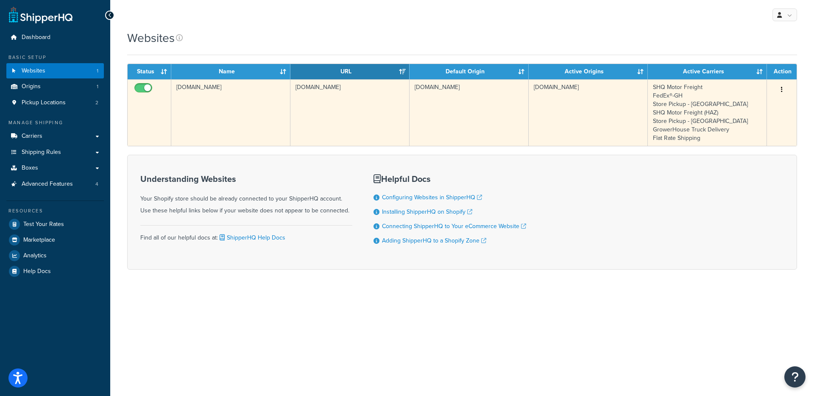
click at [318, 109] on td "[DOMAIN_NAME]" at bounding box center [349, 112] width 119 height 67
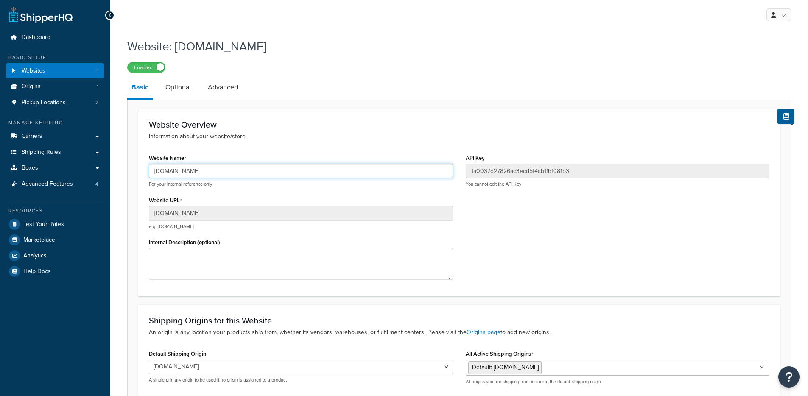
click at [191, 167] on input "growershouse-dev.myshopify.com" at bounding box center [301, 171] width 304 height 14
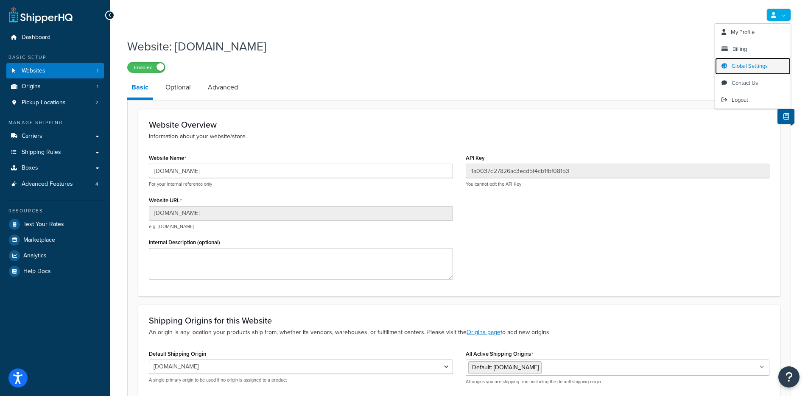
click at [746, 66] on span "Global Settings" at bounding box center [750, 66] width 36 height 8
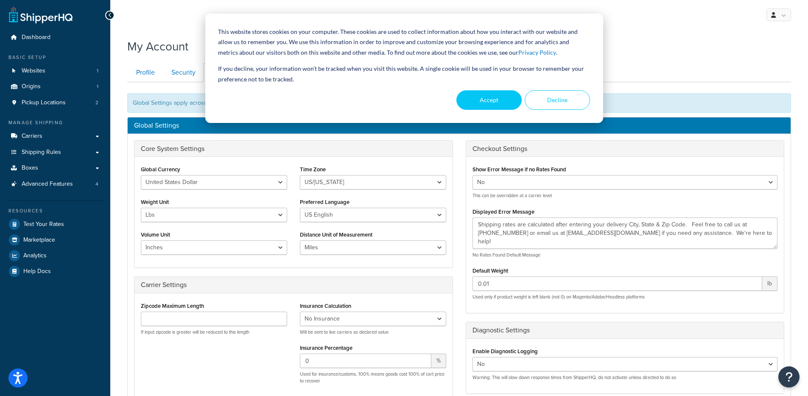
click at [479, 111] on div "This website stores cookies on your computer. These cookies are used to collect…" at bounding box center [404, 68] width 398 height 109
click at [479, 101] on button "Accept" at bounding box center [488, 100] width 65 height 20
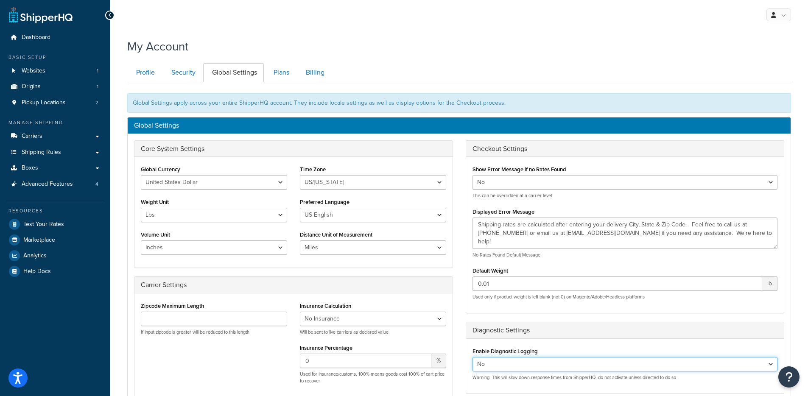
click at [485, 359] on select "Yes No" at bounding box center [624, 364] width 305 height 14
select select "true"
click at [472, 357] on select "Yes No" at bounding box center [624, 364] width 305 height 14
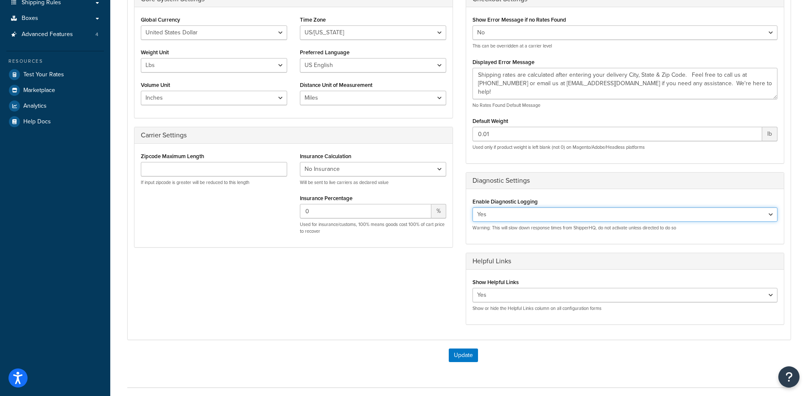
scroll to position [213, 0]
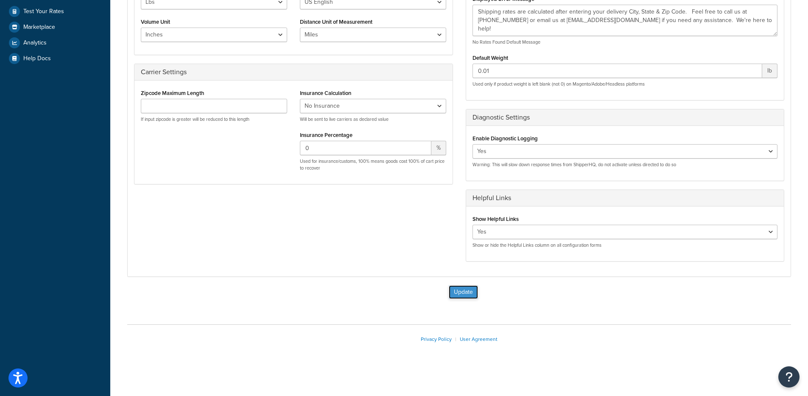
click at [457, 286] on button "Update" at bounding box center [463, 292] width 29 height 14
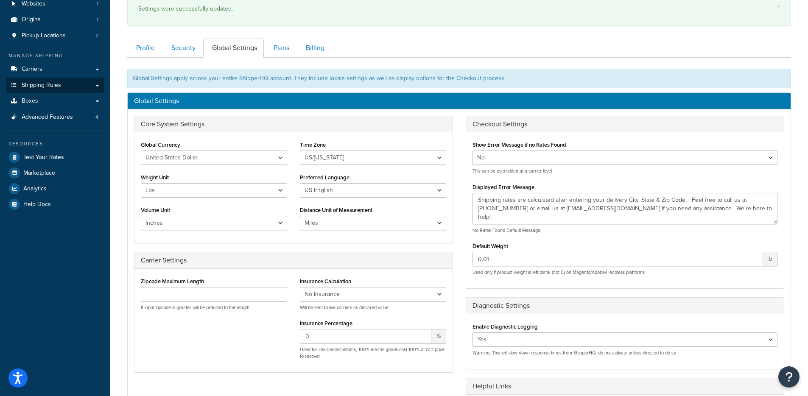
scroll to position [104, 0]
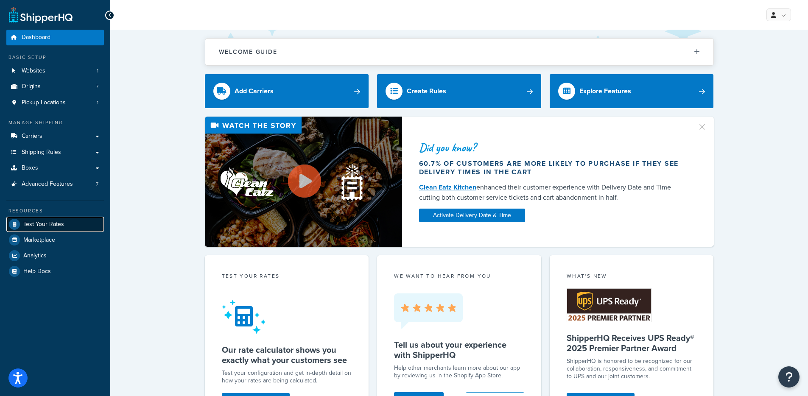
click at [43, 221] on span "Test Your Rates" at bounding box center [43, 224] width 41 height 7
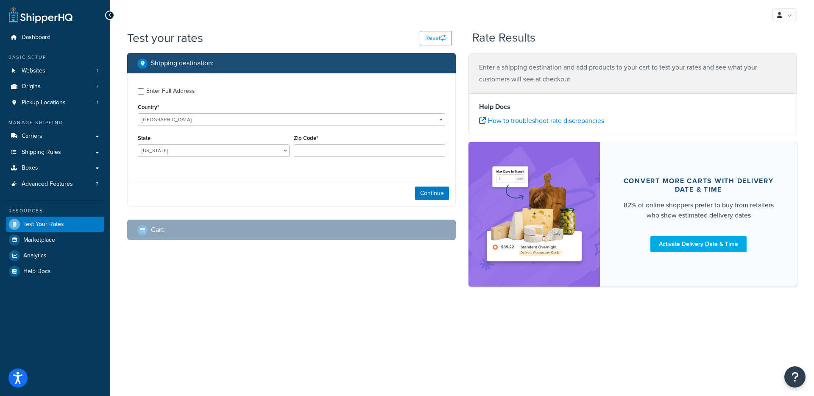
click at [180, 94] on div "Enter Full Address" at bounding box center [170, 91] width 49 height 12
click at [144, 94] on input "Enter Full Address" at bounding box center [141, 91] width 6 height 6
checkbox input "true"
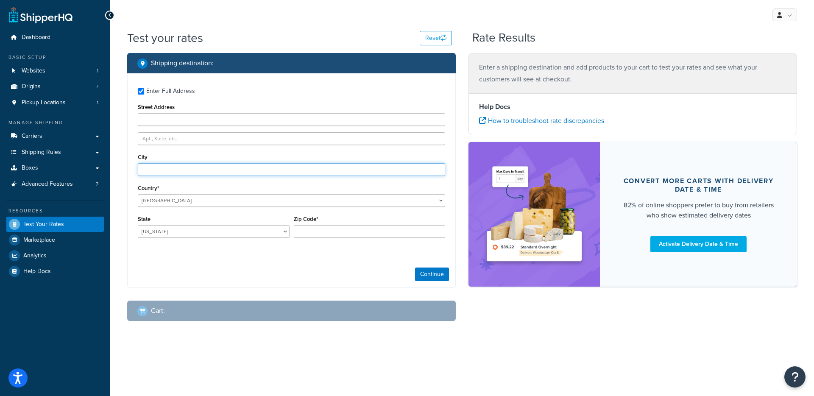
click at [167, 168] on input "City" at bounding box center [291, 169] width 307 height 13
type input "Austin"
select select "TX"
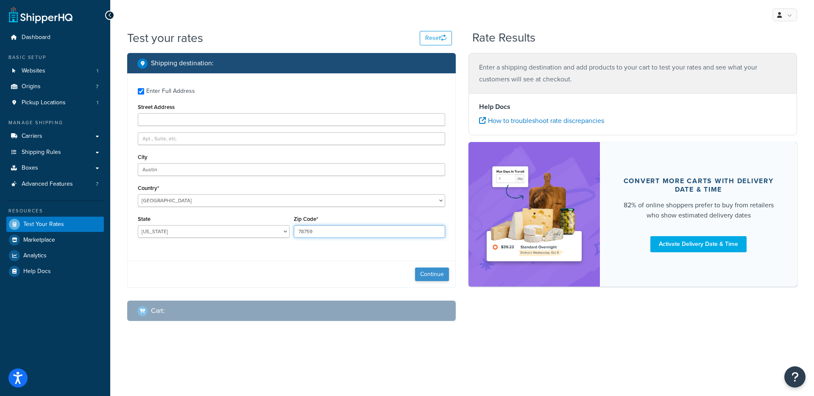
type input "78759"
click at [428, 276] on button "Continue" at bounding box center [432, 275] width 34 height 14
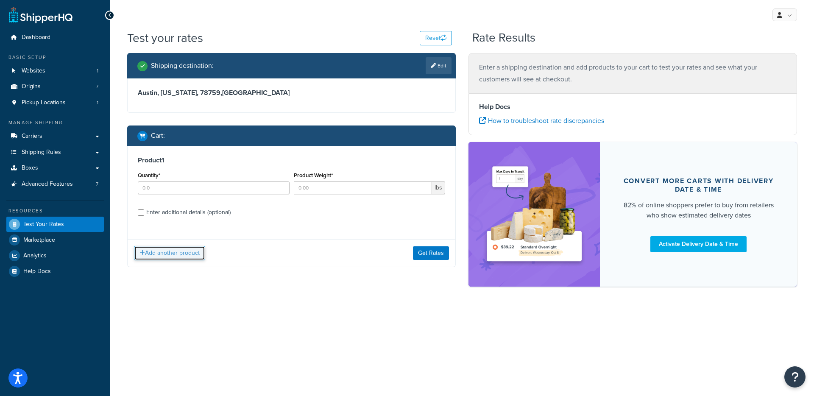
click at [175, 257] on button "Add another product" at bounding box center [169, 253] width 71 height 14
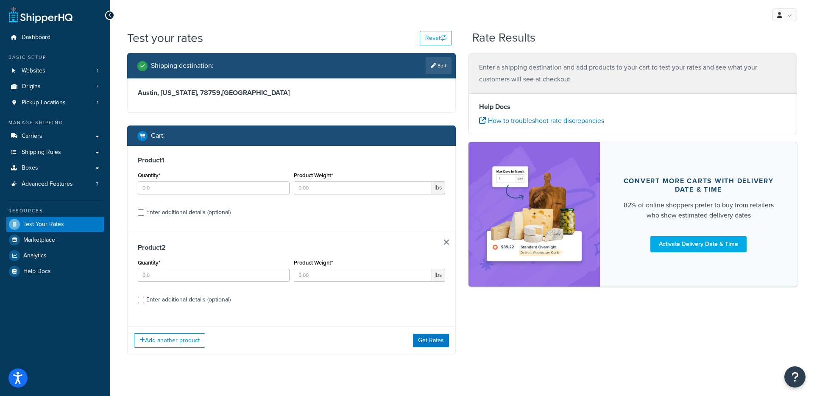
click at [190, 215] on div "Enter additional details (optional)" at bounding box center [188, 213] width 84 height 12
click at [144, 215] on input "Enter additional details (optional)" at bounding box center [141, 212] width 6 height 6
checkbox input "true"
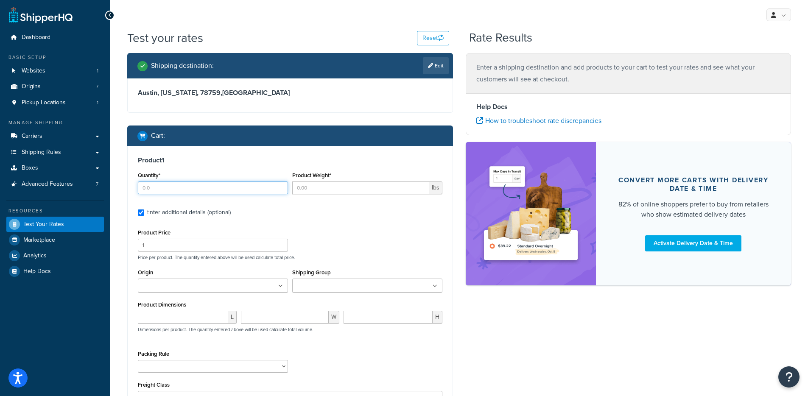
click at [194, 189] on input "Quantity*" at bounding box center [213, 188] width 150 height 13
type input "1"
type input "5"
click at [192, 280] on ul at bounding box center [213, 286] width 150 height 14
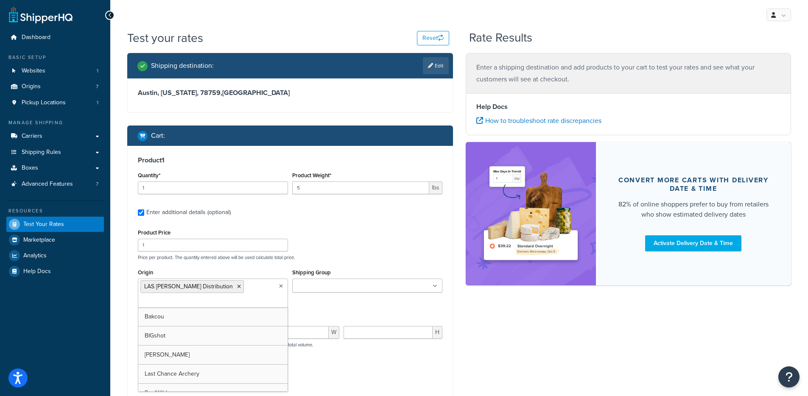
click at [345, 219] on div "Product 1 Quantity* 1 Product Weight* 5 lbs Enter additional details (optional)…" at bounding box center [290, 287] width 325 height 283
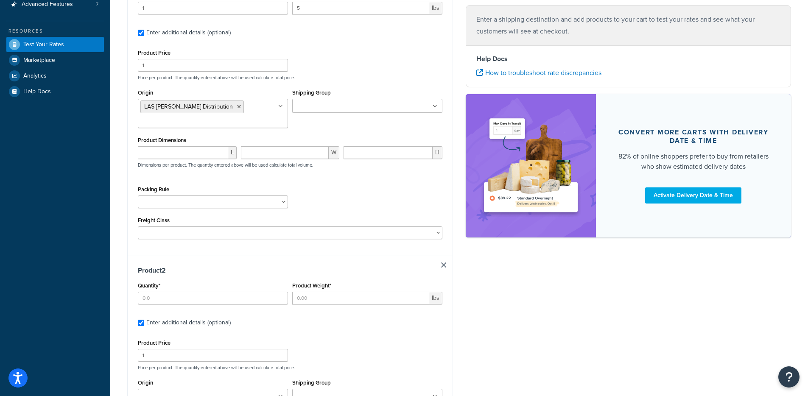
scroll to position [186, 0]
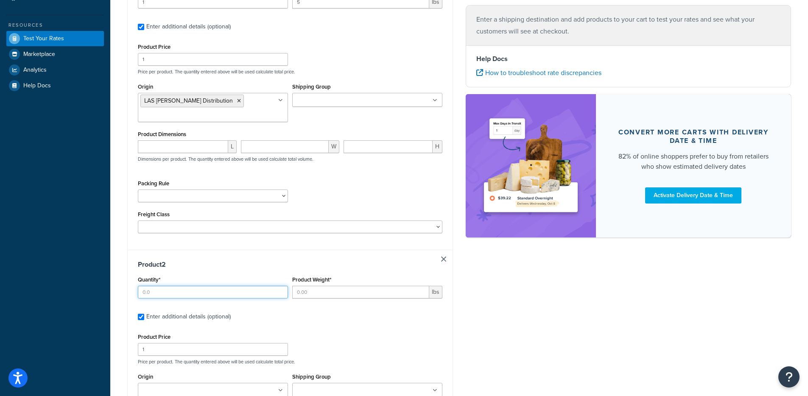
click at [168, 294] on input "Quantity*" at bounding box center [213, 292] width 150 height 13
type input "1"
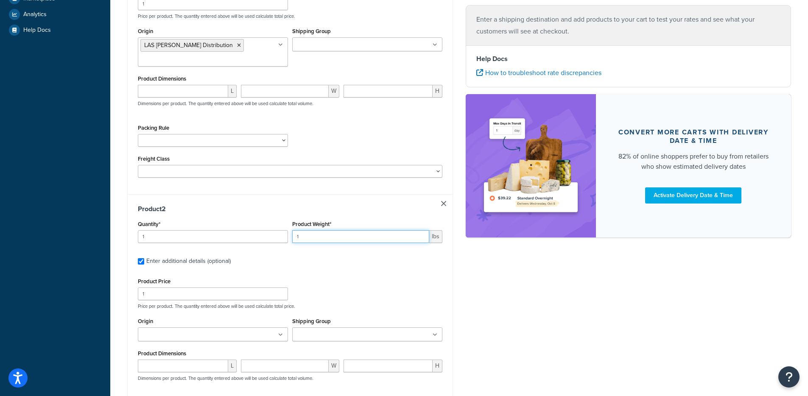
scroll to position [243, 0]
type input "1"
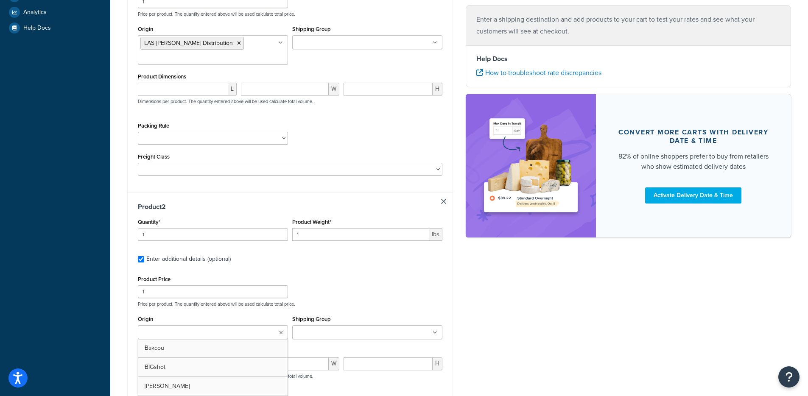
click at [172, 334] on input "Origin" at bounding box center [177, 332] width 75 height 9
click at [384, 268] on div "Product 2 Quantity* 1 Product Weight* 1 lbs Enter additional details (optional)…" at bounding box center [290, 327] width 325 height 271
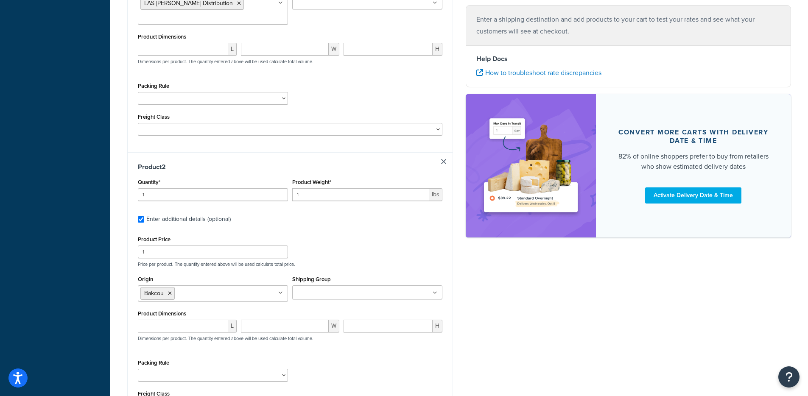
scroll to position [406, 0]
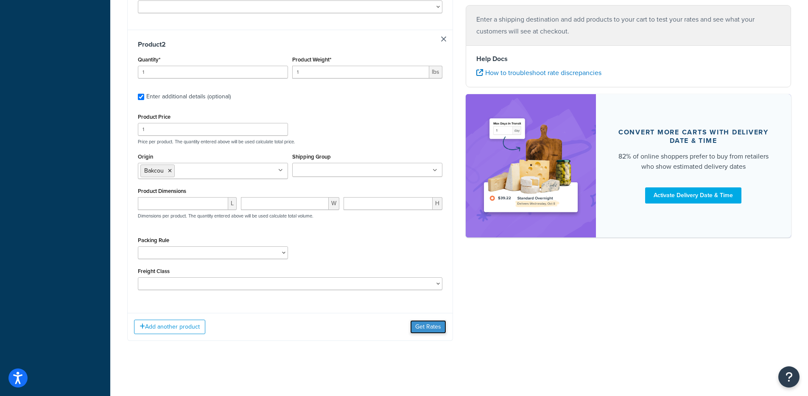
click at [424, 330] on button "Get Rates" at bounding box center [428, 327] width 36 height 14
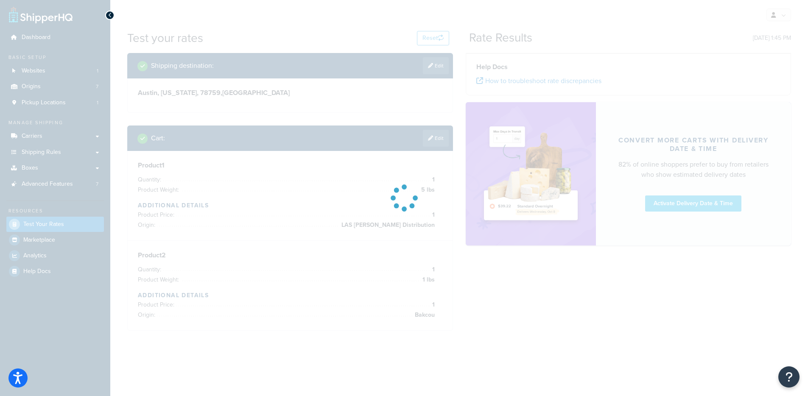
scroll to position [0, 0]
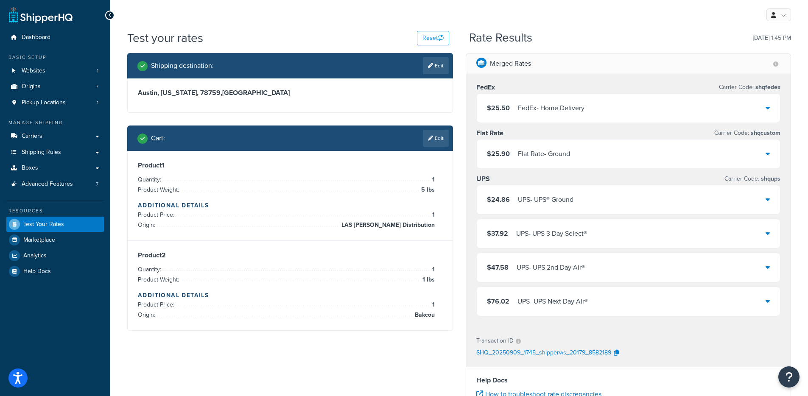
click at [595, 105] on div "$25.50 FedEx - Home Delivery" at bounding box center [629, 108] width 304 height 29
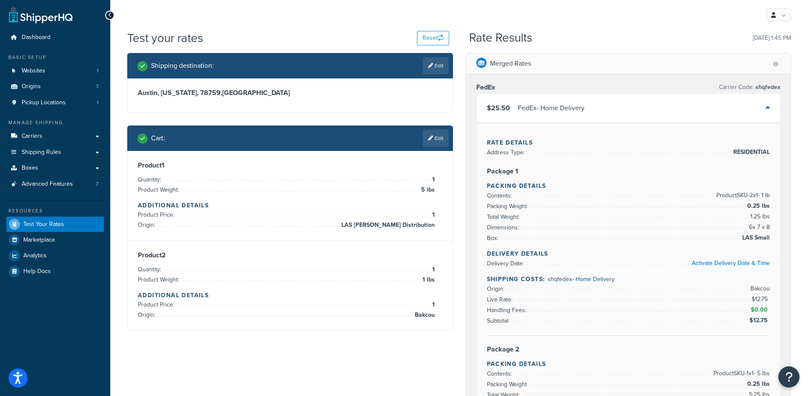
click at [559, 96] on div "$25.50 FedEx - Home Delivery" at bounding box center [629, 108] width 304 height 29
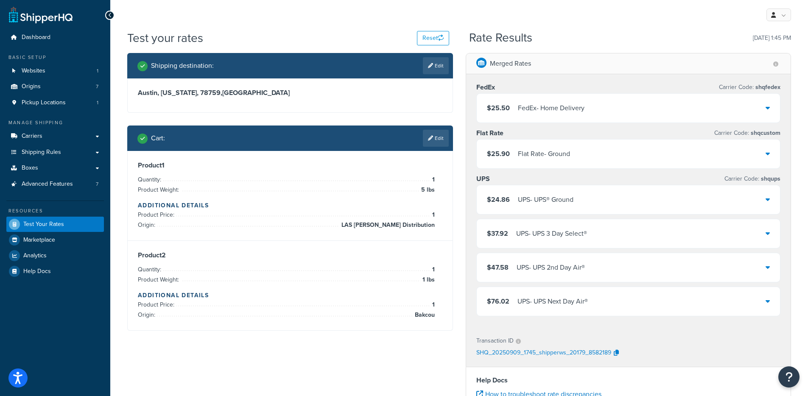
click at [556, 112] on div "FedEx - Home Delivery" at bounding box center [551, 108] width 67 height 12
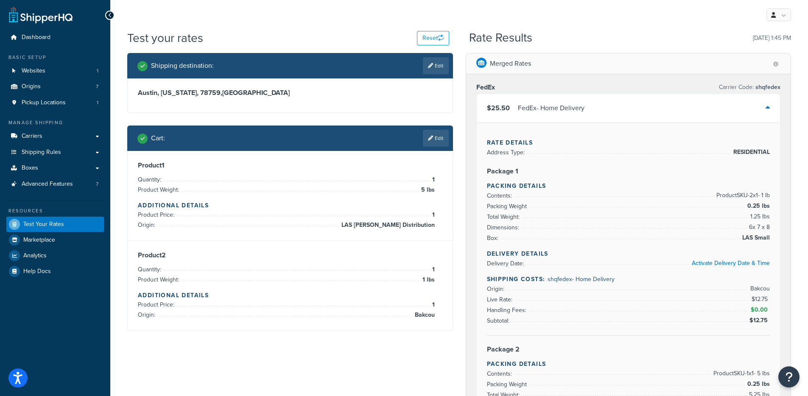
click at [556, 112] on div "FedEx - Home Delivery" at bounding box center [551, 108] width 67 height 12
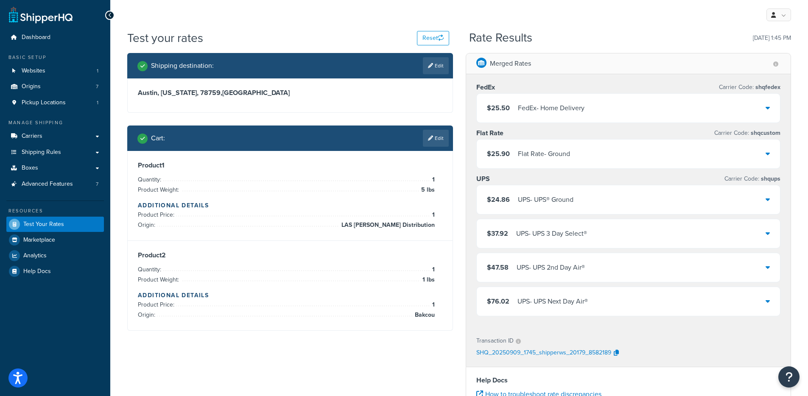
click at [535, 198] on div "UPS - UPS® Ground" at bounding box center [546, 200] width 56 height 12
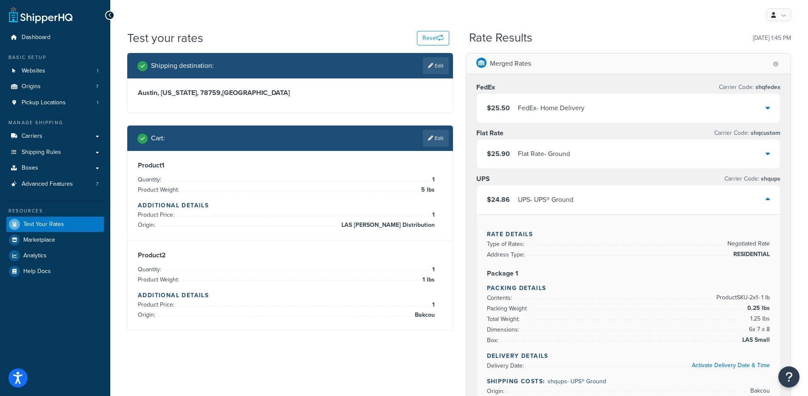
click at [535, 195] on div "UPS - UPS® Ground" at bounding box center [546, 200] width 56 height 12
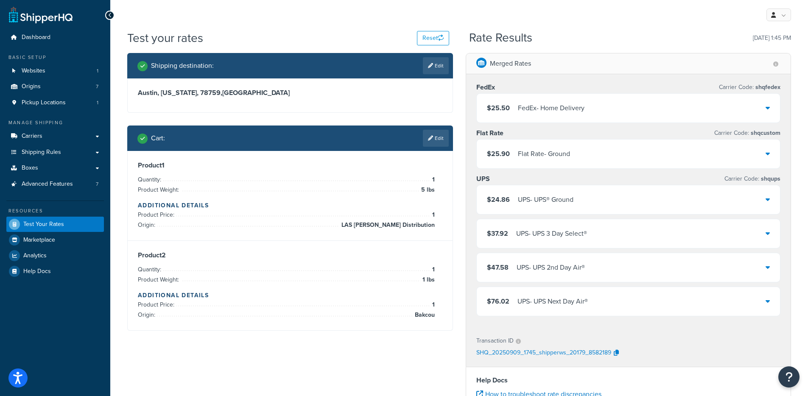
click at [535, 194] on div "UPS - UPS® Ground" at bounding box center [546, 200] width 56 height 12
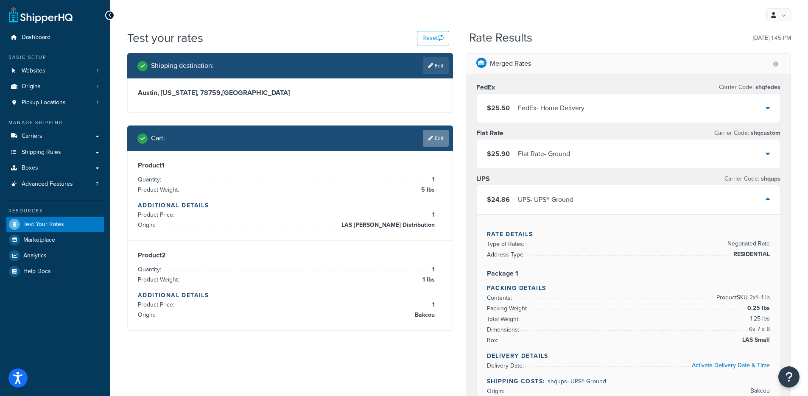
click at [441, 142] on link "Edit" at bounding box center [436, 138] width 26 height 17
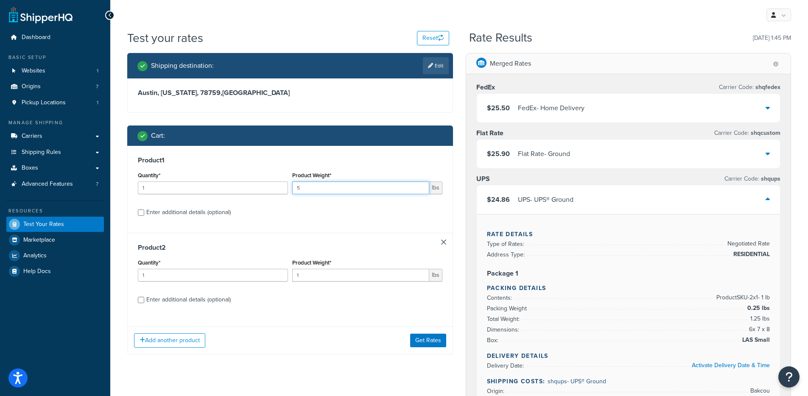
drag, startPoint x: 315, startPoint y: 187, endPoint x: 290, endPoint y: 187, distance: 24.2
click at [290, 187] on div "Product Weight* 5 lbs" at bounding box center [367, 185] width 154 height 31
type input "100"
click at [418, 345] on button "Get Rates" at bounding box center [428, 341] width 36 height 14
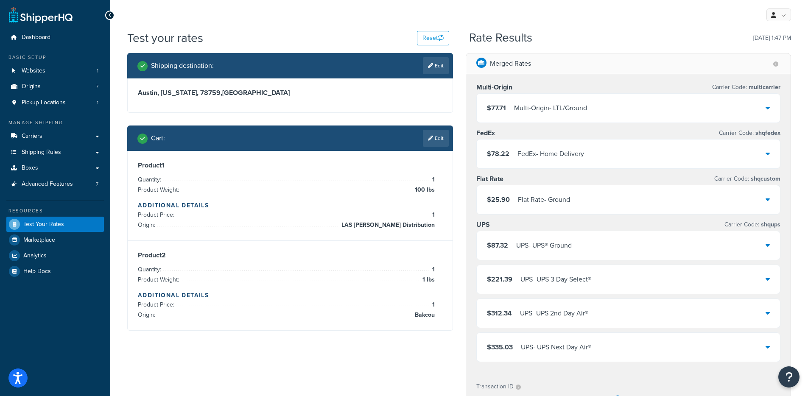
click at [601, 118] on div "$77.71 Multi-Origin - LTL/Ground" at bounding box center [629, 108] width 304 height 29
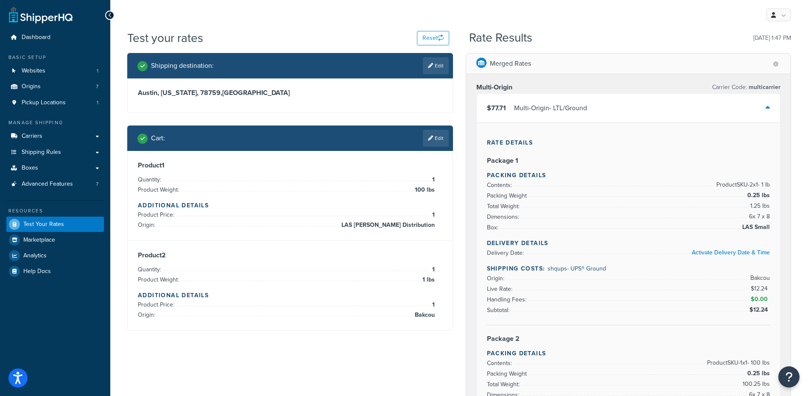
click at [585, 108] on div "Multi-Origin - LTL/Ground" at bounding box center [550, 108] width 73 height 12
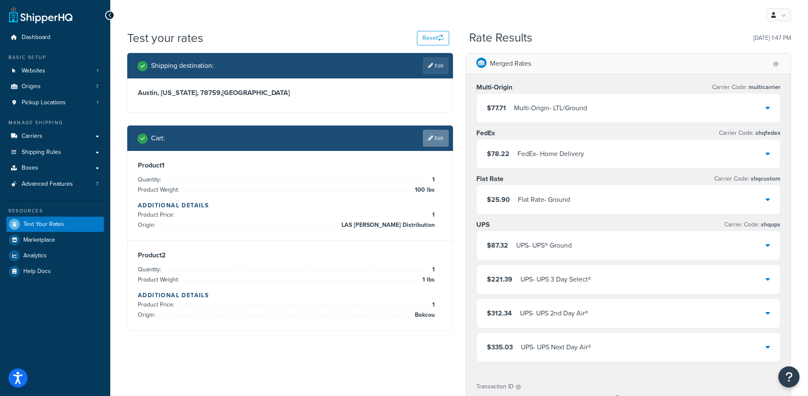
click at [434, 141] on link "Edit" at bounding box center [436, 138] width 26 height 17
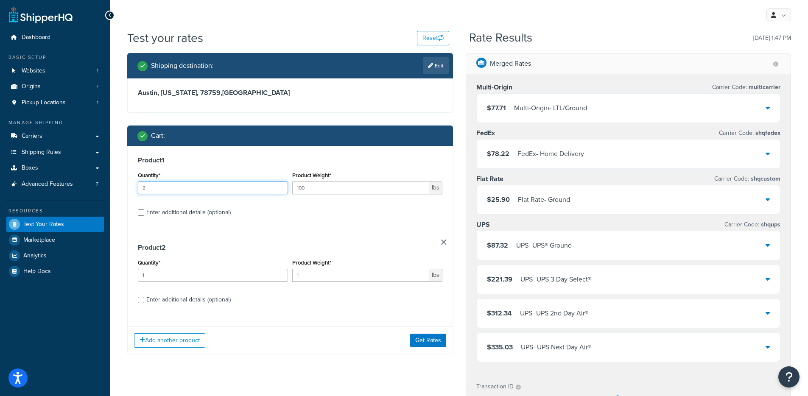
type input "2"
click at [279, 186] on input "2" at bounding box center [213, 188] width 150 height 13
click at [430, 342] on button "Get Rates" at bounding box center [428, 341] width 36 height 14
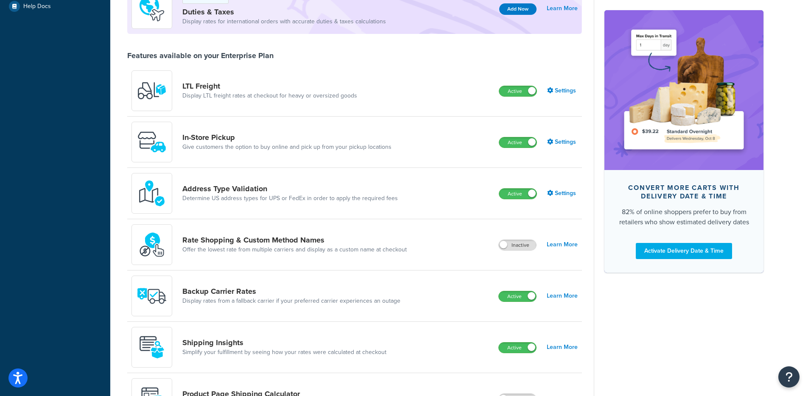
scroll to position [335, 0]
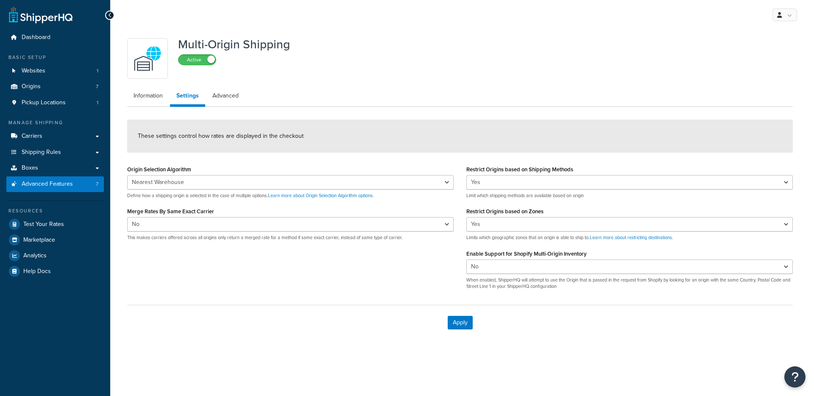
select select "false"
click at [235, 101] on link "Advanced" at bounding box center [225, 95] width 39 height 17
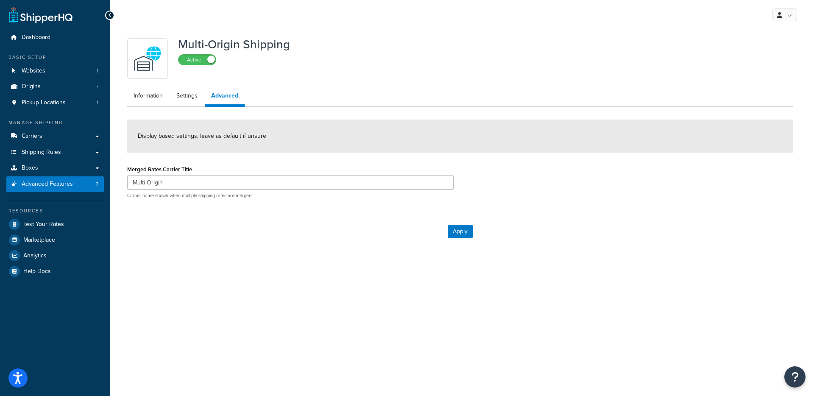
click at [180, 107] on div "Multi-Origin Shipping Active Information Settings Advanced Display based settin…" at bounding box center [460, 141] width 679 height 215
click at [184, 102] on link "Settings" at bounding box center [187, 95] width 34 height 17
select select "false"
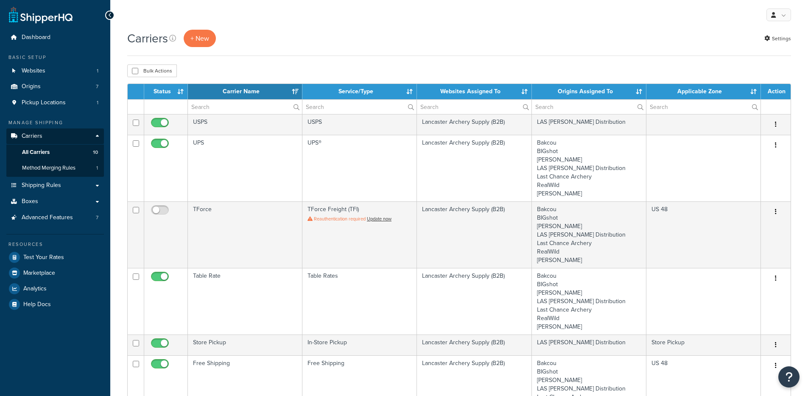
select select "15"
click at [74, 166] on span "Method Merging Rules" at bounding box center [48, 168] width 53 height 7
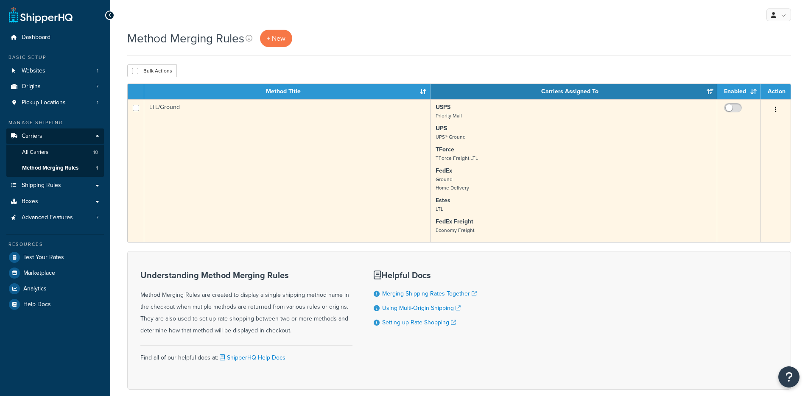
click at [318, 158] on td "LTL/Ground" at bounding box center [287, 170] width 286 height 143
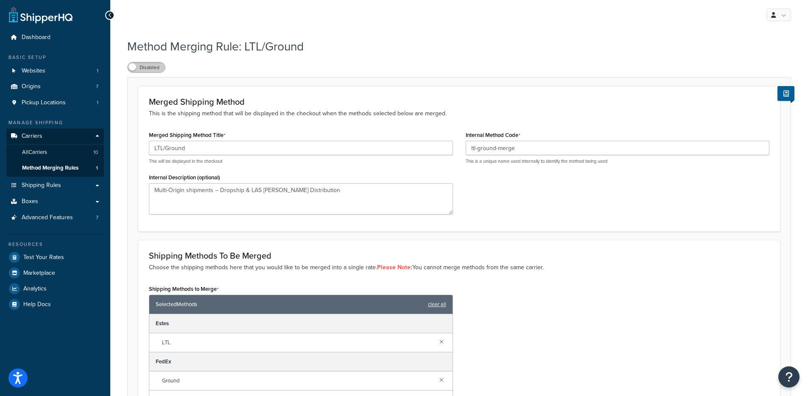
click at [156, 69] on label "Disabled" at bounding box center [146, 67] width 37 height 10
click at [152, 69] on label "Enabled" at bounding box center [146, 67] width 37 height 10
click at [135, 69] on span at bounding box center [132, 67] width 8 height 8
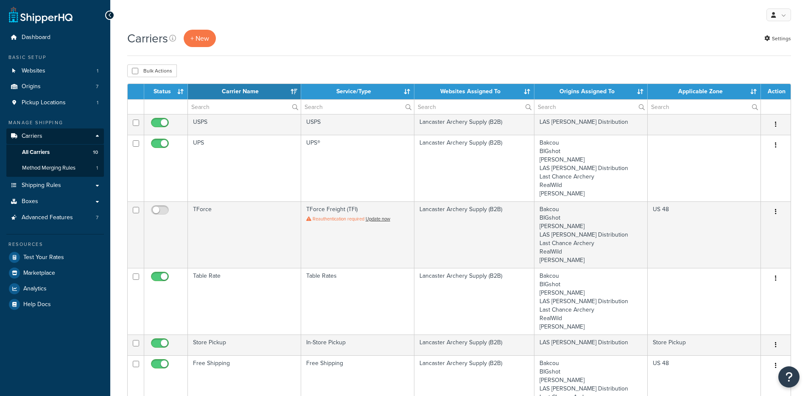
select select "15"
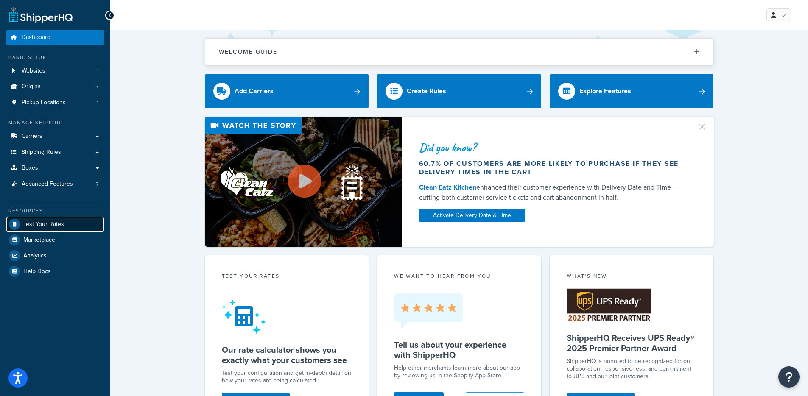
click at [55, 221] on span "Test Your Rates" at bounding box center [43, 224] width 41 height 7
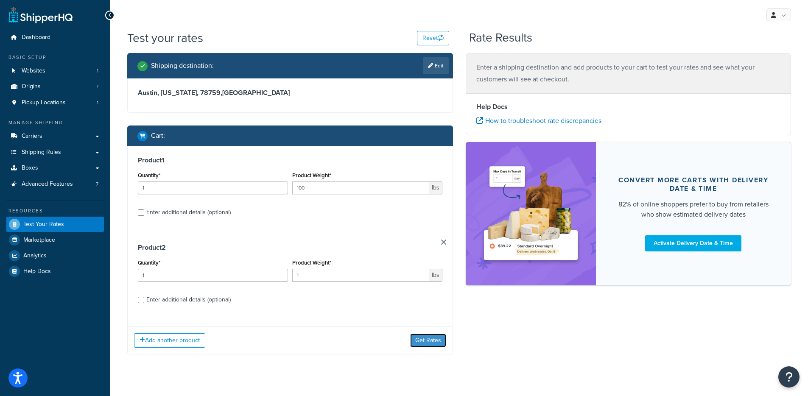
click at [427, 343] on button "Get Rates" at bounding box center [428, 341] width 36 height 14
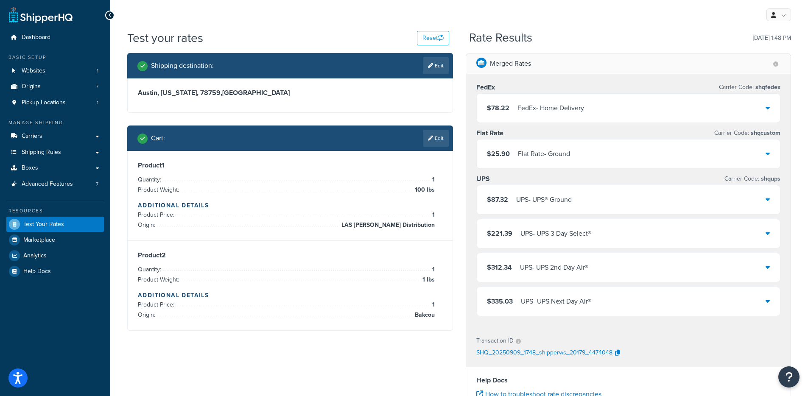
click at [575, 104] on div "FedEx - Home Delivery" at bounding box center [550, 108] width 67 height 12
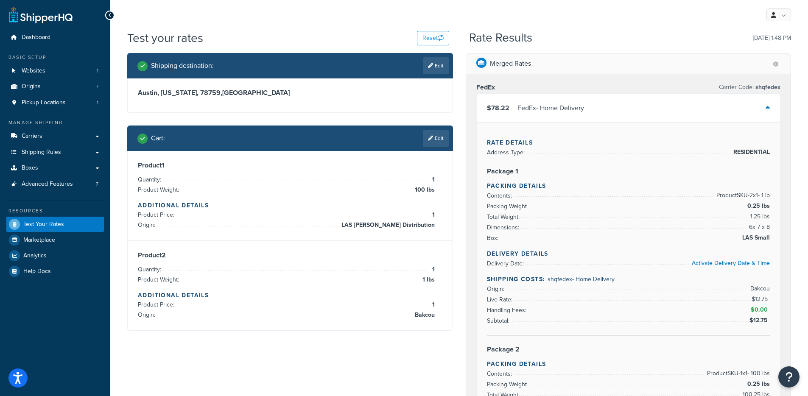
click at [547, 108] on div "FedEx - Home Delivery" at bounding box center [550, 108] width 67 height 12
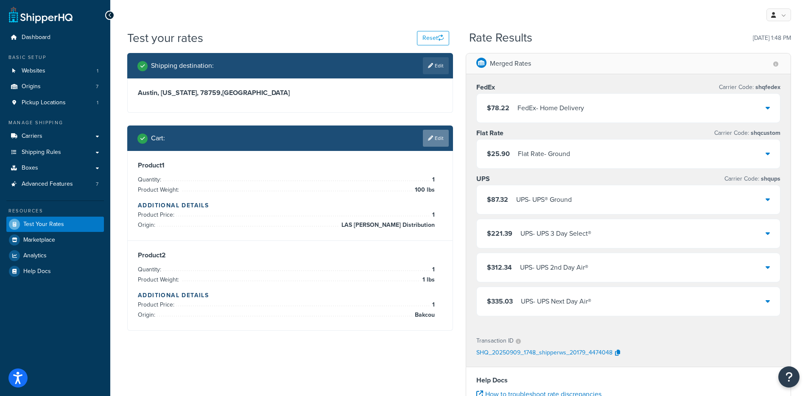
click at [439, 141] on link "Edit" at bounding box center [436, 138] width 26 height 17
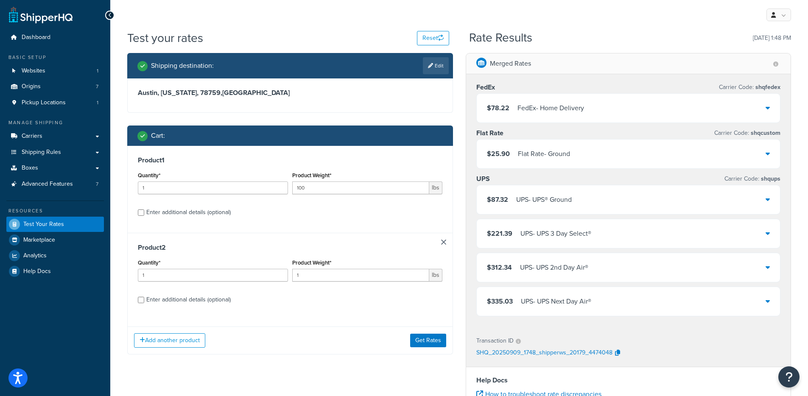
click at [443, 243] on link at bounding box center [443, 242] width 5 height 5
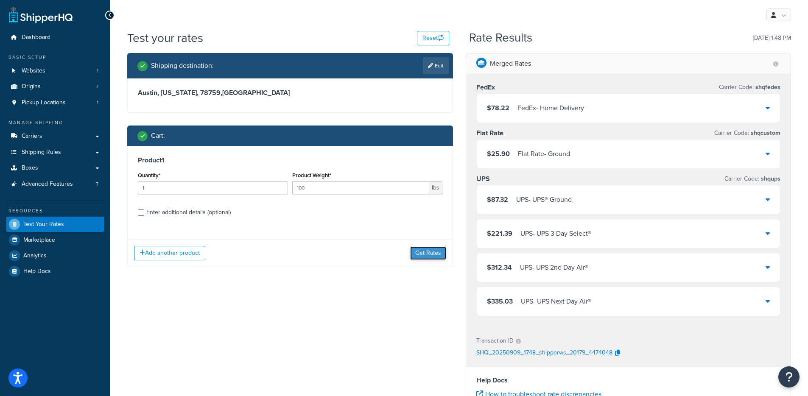
click at [434, 249] on button "Get Rates" at bounding box center [428, 253] width 36 height 14
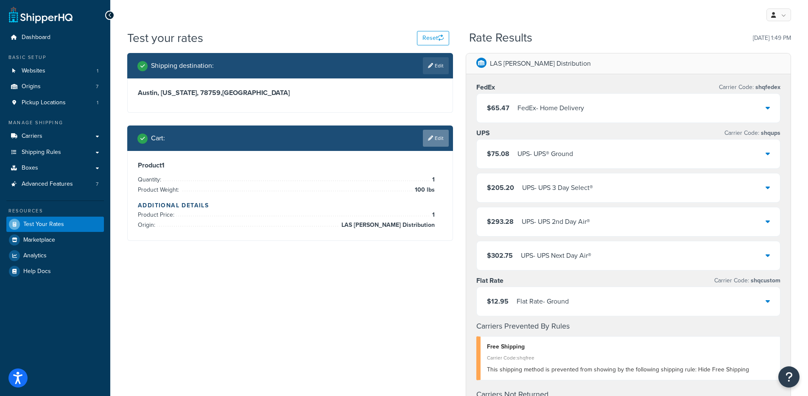
click at [437, 140] on link "Edit" at bounding box center [436, 138] width 26 height 17
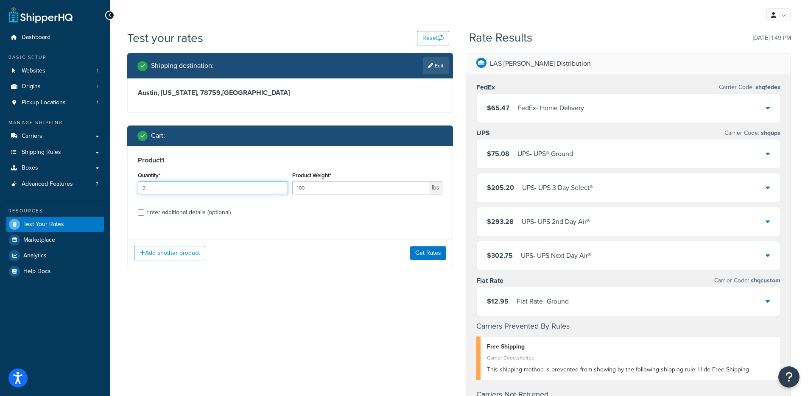
type input "2"
click at [280, 185] on input "2" at bounding box center [213, 188] width 150 height 13
click at [421, 248] on button "Get Rates" at bounding box center [428, 253] width 36 height 14
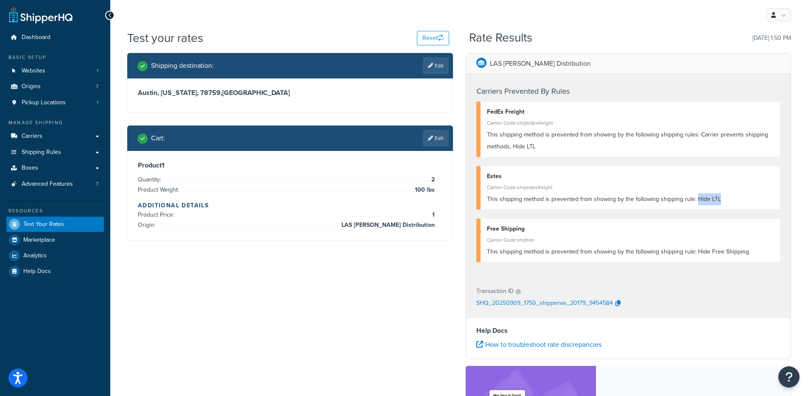
drag, startPoint x: 695, startPoint y: 199, endPoint x: 721, endPoint y: 200, distance: 26.3
click at [721, 200] on div "This shipping method is prevented from showing by the following shipping rule: …" at bounding box center [630, 199] width 287 height 12
copy span "Hide LTL"
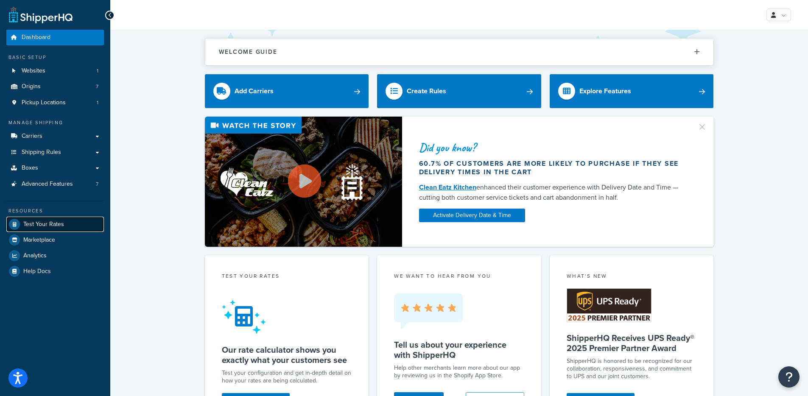
click at [71, 222] on link "Test Your Rates" at bounding box center [55, 224] width 98 height 15
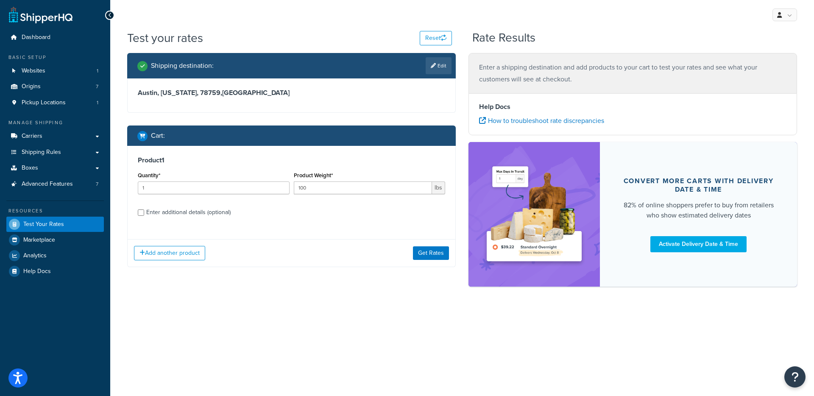
click at [211, 213] on div "Enter additional details (optional)" at bounding box center [188, 213] width 84 height 12
click at [144, 213] on input "Enter additional details (optional)" at bounding box center [141, 212] width 6 height 6
checkbox input "true"
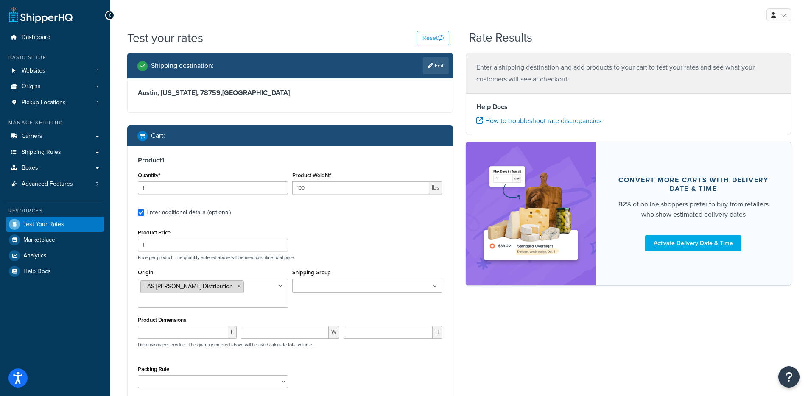
click at [237, 285] on icon at bounding box center [239, 286] width 4 height 5
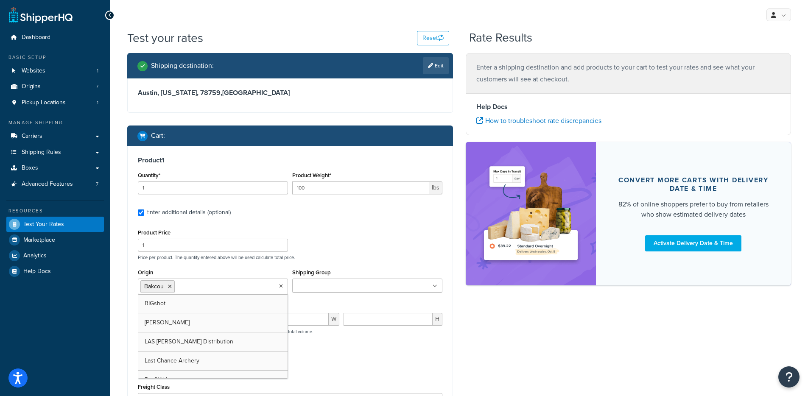
click at [322, 181] on div "Product Weight* 100 lbs" at bounding box center [367, 182] width 150 height 25
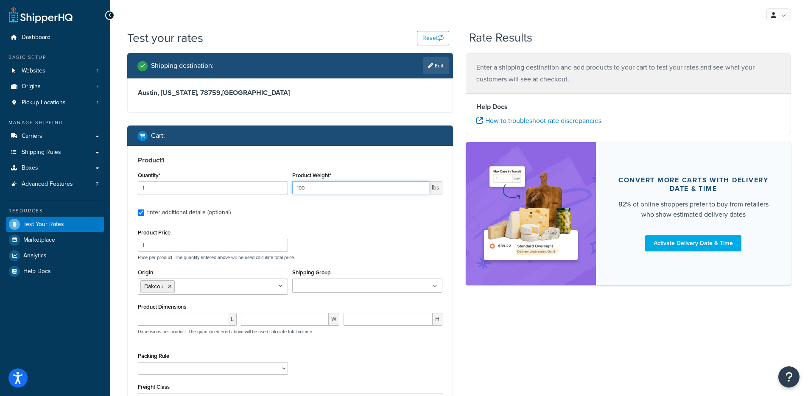
drag, startPoint x: 321, startPoint y: 188, endPoint x: 284, endPoint y: 188, distance: 36.5
click at [285, 188] on div "Quantity* 1 Product Weight* 100 lbs" at bounding box center [290, 185] width 309 height 31
type input "1"
click at [509, 337] on div "Shipping destination : Edit Austin, Texas, 78759 , United States Cart : Product…" at bounding box center [459, 261] width 676 height 416
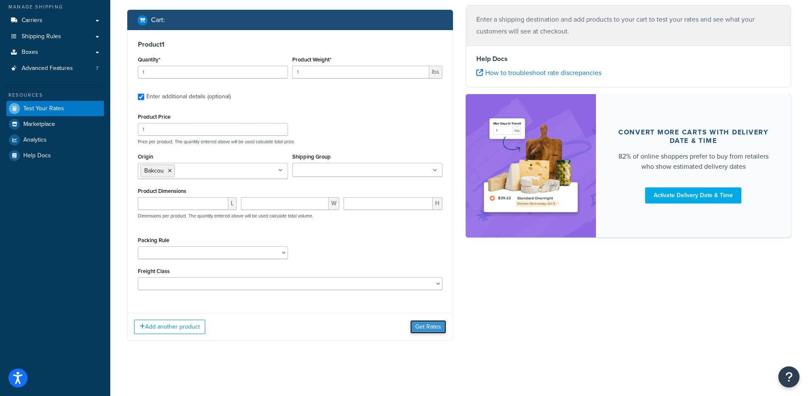
click at [428, 325] on button "Get Rates" at bounding box center [428, 327] width 36 height 14
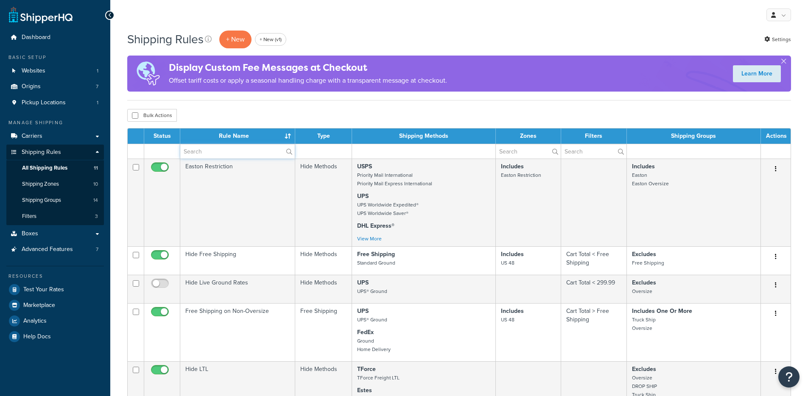
click at [209, 154] on input "text" at bounding box center [237, 151] width 115 height 14
paste input "Hide LTL"
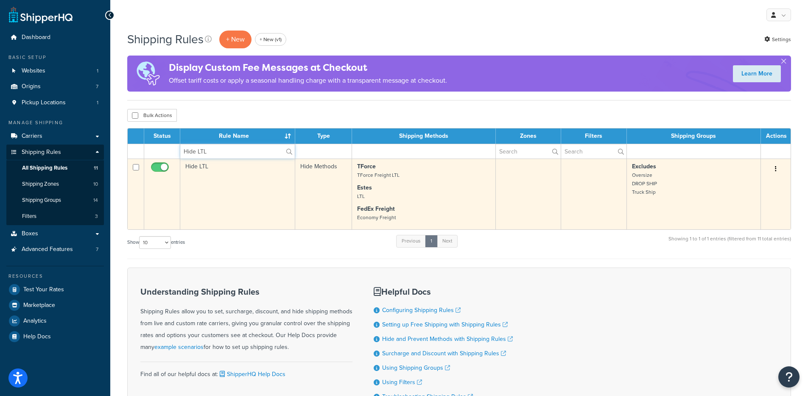
type input "Hide LTL"
click at [200, 182] on td "Hide LTL" at bounding box center [237, 194] width 115 height 71
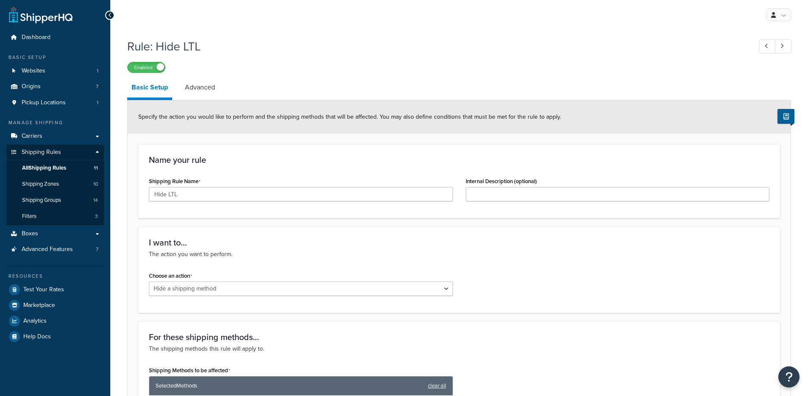
select select "HIDE"
